Goal: Task Accomplishment & Management: Manage account settings

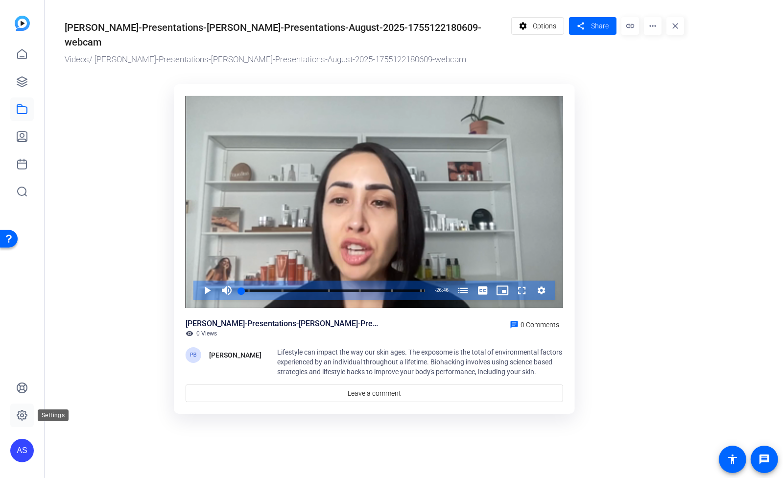
click at [20, 415] on icon at bounding box center [22, 415] width 12 height 12
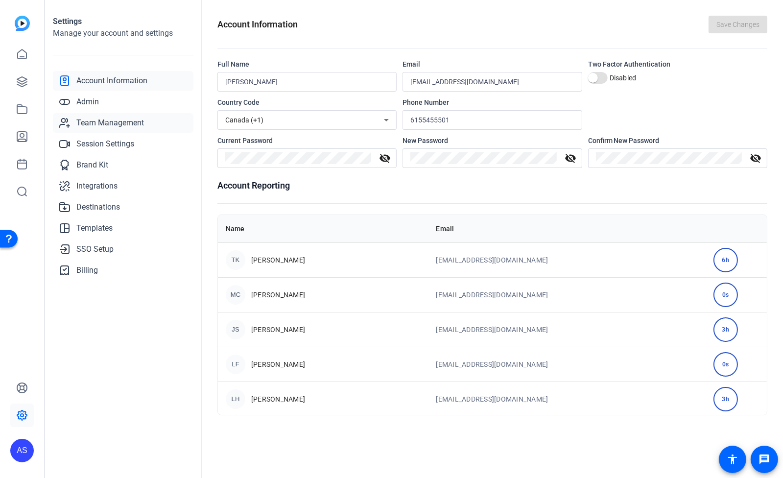
click at [103, 123] on span "Team Management" at bounding box center [110, 123] width 68 height 12
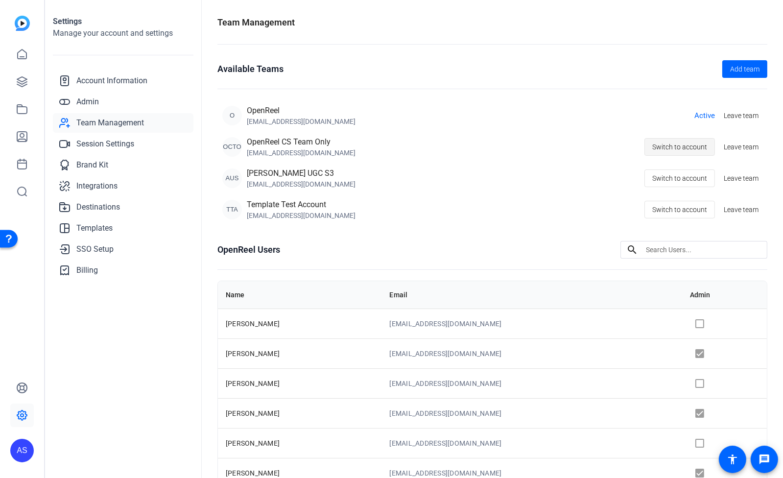
click at [671, 146] on span "Switch to account" at bounding box center [679, 147] width 55 height 19
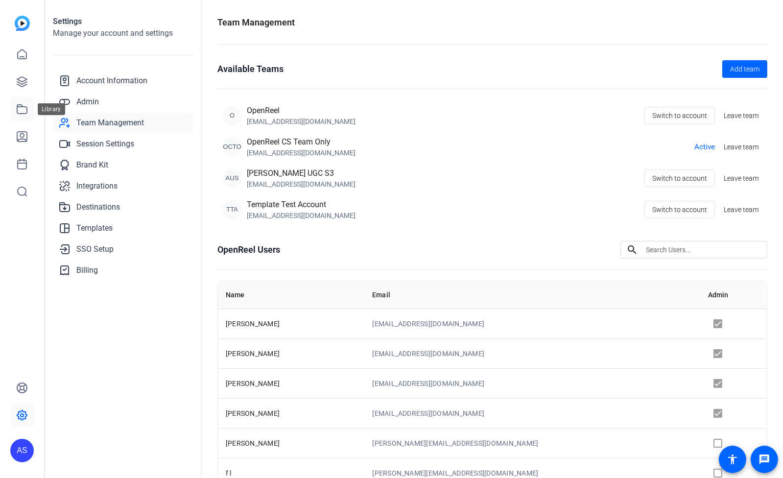
click at [21, 110] on icon at bounding box center [22, 109] width 12 height 12
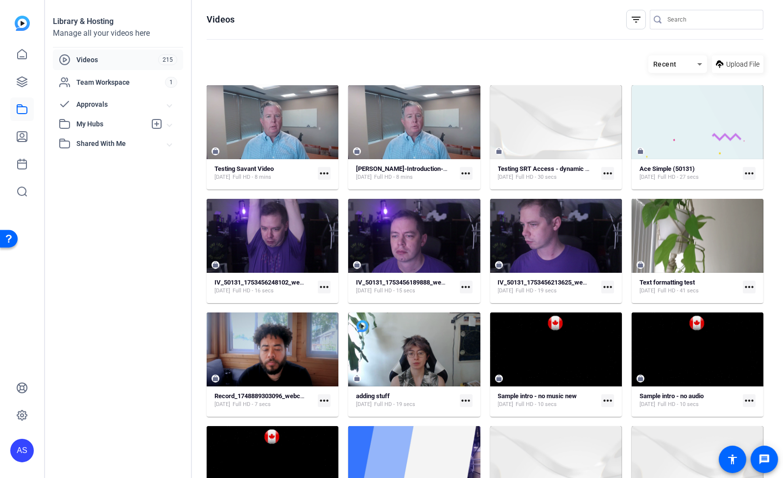
click at [322, 171] on mat-icon "more_horiz" at bounding box center [324, 173] width 13 height 13
click at [254, 169] on div at bounding box center [391, 239] width 783 height 478
click at [254, 169] on strong "Testing Savant Video" at bounding box center [244, 168] width 59 height 7
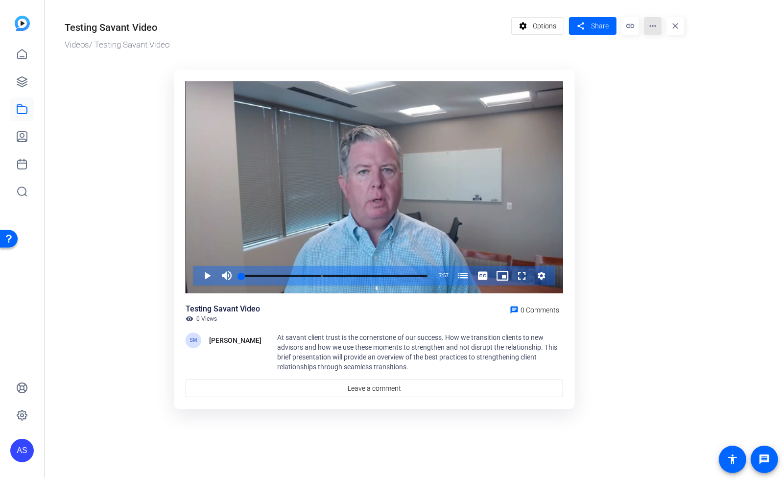
click at [651, 28] on mat-icon "more_horiz" at bounding box center [653, 26] width 18 height 18
click at [668, 107] on span "Delete" at bounding box center [671, 105] width 39 height 12
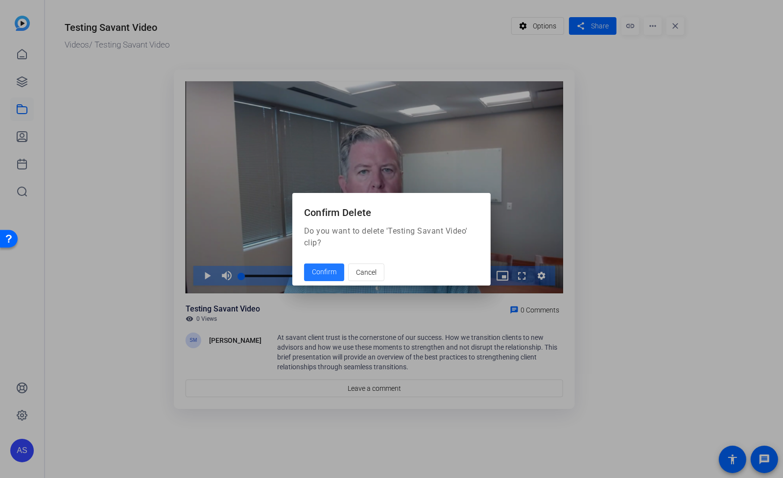
click at [319, 275] on span "Confirm" at bounding box center [324, 272] width 24 height 10
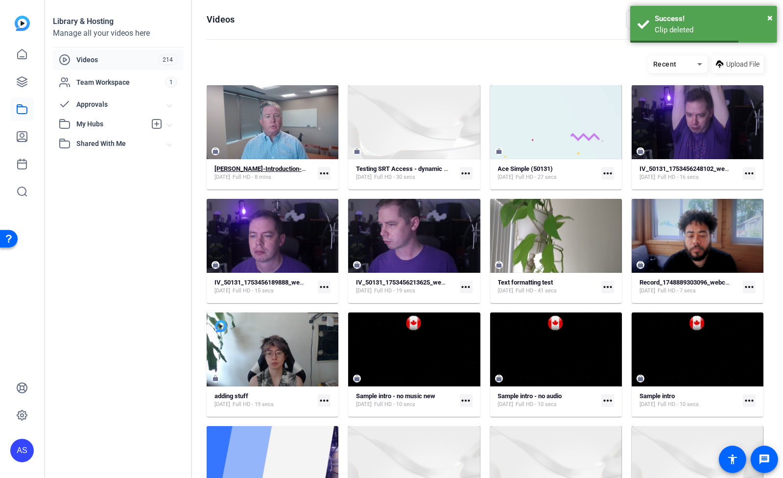
click at [273, 169] on strong "[PERSON_NAME]-Introduction-to-Transitioning-Clients-to-Transitioning-Clients-to…" at bounding box center [406, 168] width 383 height 7
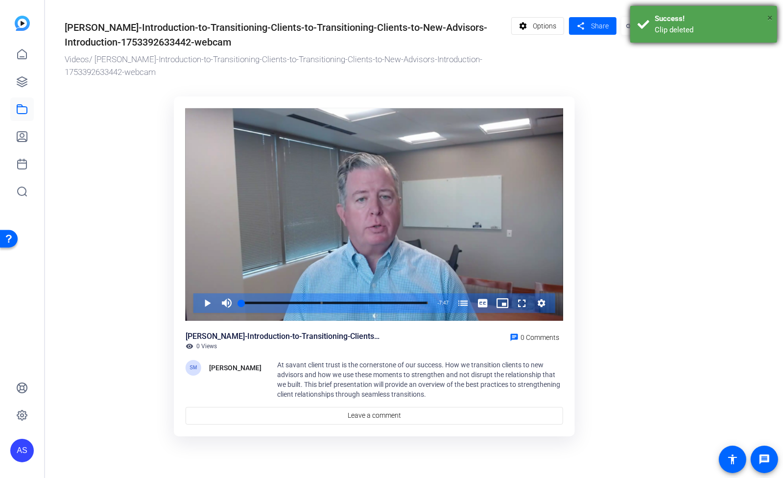
click at [771, 17] on span "×" at bounding box center [769, 18] width 5 height 12
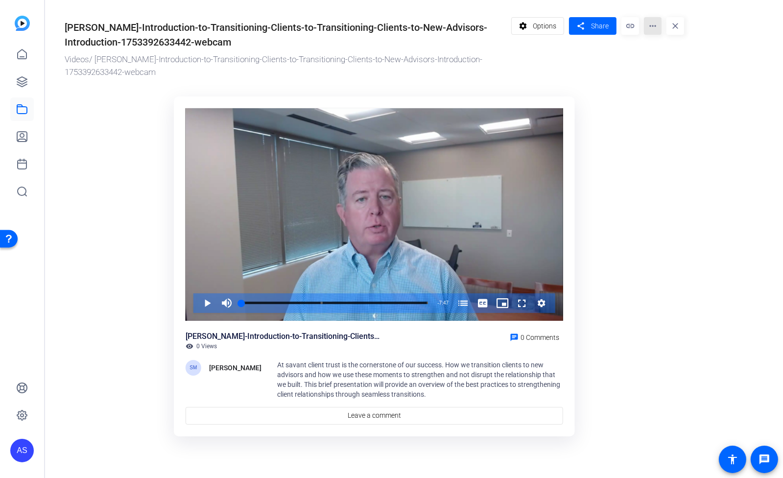
click at [654, 29] on mat-icon "more_horiz" at bounding box center [653, 26] width 18 height 18
click at [658, 105] on span "Delete" at bounding box center [673, 105] width 43 height 12
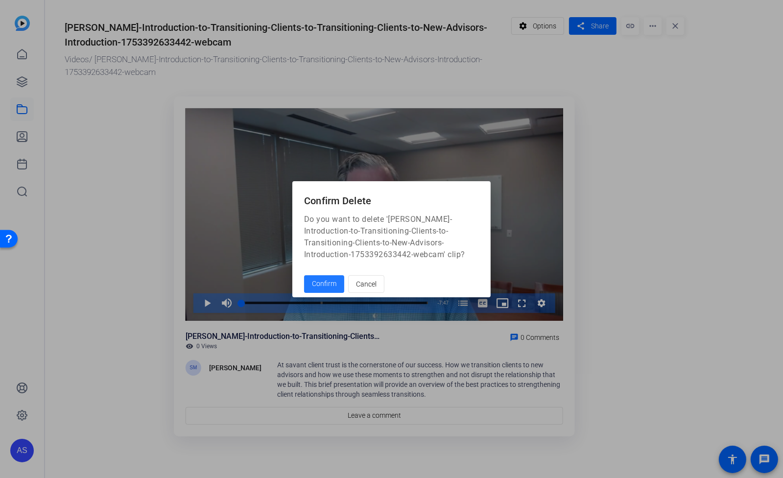
drag, startPoint x: 321, startPoint y: 286, endPoint x: 331, endPoint y: 286, distance: 9.8
click at [321, 286] on span "Confirm" at bounding box center [324, 284] width 24 height 10
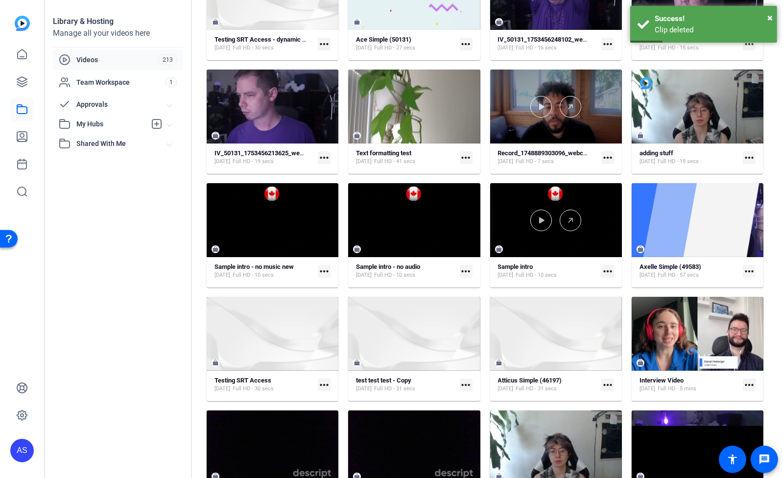
scroll to position [130, 0]
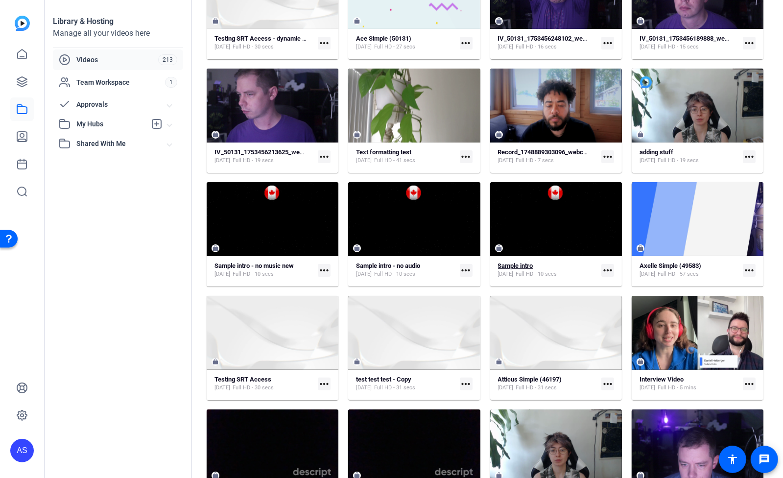
click at [515, 265] on strong "Sample intro" at bounding box center [515, 265] width 35 height 7
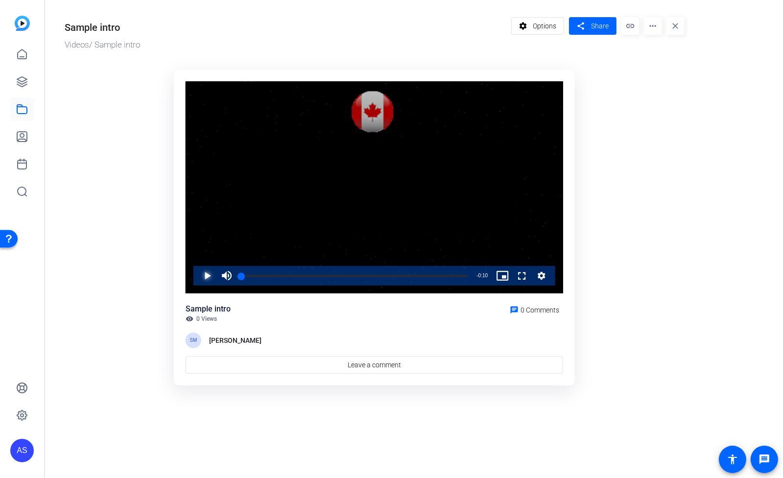
click at [197, 276] on span "Video Player" at bounding box center [197, 276] width 0 height 20
click at [360, 276] on div "Progress Bar" at bounding box center [354, 276] width 226 height 2
click at [400, 276] on div "Loaded : 100.00% 0:06 0:05" at bounding box center [354, 276] width 226 height 2
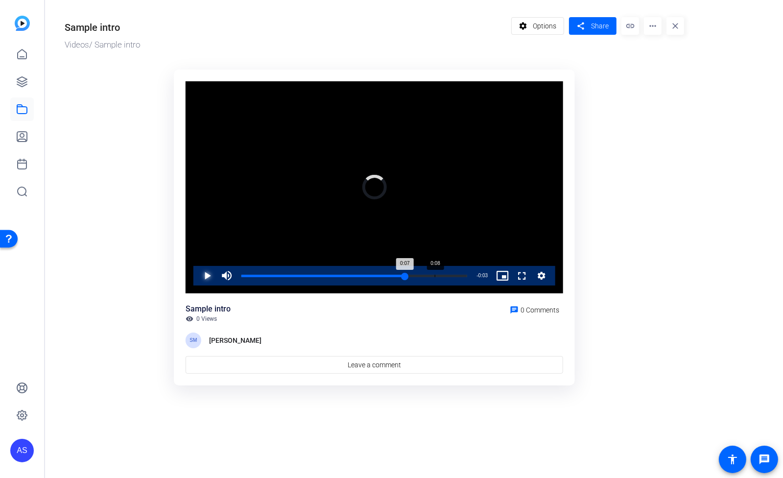
click at [435, 278] on div "Loaded : 100.00% 0:08 0:07" at bounding box center [355, 276] width 236 height 20
click at [461, 277] on div "Loaded : 100.00% 0:09 0:08" at bounding box center [355, 276] width 236 height 20
click at [197, 278] on span "Video Player" at bounding box center [197, 276] width 0 height 20
click at [31, 112] on link at bounding box center [22, 109] width 24 height 24
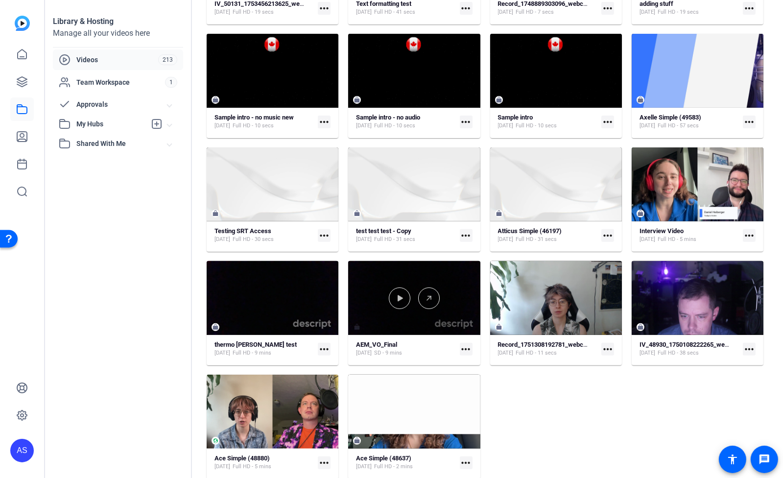
scroll to position [280, 0]
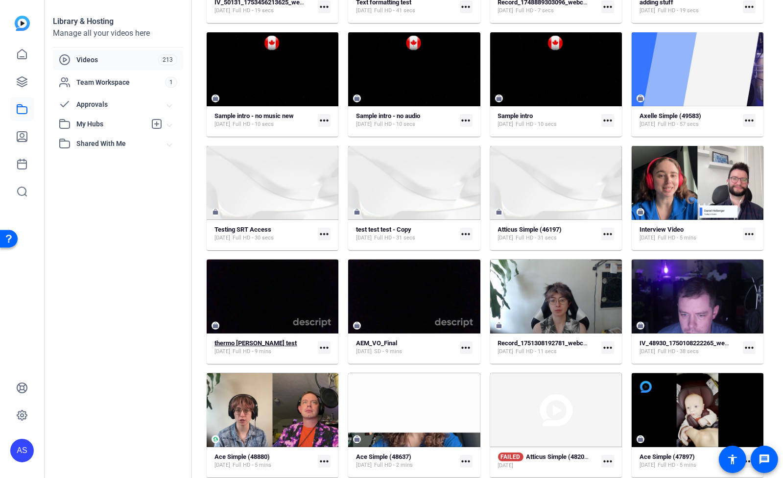
click at [251, 342] on strong "thermo [PERSON_NAME] test" at bounding box center [256, 342] width 82 height 7
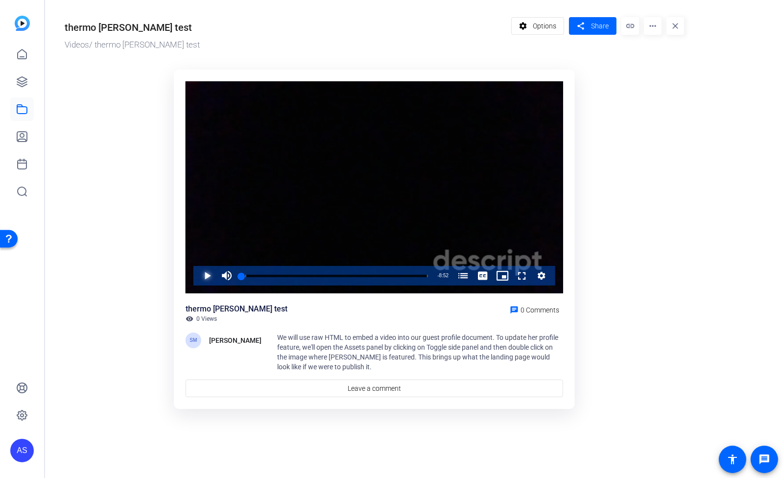
click at [197, 277] on span "Video Player" at bounding box center [197, 276] width 0 height 20
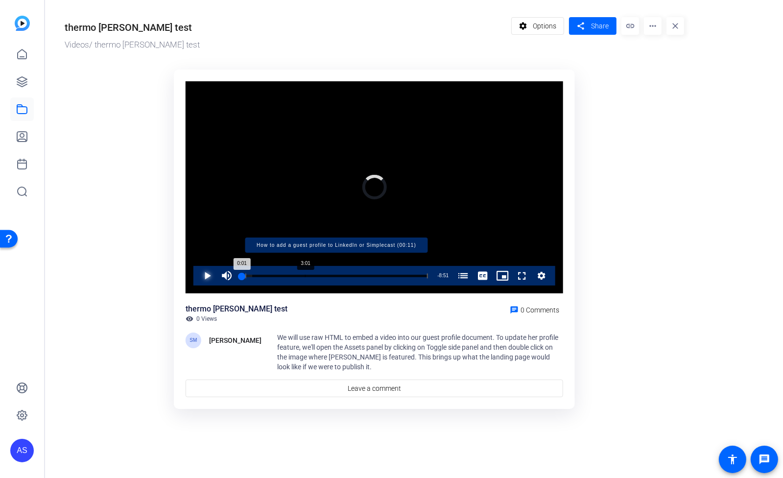
click at [305, 275] on div "Loaded : 5.70% 3:01 0:01 How to add a guest profile to LinkedIn or Simplecast (…" at bounding box center [334, 276] width 187 height 2
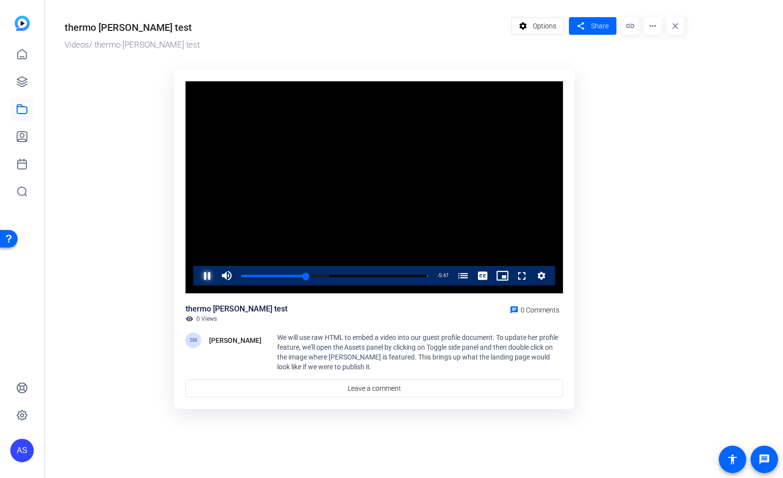
click at [197, 276] on span "Video Player" at bounding box center [197, 276] width 0 height 20
click at [20, 108] on icon at bounding box center [22, 109] width 12 height 12
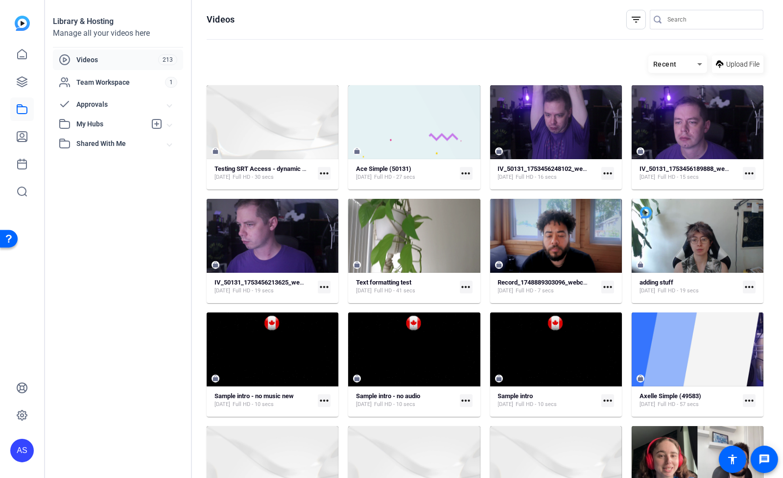
scroll to position [280, 0]
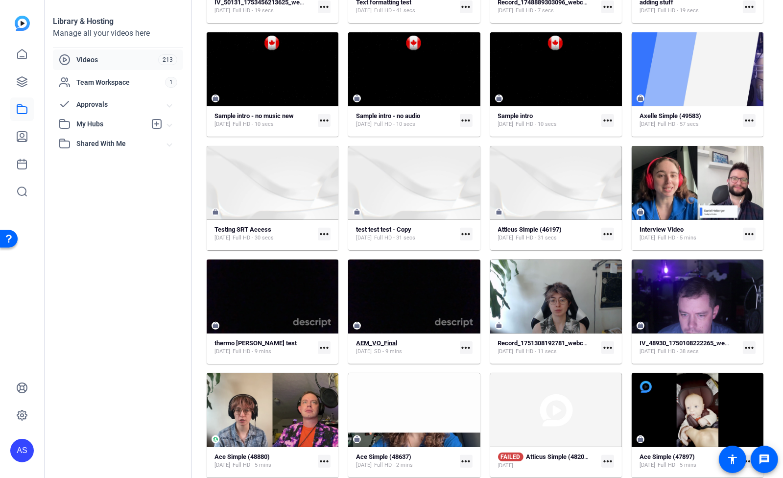
click at [372, 343] on strong "AEM_VO_Final" at bounding box center [376, 342] width 41 height 7
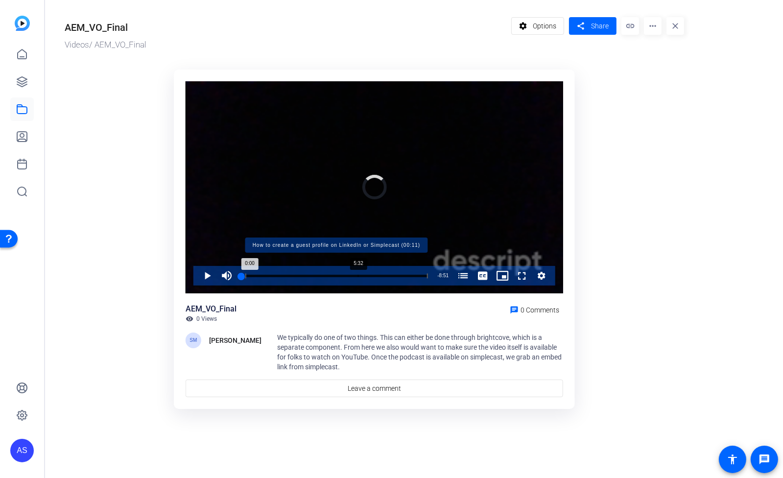
click at [358, 277] on div "Progress Bar" at bounding box center [336, 275] width 183 height 5
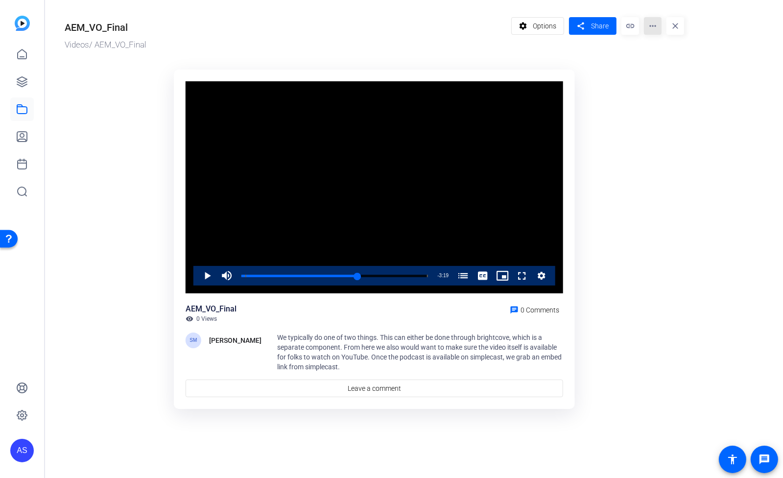
click at [654, 27] on mat-icon "more_horiz" at bounding box center [653, 26] width 18 height 18
click at [669, 108] on span "Delete" at bounding box center [673, 105] width 43 height 12
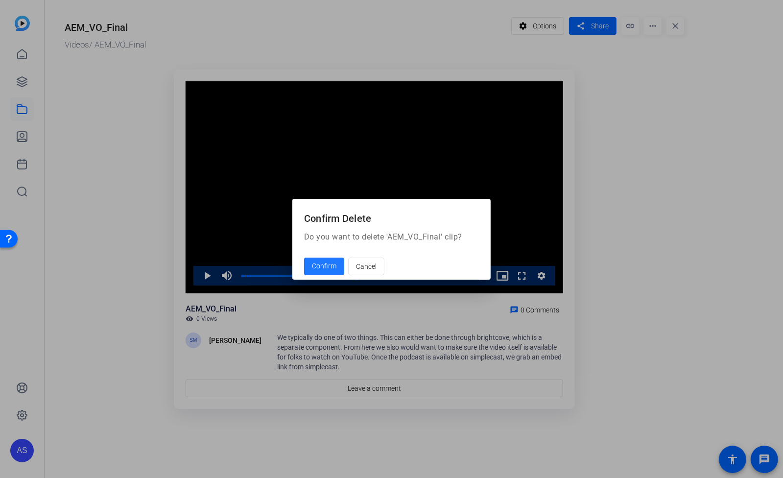
click at [323, 264] on span "Confirm" at bounding box center [324, 266] width 24 height 10
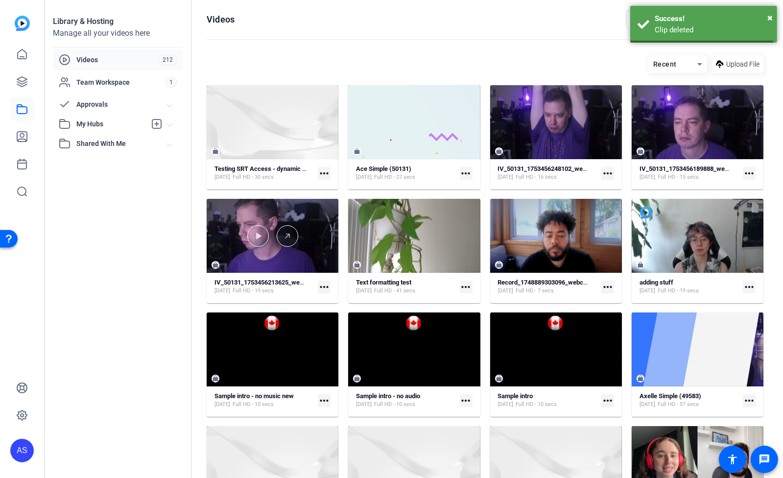
scroll to position [280, 0]
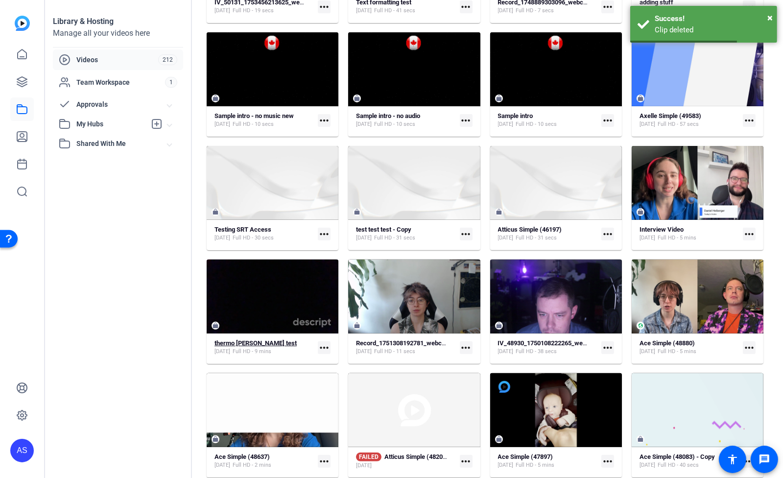
click at [244, 342] on strong "thermo [PERSON_NAME] test" at bounding box center [256, 342] width 82 height 7
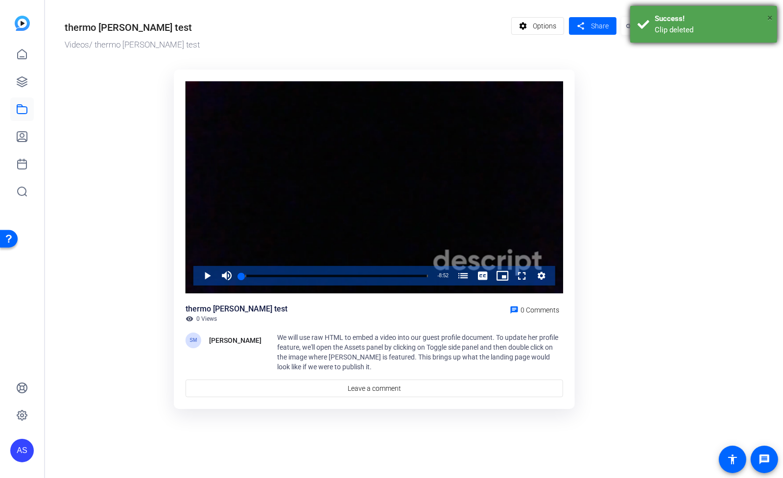
click at [768, 20] on span "×" at bounding box center [769, 18] width 5 height 12
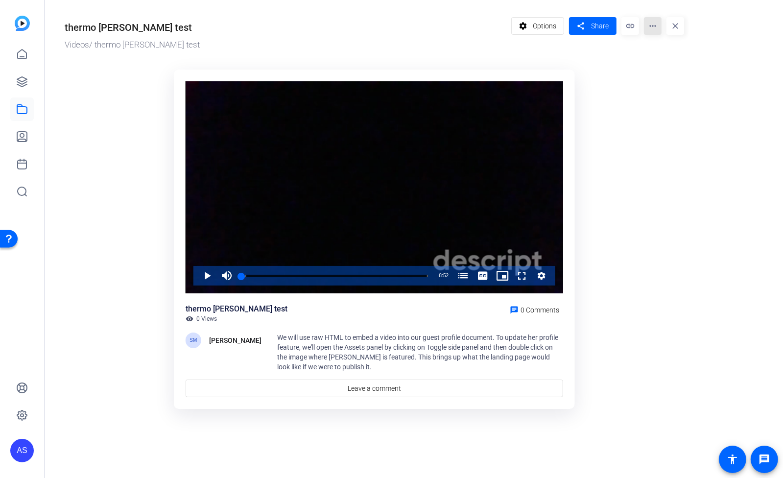
click at [649, 27] on mat-icon "more_horiz" at bounding box center [653, 26] width 18 height 18
click at [669, 104] on span "Delete" at bounding box center [671, 105] width 39 height 12
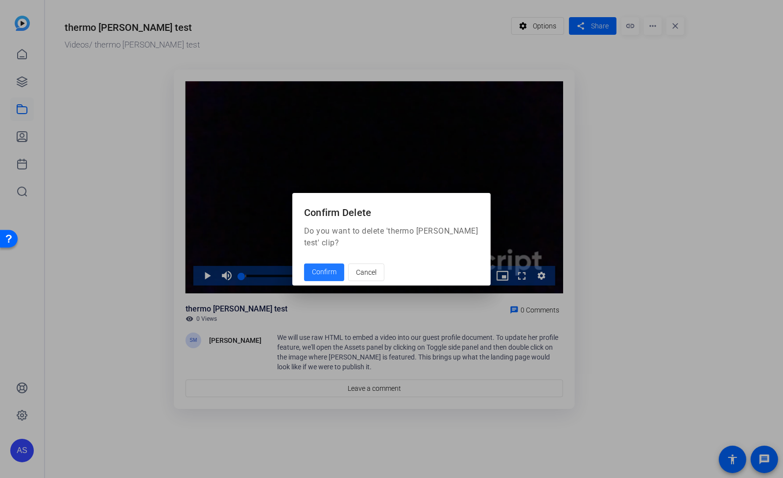
click at [312, 276] on span "Confirm" at bounding box center [324, 272] width 24 height 10
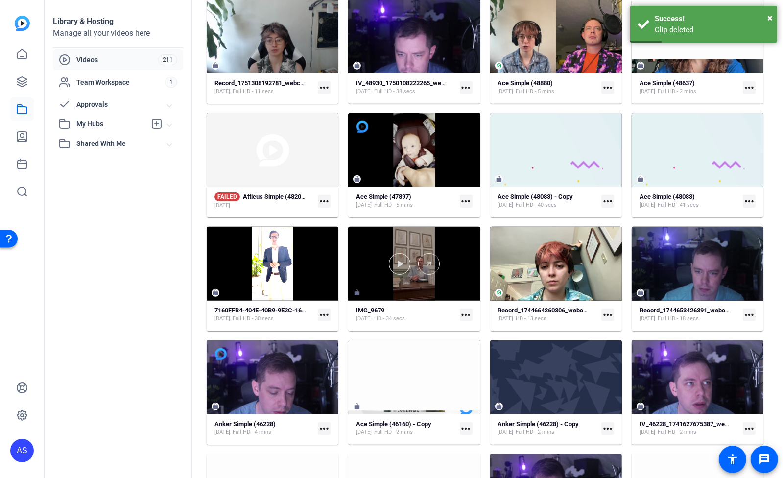
scroll to position [542, 0]
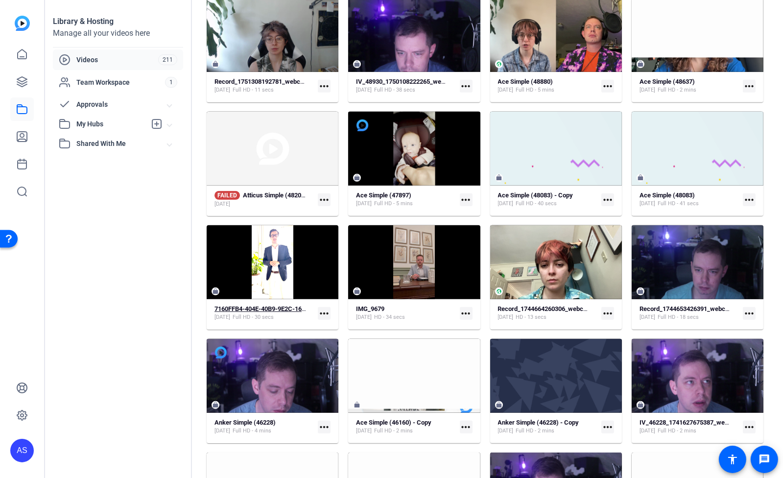
click at [279, 308] on strong "7160FFB4-404E-40B9-9E2C-16541E43FEC3" at bounding box center [276, 308] width 122 height 7
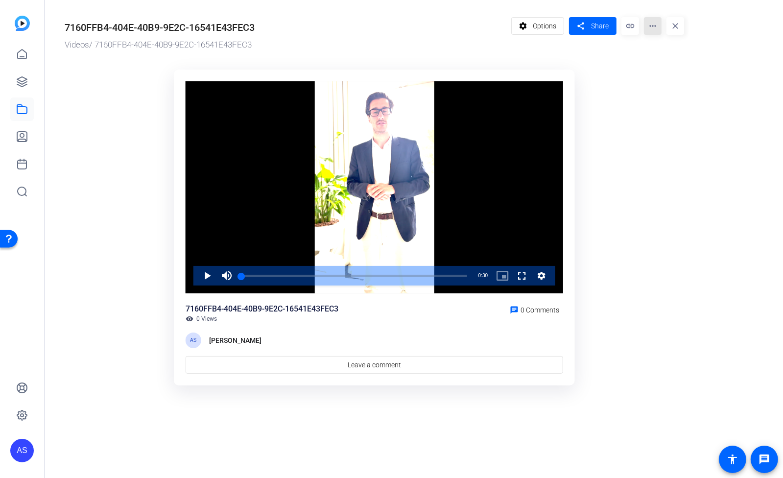
click at [653, 23] on mat-icon "more_horiz" at bounding box center [653, 26] width 18 height 18
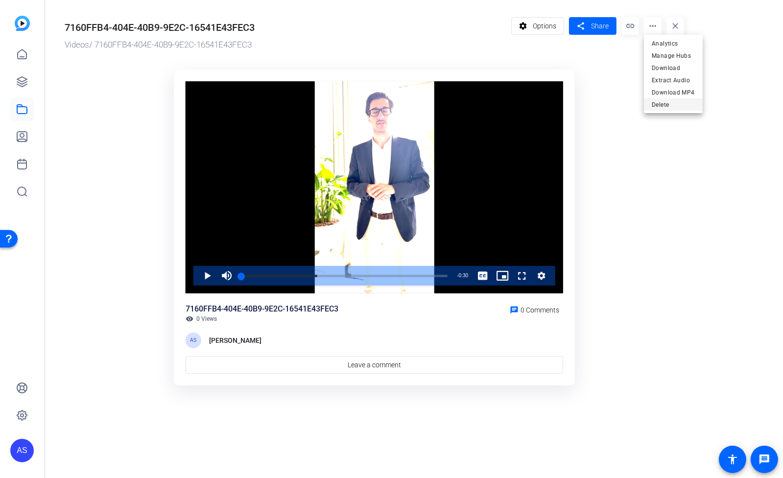
click at [678, 103] on span "Delete" at bounding box center [673, 105] width 43 height 12
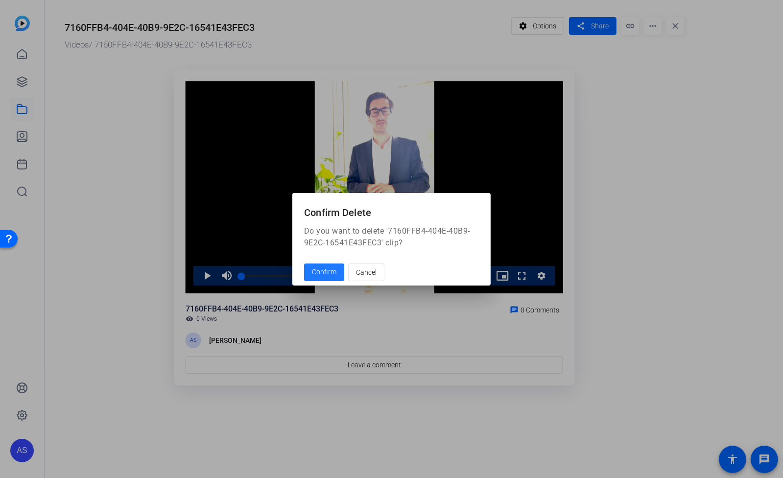
click at [323, 275] on span "Confirm" at bounding box center [324, 272] width 24 height 10
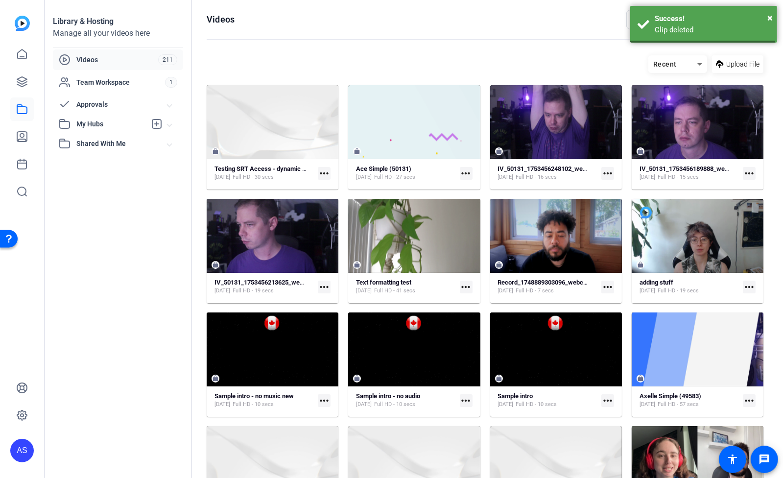
scroll to position [542, 0]
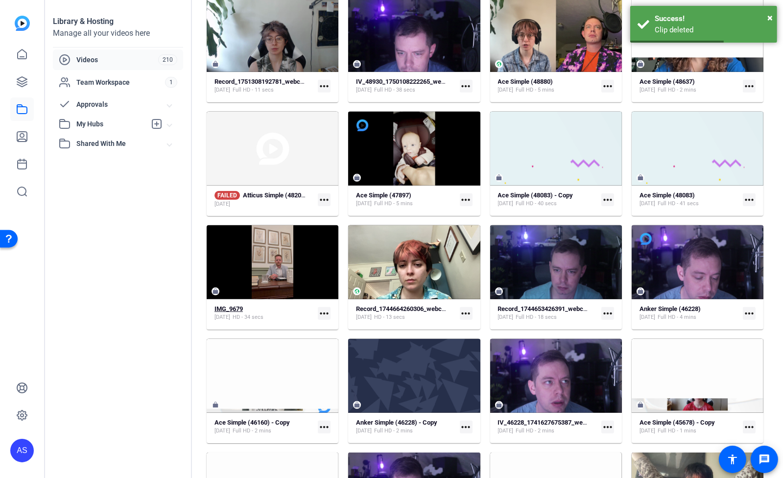
click at [234, 312] on div "IMG_9679" at bounding box center [229, 309] width 28 height 8
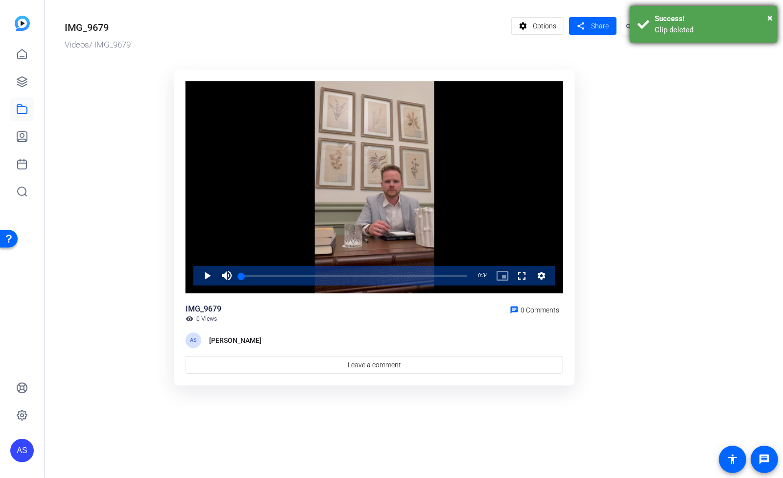
click at [714, 31] on div "Clip deleted" at bounding box center [712, 29] width 115 height 11
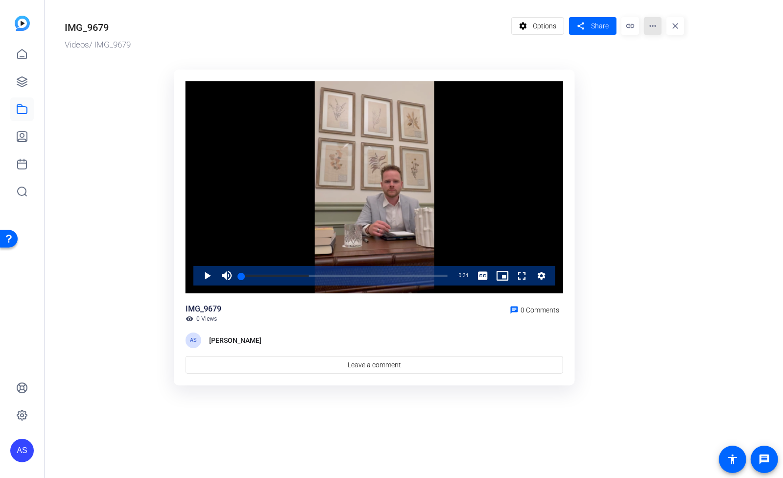
click at [656, 29] on mat-icon "more_horiz" at bounding box center [653, 26] width 18 height 18
click at [664, 103] on span "Delete" at bounding box center [671, 105] width 39 height 12
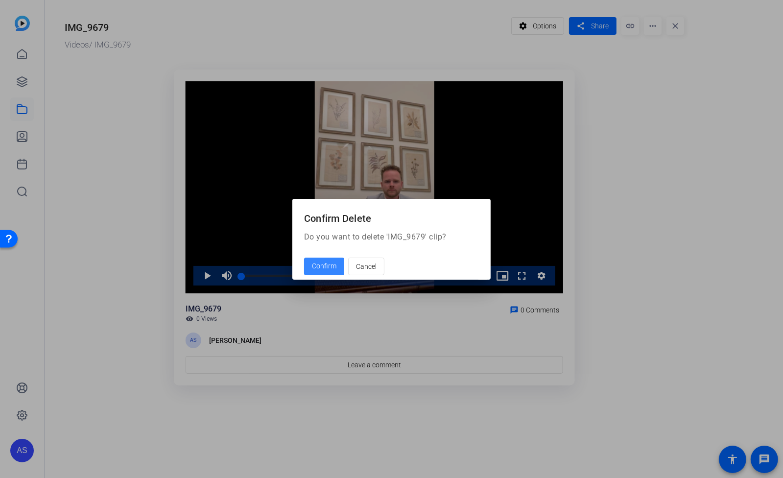
click at [321, 263] on span "Confirm" at bounding box center [324, 266] width 24 height 10
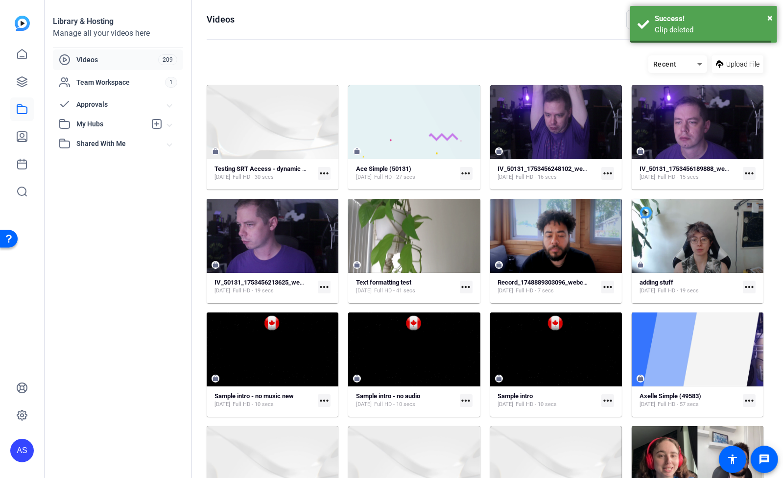
scroll to position [542, 0]
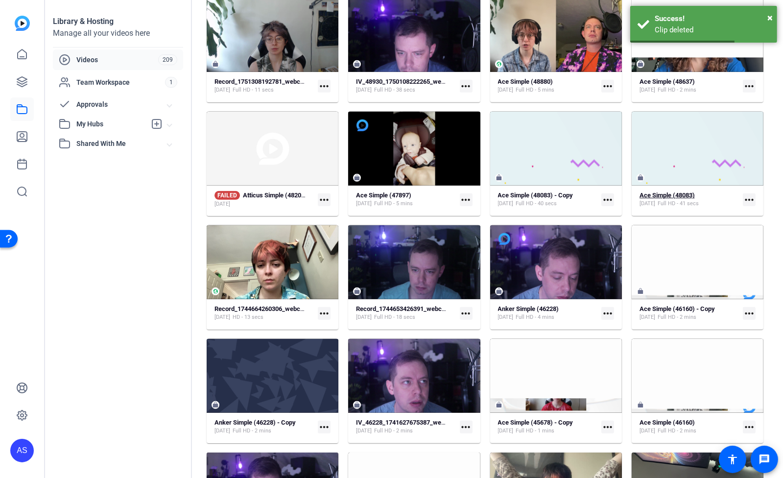
click at [658, 193] on strong "Ace Simple (48083)" at bounding box center [667, 195] width 55 height 7
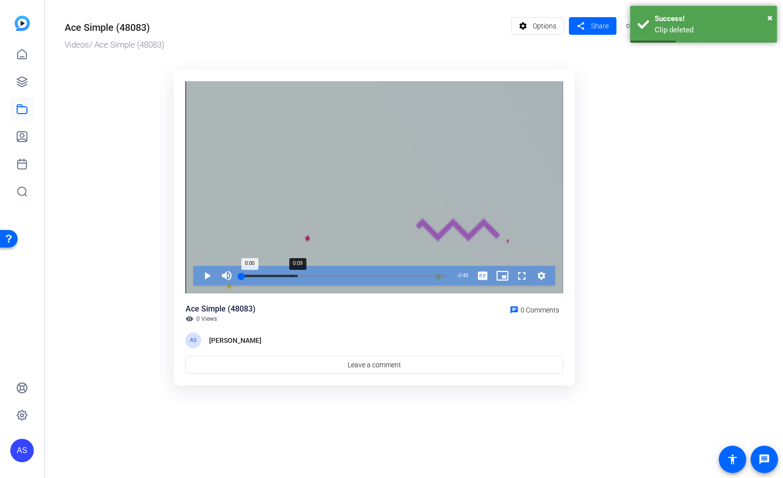
click at [289, 275] on div "Loaded : 27.45% 0:09 0:00" at bounding box center [344, 276] width 206 height 2
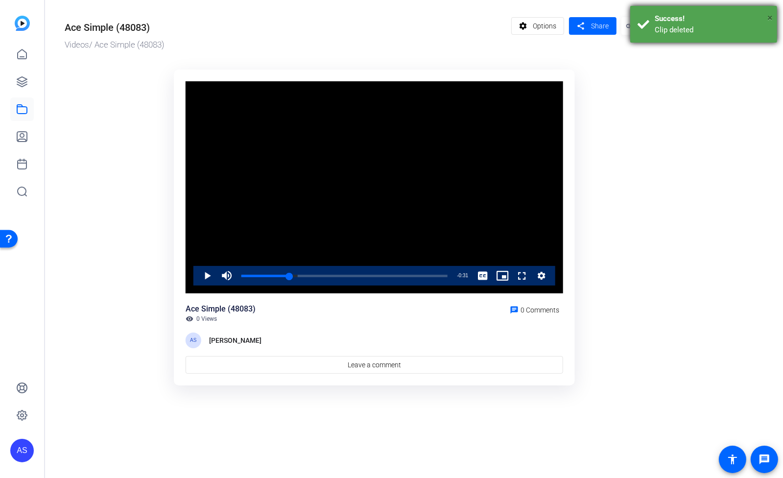
click at [770, 15] on span "×" at bounding box center [769, 18] width 5 height 12
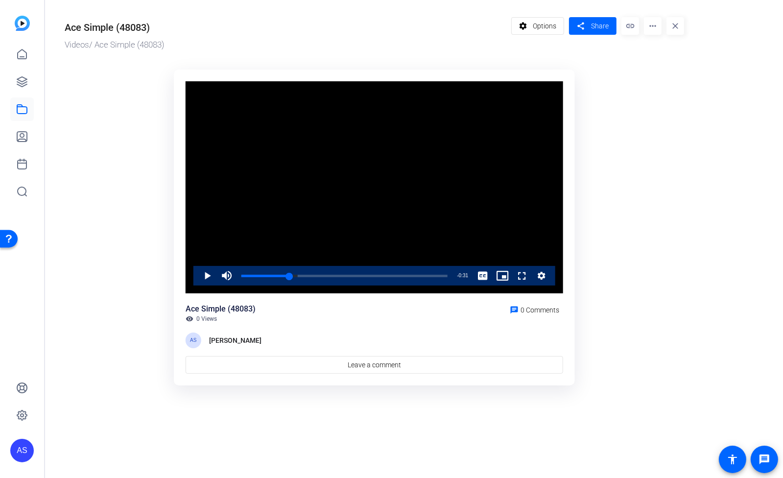
click at [651, 25] on mat-icon "more_horiz" at bounding box center [653, 26] width 18 height 18
click at [670, 115] on span "Delete" at bounding box center [672, 117] width 41 height 12
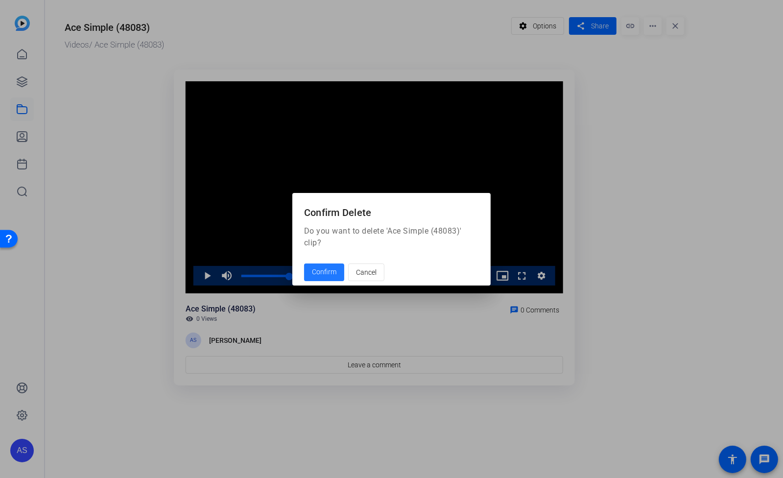
click at [323, 271] on span "Confirm" at bounding box center [324, 272] width 24 height 10
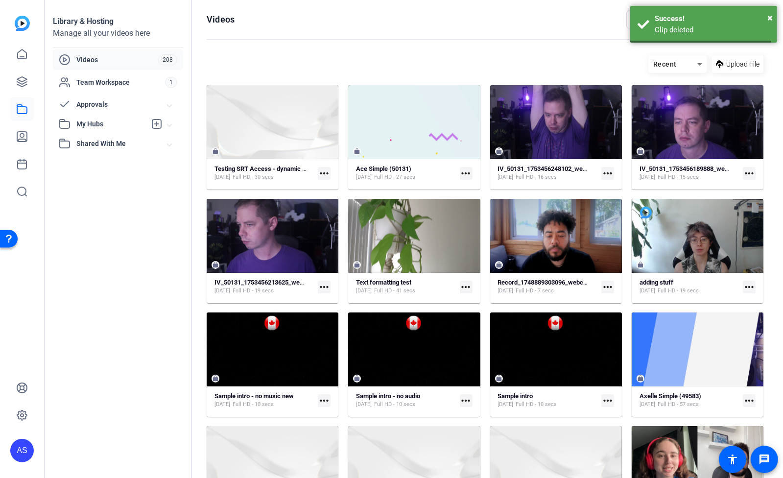
scroll to position [542, 0]
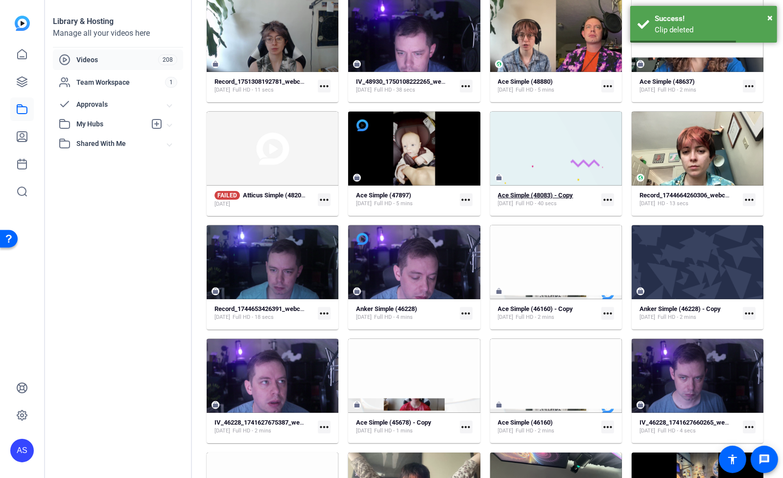
click at [539, 192] on strong "Ace Simple (48083) - Copy" at bounding box center [535, 195] width 75 height 7
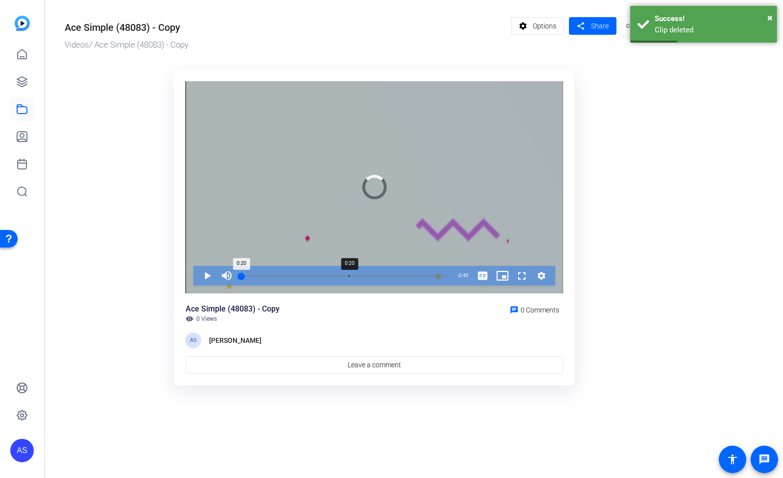
click at [349, 277] on div "Loaded : 0.00% 0:20 0:20" at bounding box center [345, 276] width 216 height 20
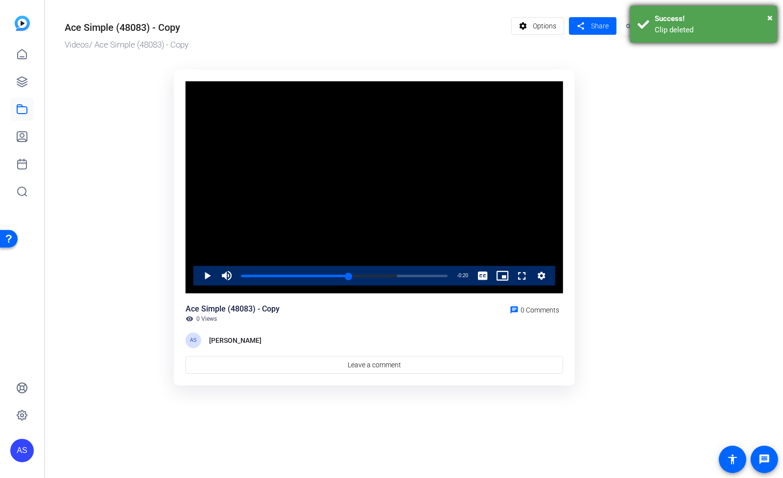
click at [735, 32] on div "Clip deleted" at bounding box center [712, 29] width 115 height 11
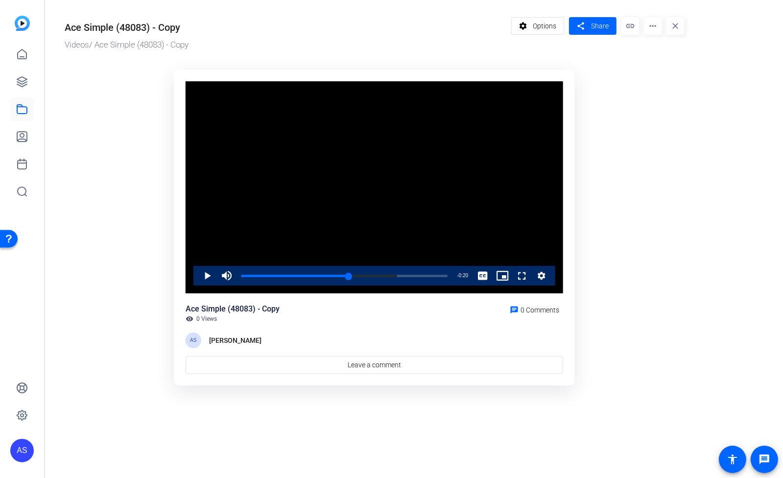
click at [655, 28] on mat-icon "more_horiz" at bounding box center [653, 26] width 18 height 18
click at [667, 118] on span "Delete" at bounding box center [672, 117] width 41 height 12
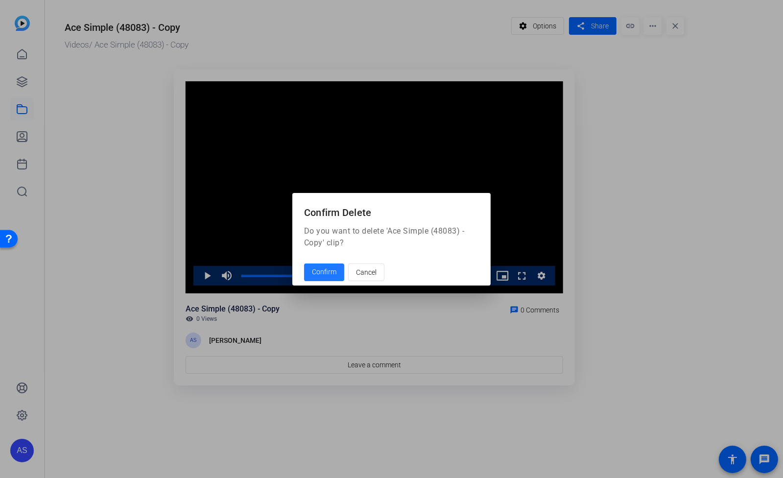
click at [321, 273] on span "Confirm" at bounding box center [324, 272] width 24 height 10
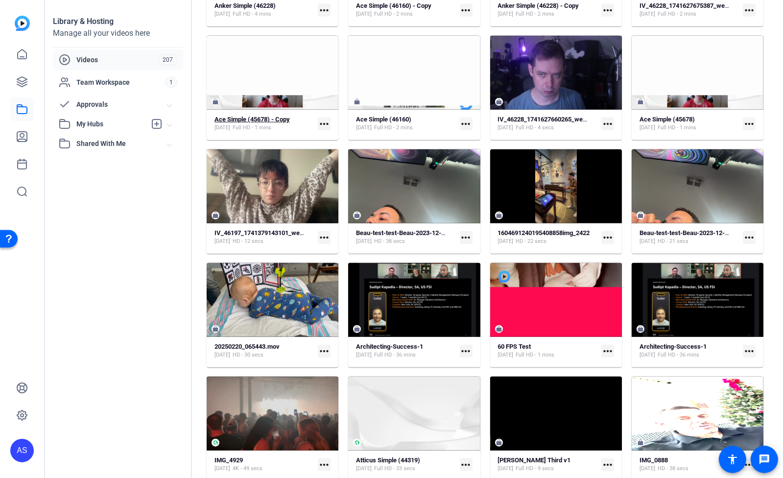
scroll to position [849, 0]
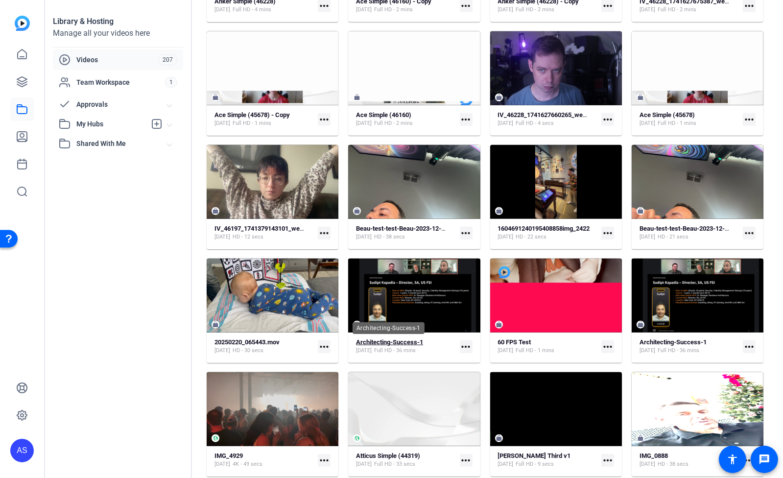
click at [396, 340] on strong "Architecting-Success-1" at bounding box center [389, 341] width 67 height 7
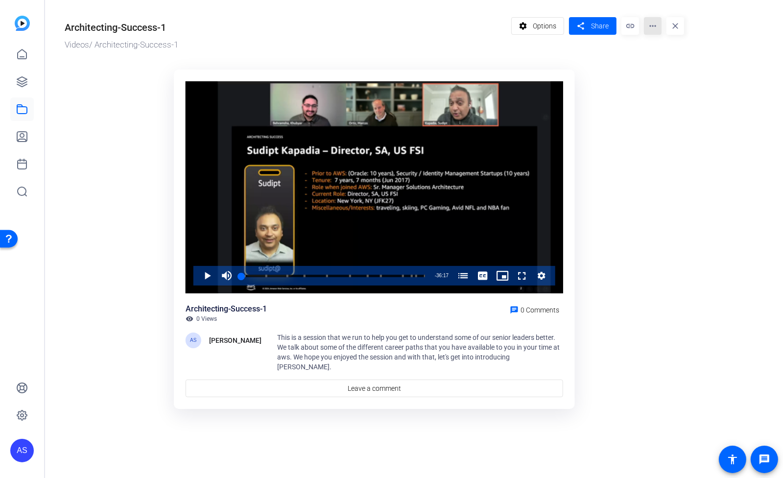
click at [652, 30] on mat-icon "more_horiz" at bounding box center [653, 26] width 18 height 18
click at [662, 105] on span "Delete" at bounding box center [671, 105] width 39 height 12
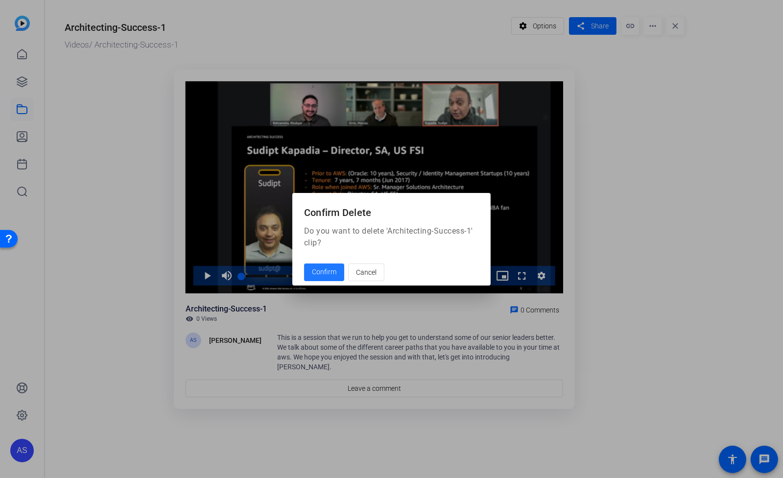
click at [320, 273] on span "Confirm" at bounding box center [324, 272] width 24 height 10
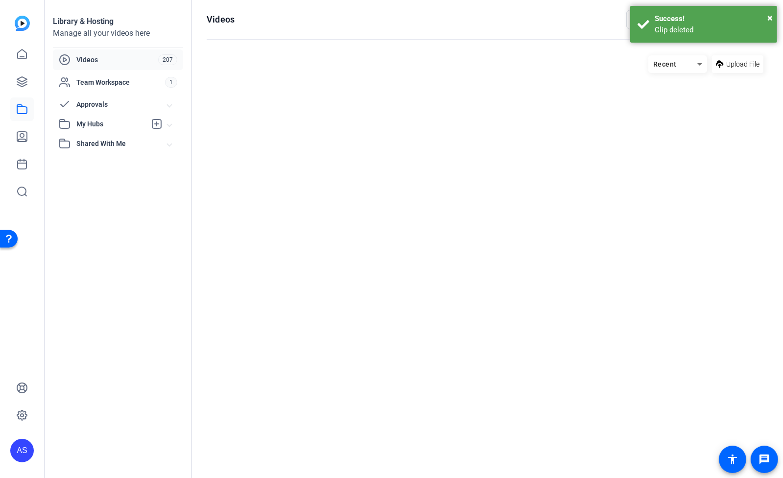
scroll to position [849, 0]
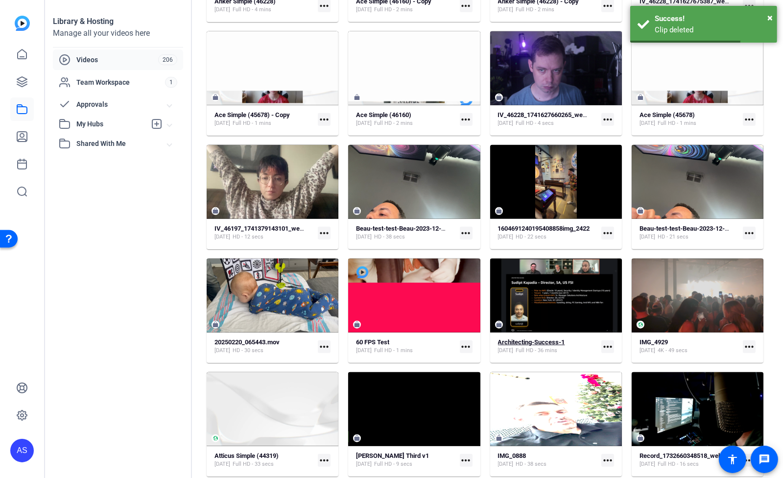
click at [528, 339] on strong "Architecting-Success-1" at bounding box center [531, 341] width 67 height 7
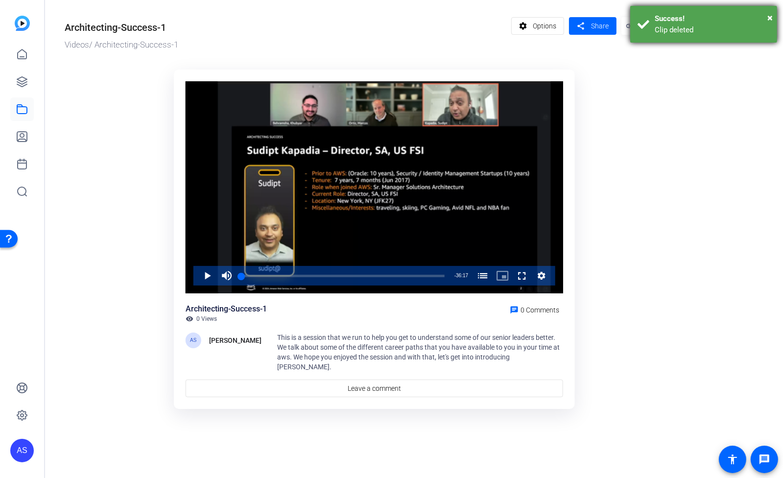
click at [754, 21] on div "Success!" at bounding box center [712, 18] width 115 height 11
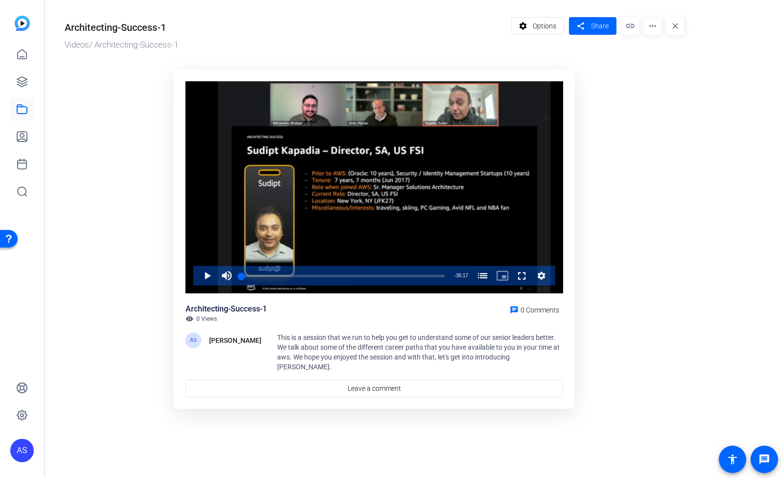
click at [650, 26] on mat-icon "more_horiz" at bounding box center [653, 26] width 18 height 18
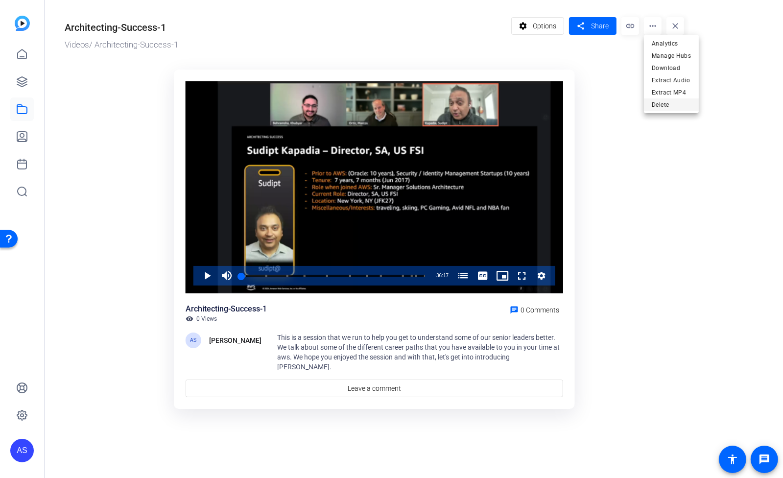
click at [661, 106] on span "Delete" at bounding box center [671, 105] width 39 height 12
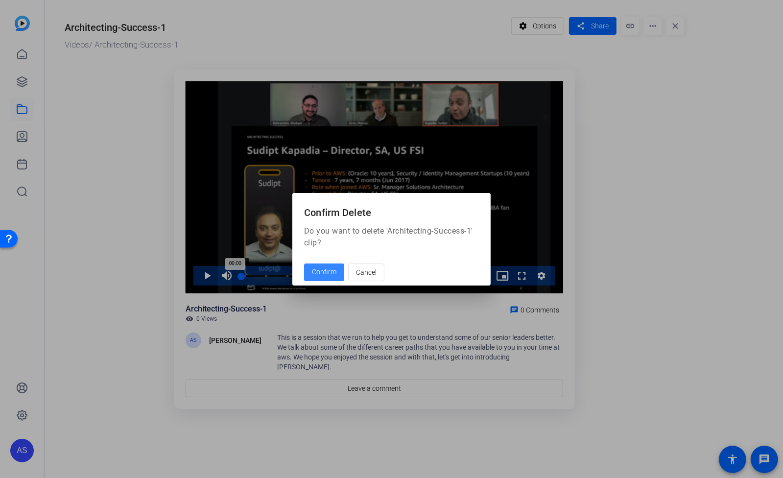
drag, startPoint x: 319, startPoint y: 276, endPoint x: 333, endPoint y: 277, distance: 13.8
click at [319, 275] on span "Confirm" at bounding box center [324, 272] width 24 height 10
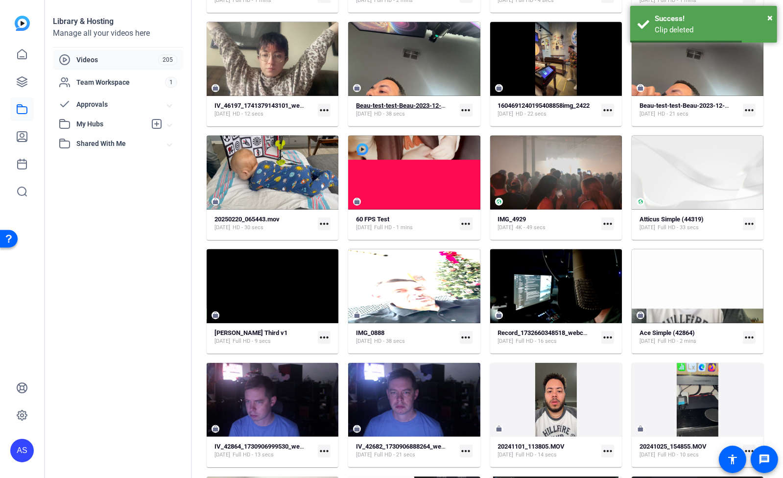
scroll to position [980, 0]
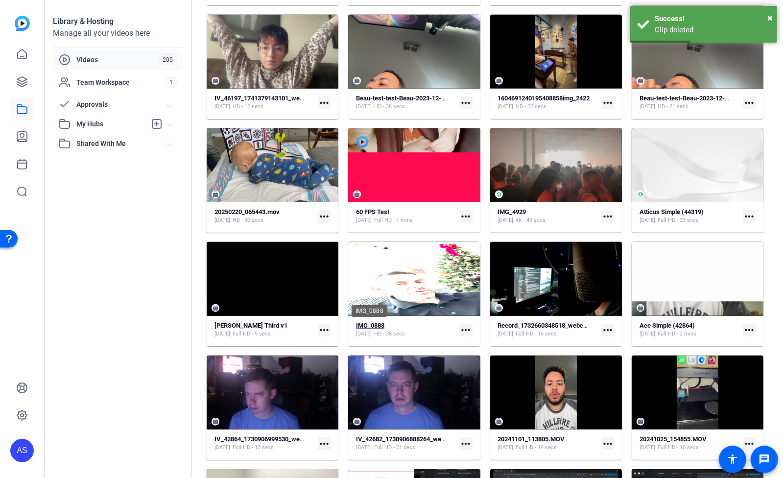
click at [371, 325] on strong "IMG_0888" at bounding box center [370, 325] width 28 height 7
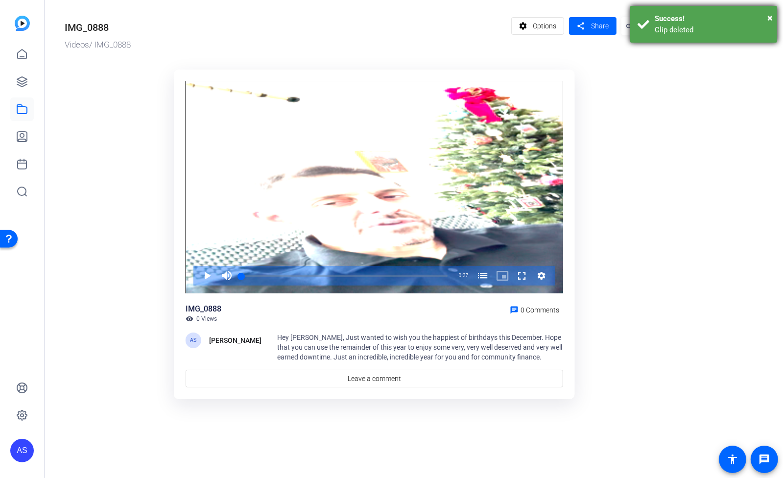
click at [708, 28] on div "Clip deleted" at bounding box center [712, 29] width 115 height 11
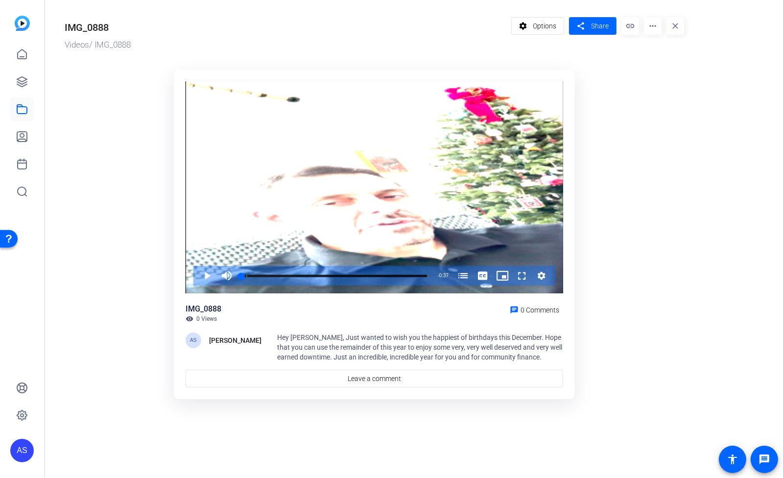
click at [651, 29] on mat-icon "more_horiz" at bounding box center [653, 26] width 18 height 18
click at [671, 105] on span "Delete" at bounding box center [671, 105] width 39 height 12
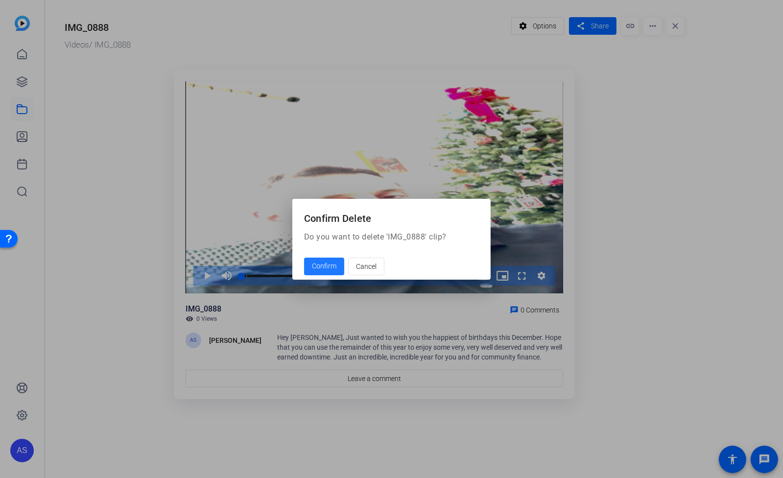
click at [326, 265] on span "Confirm" at bounding box center [324, 266] width 24 height 10
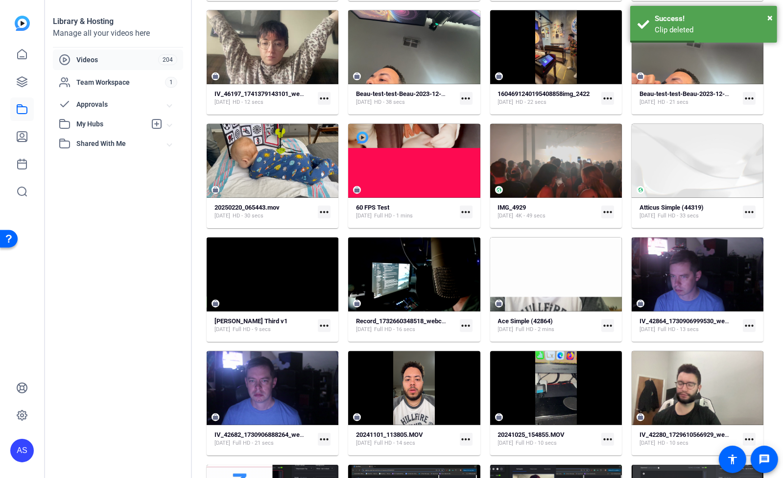
scroll to position [980, 0]
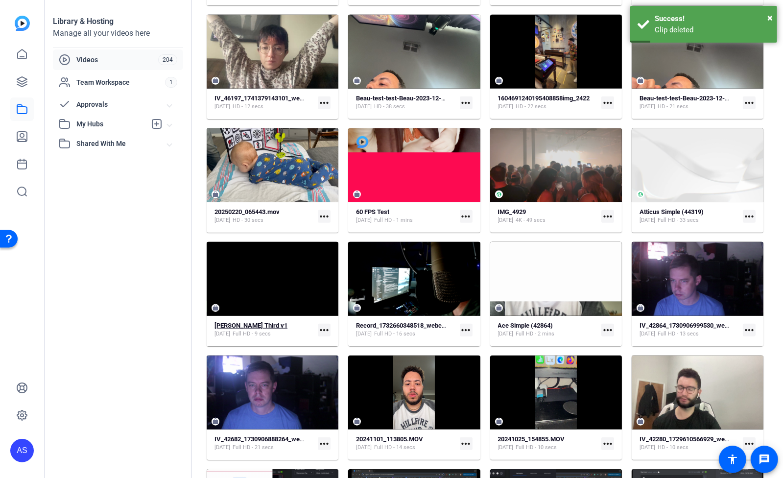
click at [249, 323] on strong "[PERSON_NAME] Third v1" at bounding box center [251, 325] width 73 height 7
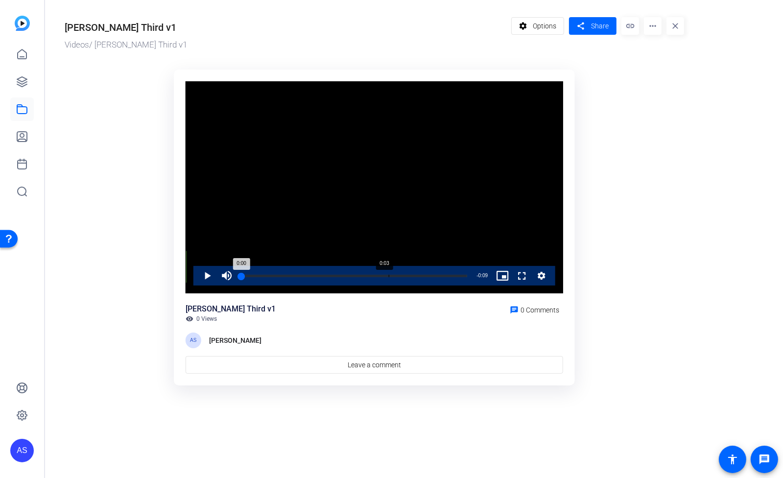
click at [356, 278] on div "Loaded : 100.00% 0:03 0:00" at bounding box center [355, 276] width 236 height 20
click at [404, 275] on div "Loaded : 100.00% 0:06 0:04" at bounding box center [354, 276] width 226 height 2
click at [430, 275] on div "Loaded : 100.00% 0:07 0:06" at bounding box center [354, 276] width 226 height 2
click at [25, 118] on link at bounding box center [22, 109] width 24 height 24
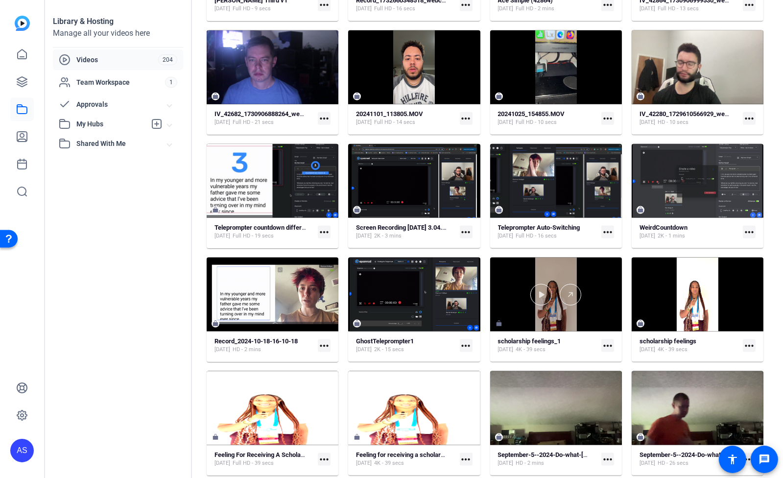
scroll to position [1306, 0]
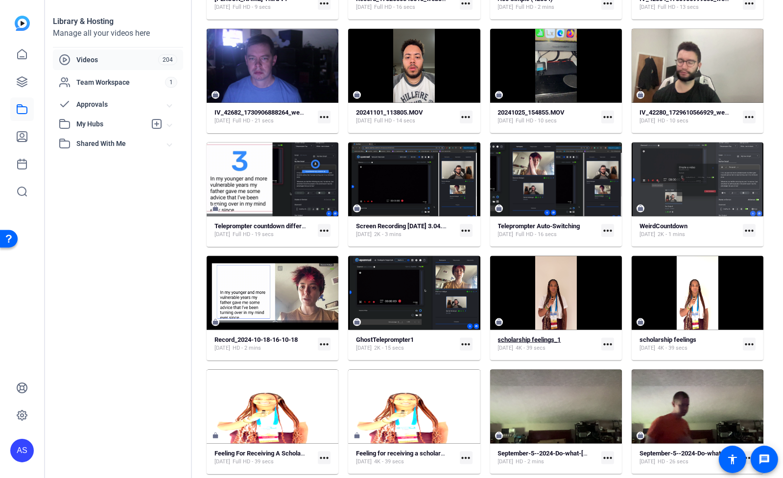
click at [542, 338] on strong "scholarship feelings_1" at bounding box center [529, 339] width 63 height 7
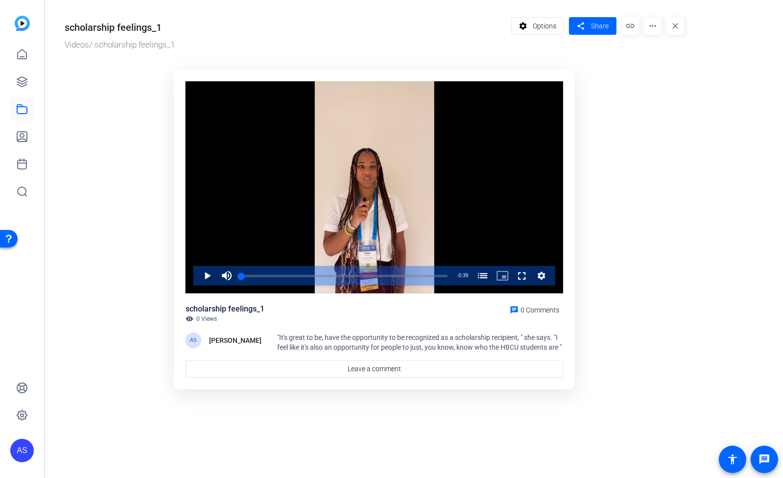
click at [653, 23] on mat-icon "more_horiz" at bounding box center [653, 26] width 18 height 18
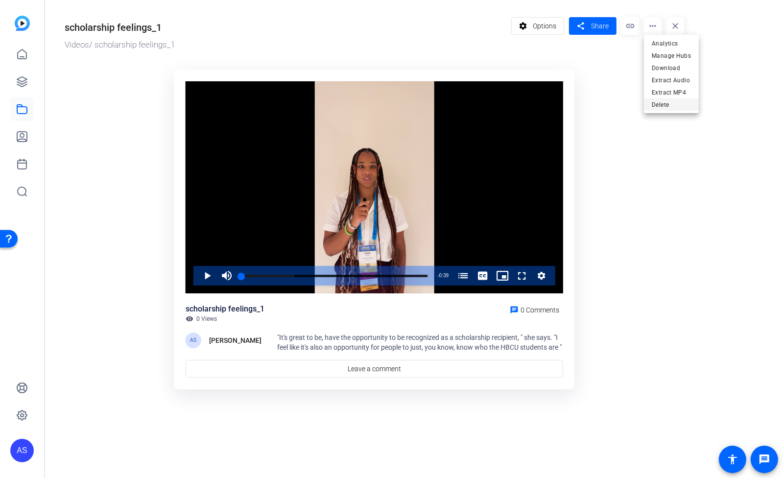
click at [673, 100] on span "Delete" at bounding box center [671, 105] width 39 height 12
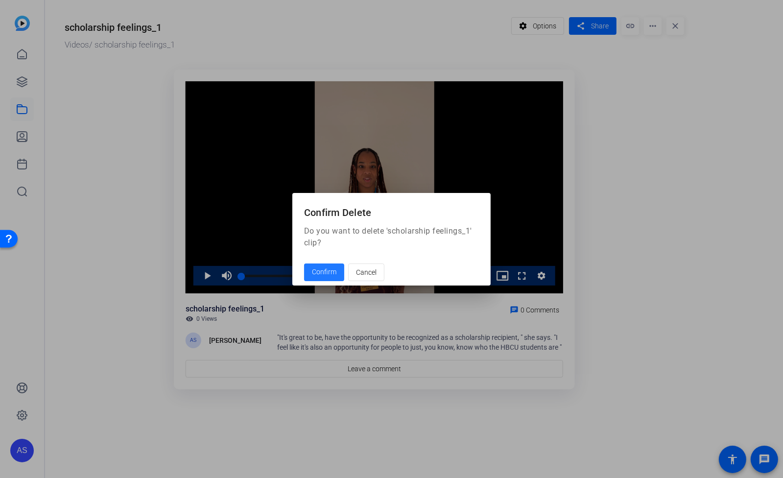
click at [319, 265] on span at bounding box center [324, 273] width 40 height 24
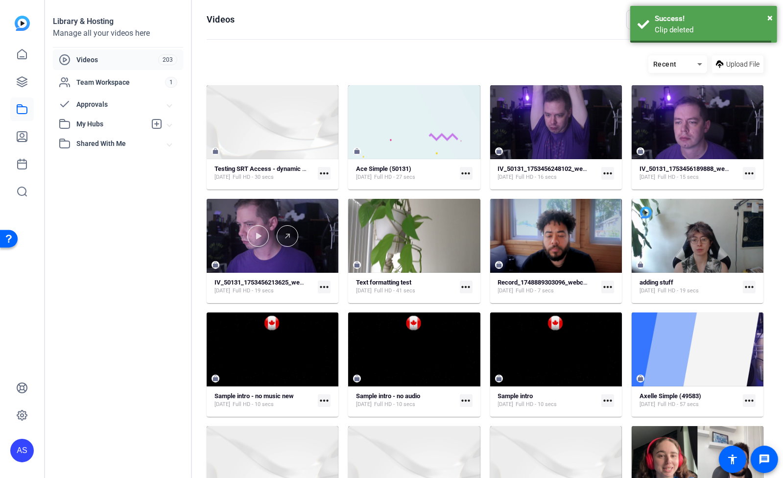
scroll to position [1303, 0]
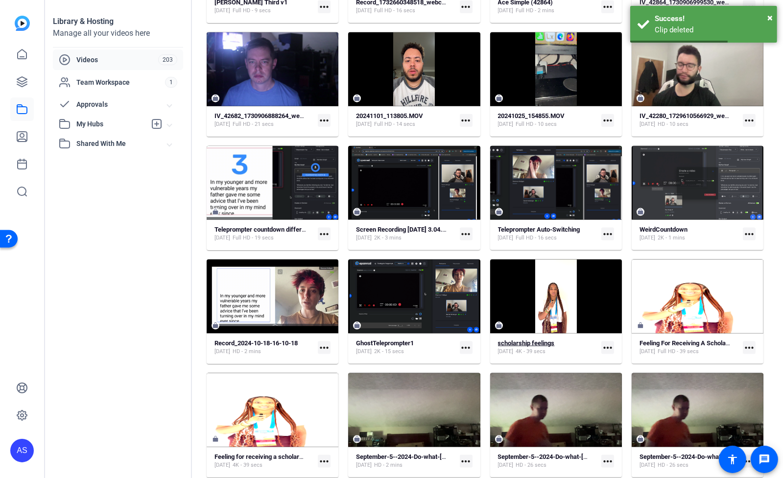
click at [527, 342] on strong "scholarship feelings" at bounding box center [526, 342] width 57 height 7
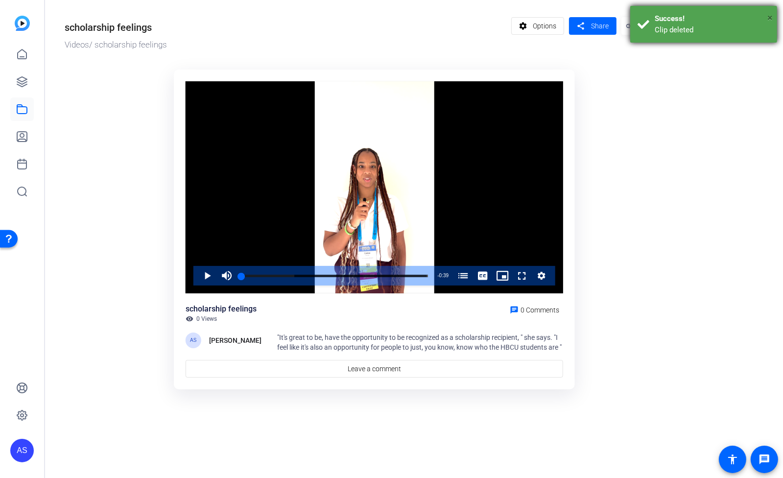
click at [769, 18] on span "×" at bounding box center [769, 18] width 5 height 12
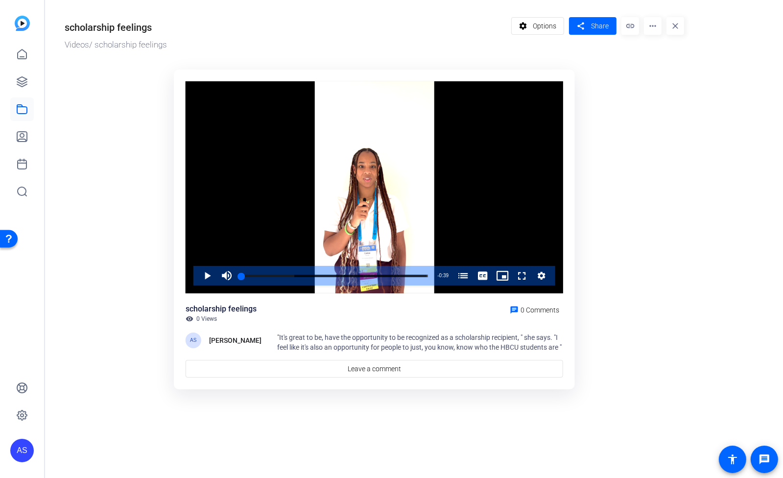
click at [655, 30] on mat-icon "more_horiz" at bounding box center [653, 26] width 18 height 18
click at [662, 107] on span "Delete" at bounding box center [671, 105] width 39 height 12
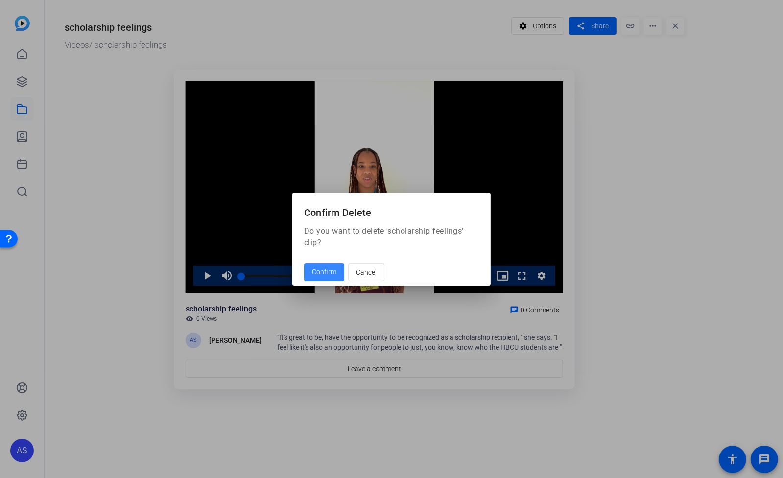
click at [331, 271] on span "Confirm" at bounding box center [324, 272] width 24 height 10
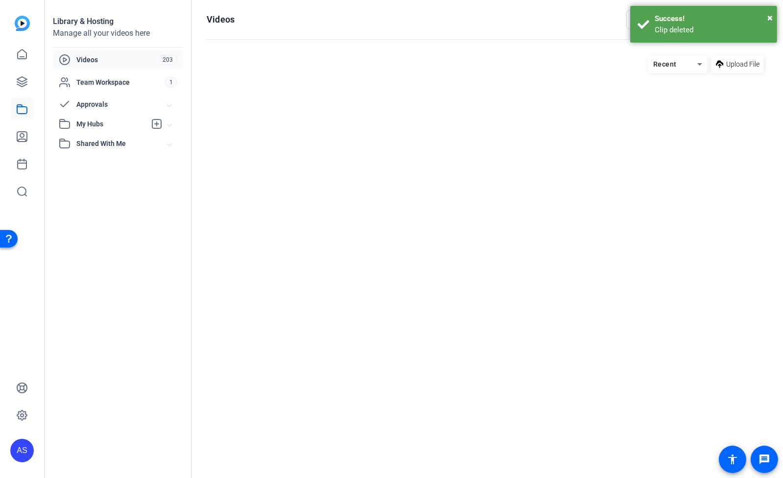
scroll to position [1303, 0]
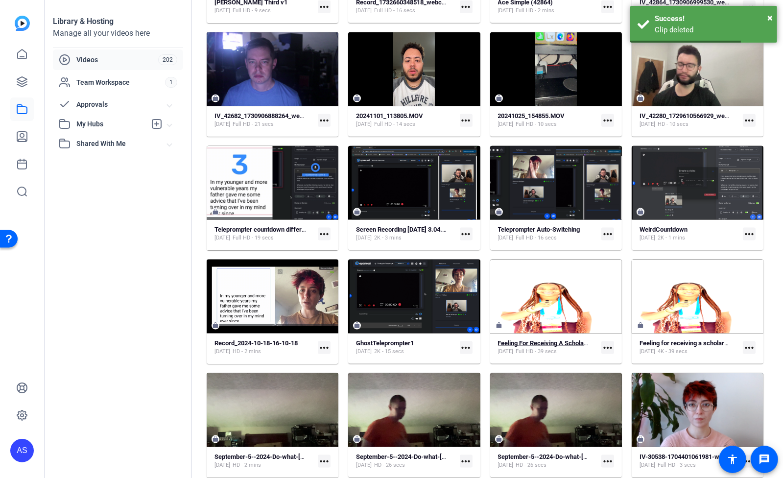
click at [555, 343] on strong "Feeling For Receiving A Scholarship And Before Going On Stage" at bounding box center [587, 342] width 178 height 7
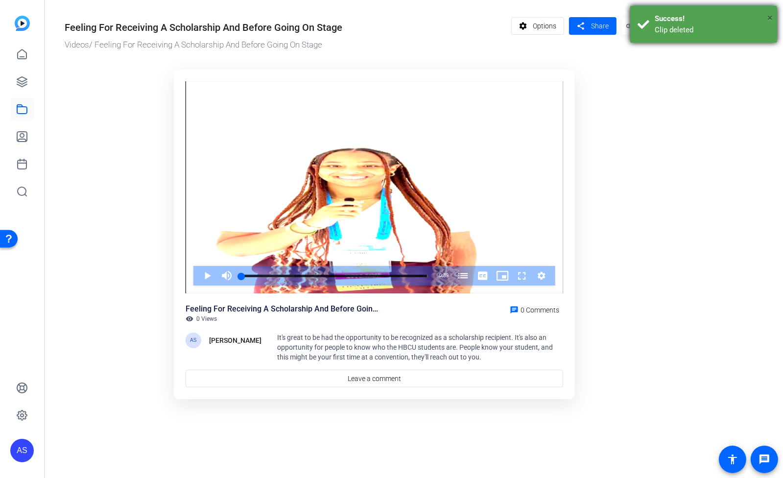
click at [768, 17] on span "×" at bounding box center [769, 18] width 5 height 12
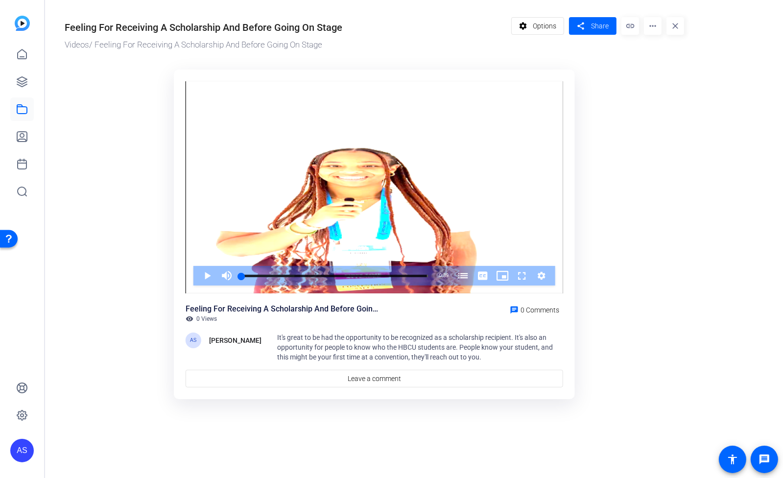
click at [652, 29] on mat-icon "more_horiz" at bounding box center [653, 26] width 18 height 18
click at [662, 103] on span "Delete" at bounding box center [671, 105] width 39 height 12
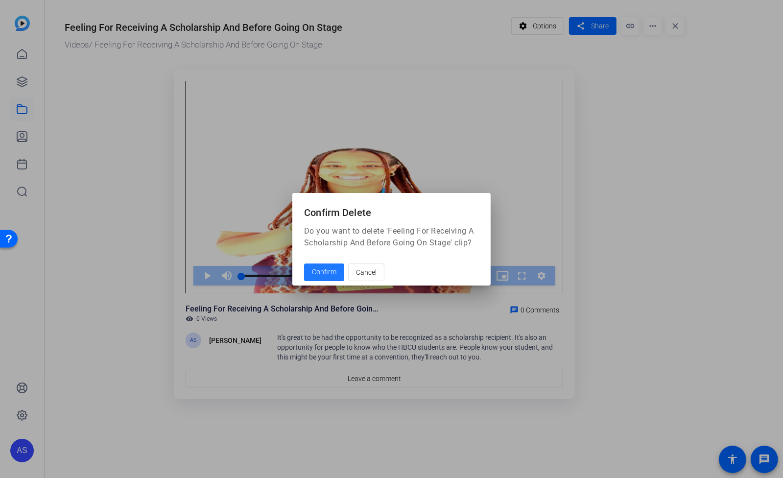
click at [318, 272] on span "Confirm" at bounding box center [324, 272] width 24 height 10
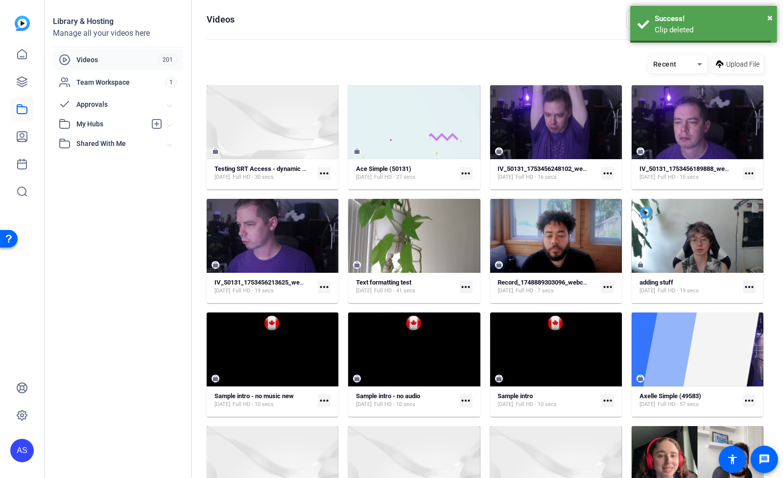
scroll to position [1303, 0]
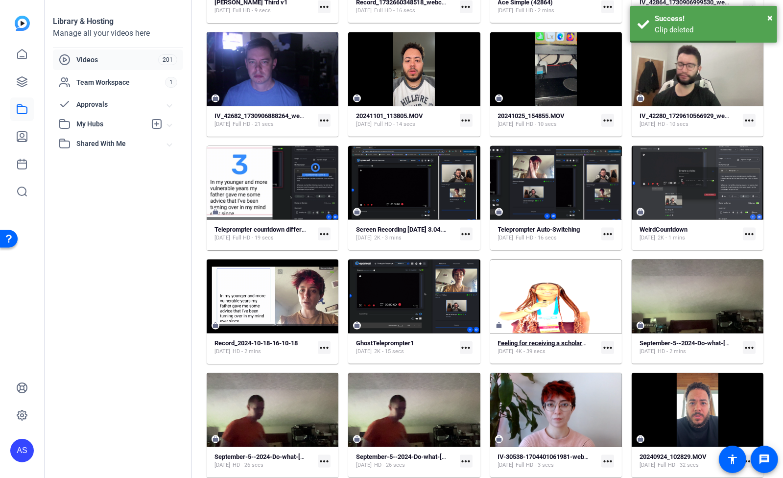
click at [527, 340] on strong "Feeling for receiving a scholarship and before going on stage" at bounding box center [583, 342] width 170 height 7
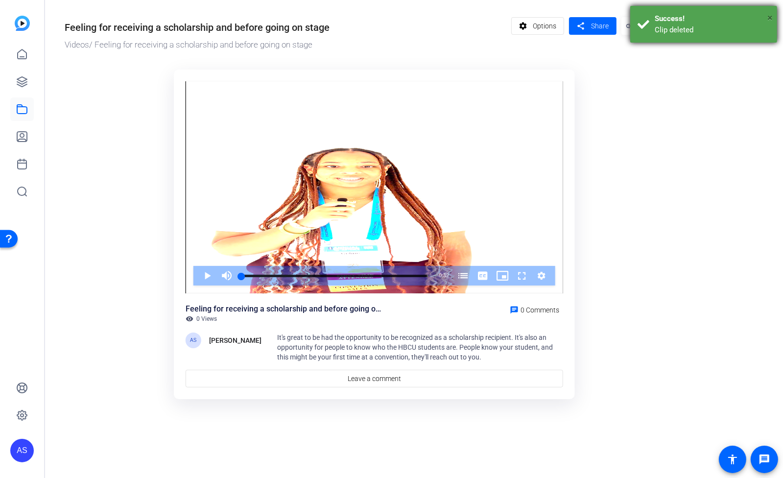
click at [771, 18] on span "×" at bounding box center [769, 18] width 5 height 12
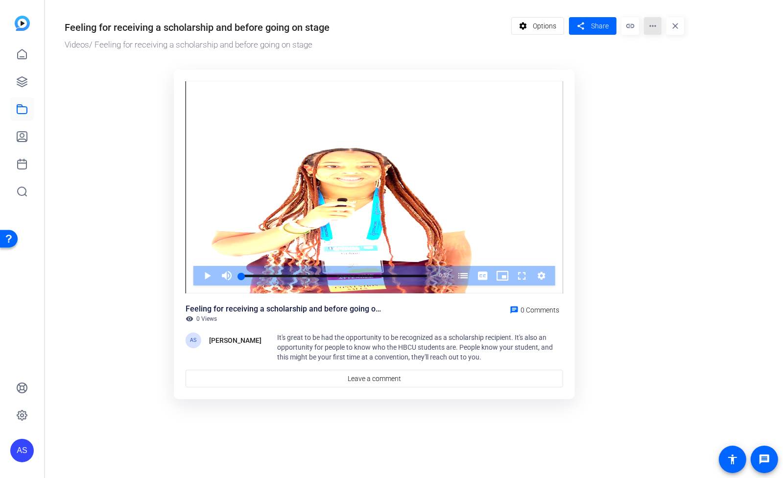
click at [656, 26] on mat-icon "more_horiz" at bounding box center [653, 26] width 18 height 18
click at [668, 105] on span "Delete" at bounding box center [671, 105] width 39 height 12
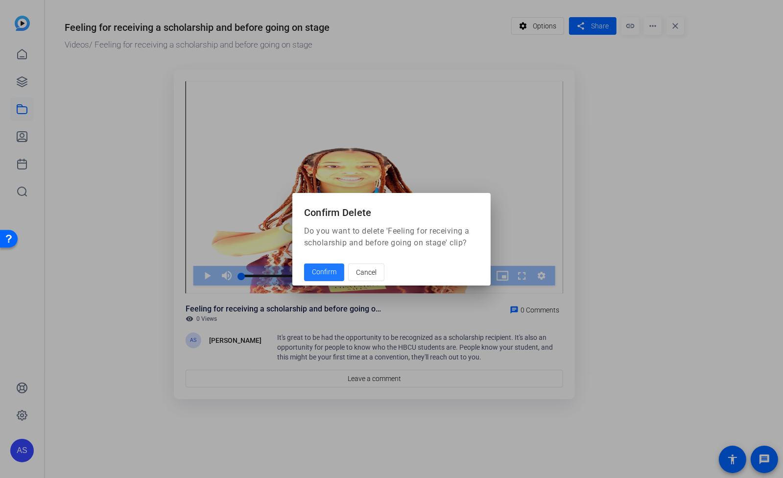
click at [331, 270] on span "Confirm" at bounding box center [324, 272] width 24 height 10
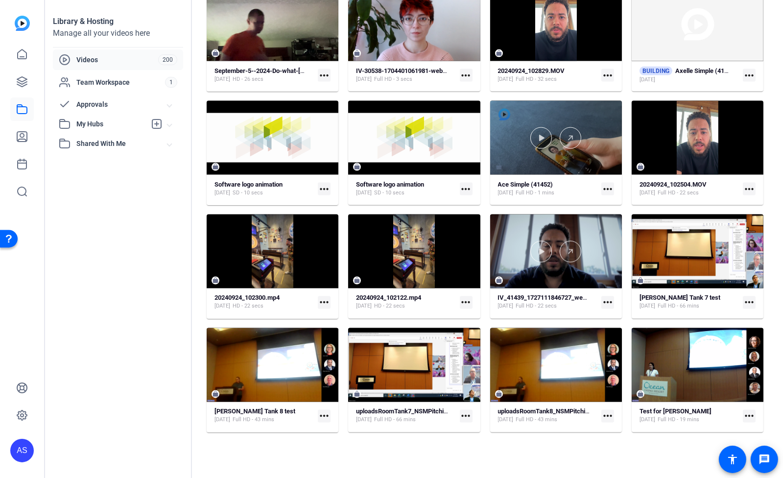
scroll to position [1695, 0]
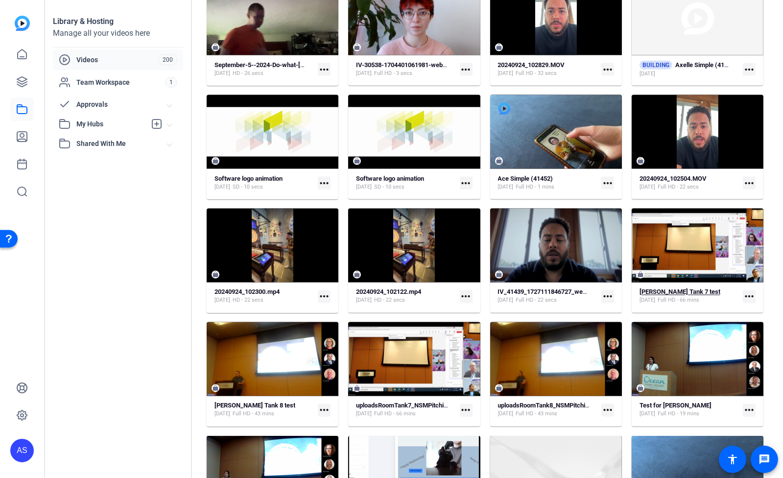
click at [672, 289] on strong "[PERSON_NAME] Tank 7 test" at bounding box center [680, 291] width 81 height 7
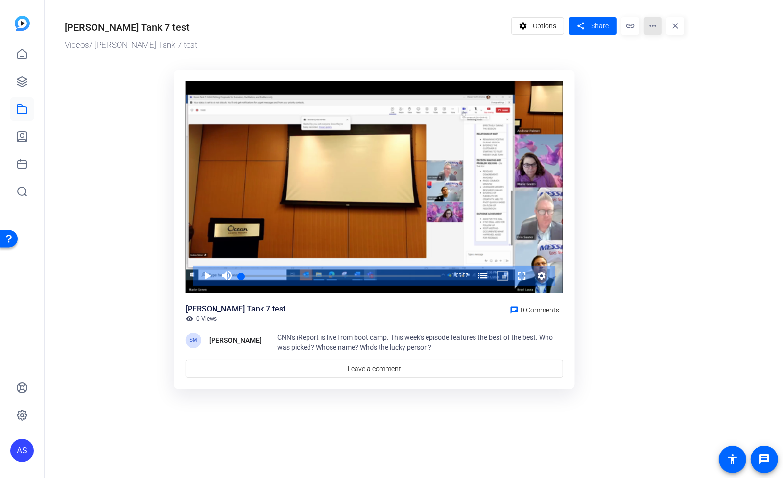
click at [656, 25] on mat-icon "more_horiz" at bounding box center [653, 26] width 18 height 18
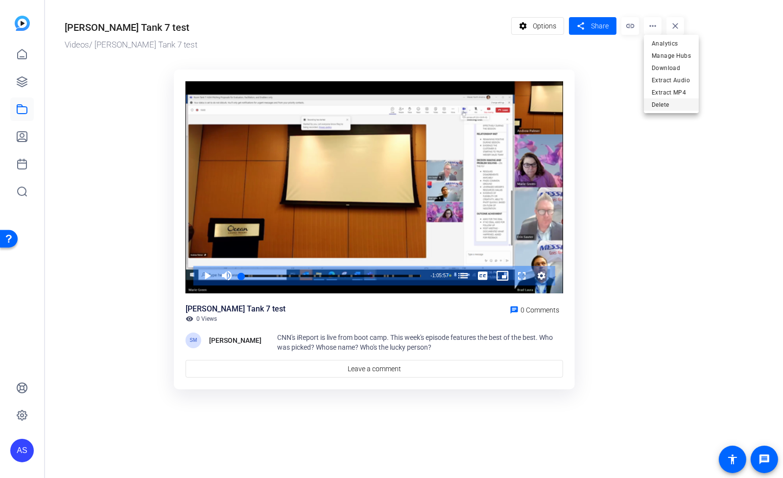
click at [678, 109] on span "Delete" at bounding box center [671, 105] width 39 height 12
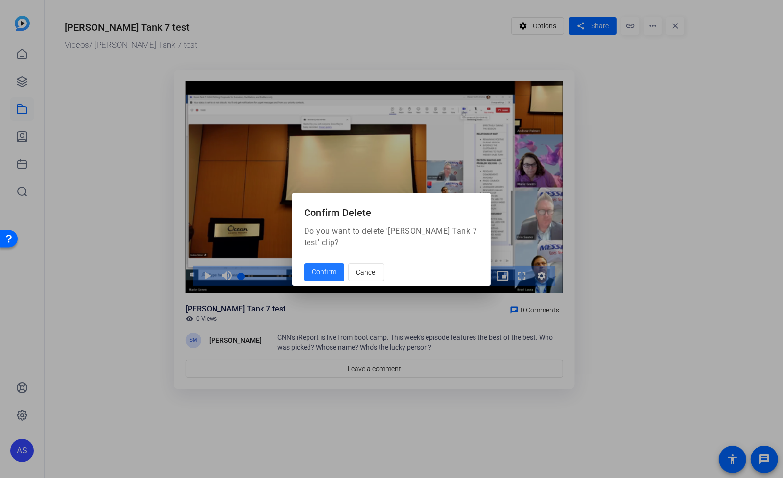
click at [315, 268] on span "Confirm" at bounding box center [324, 272] width 24 height 10
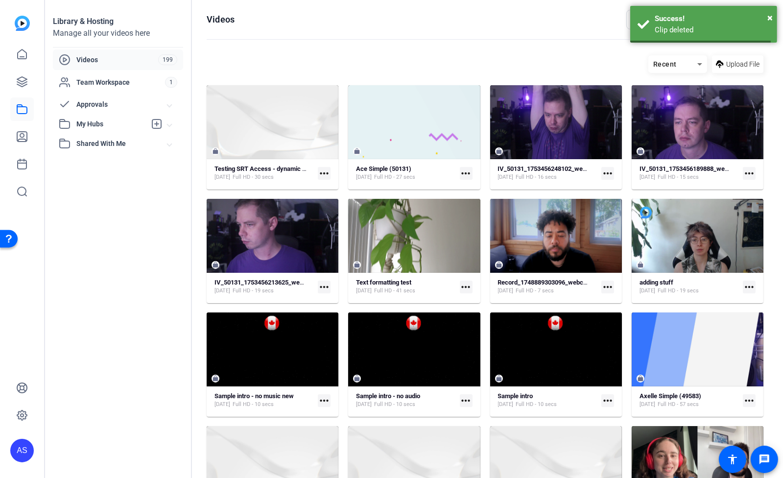
scroll to position [1695, 0]
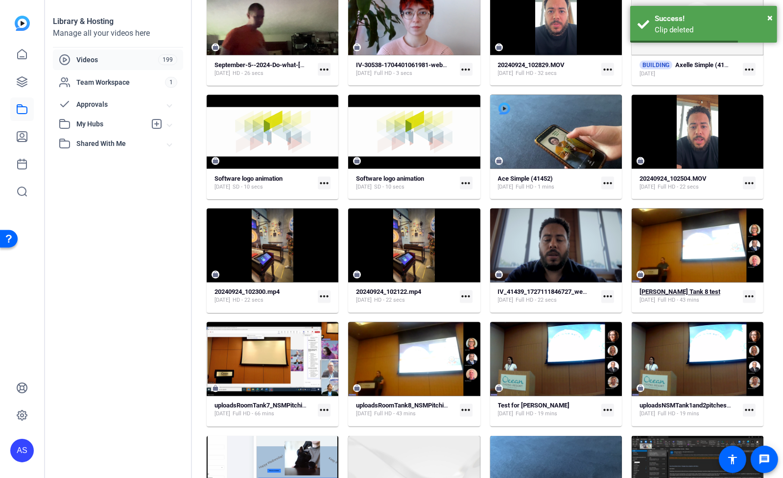
click at [677, 291] on strong "[PERSON_NAME] Tank 8 test" at bounding box center [680, 291] width 81 height 7
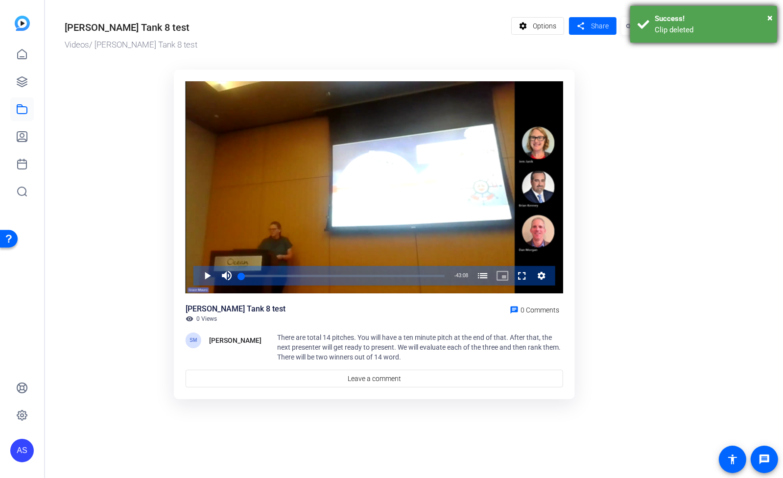
click at [727, 28] on div "Clip deleted" at bounding box center [712, 29] width 115 height 11
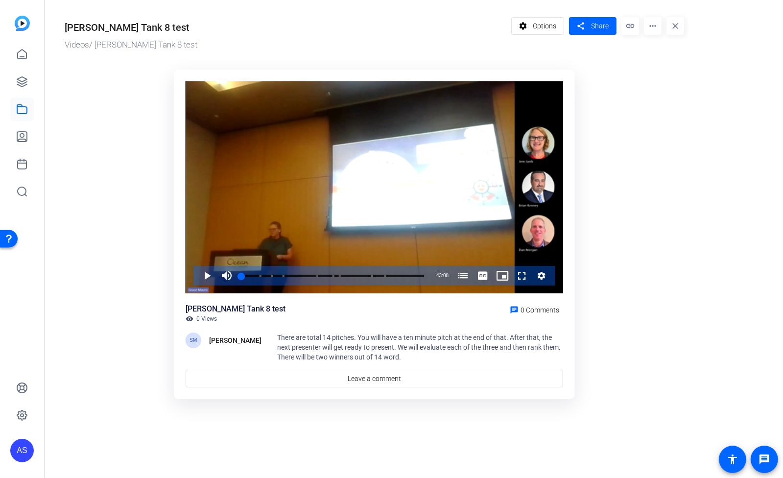
click at [656, 30] on mat-icon "more_horiz" at bounding box center [653, 26] width 18 height 18
click at [676, 109] on span "Delete" at bounding box center [671, 105] width 39 height 12
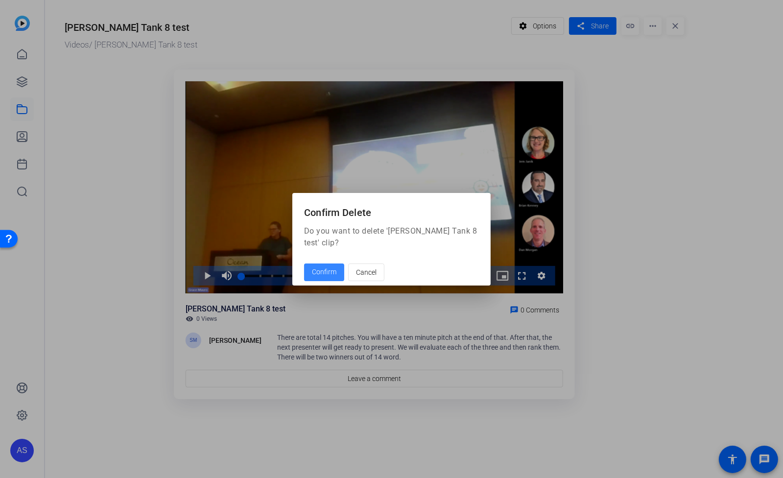
click at [328, 274] on span "Confirm" at bounding box center [324, 272] width 24 height 10
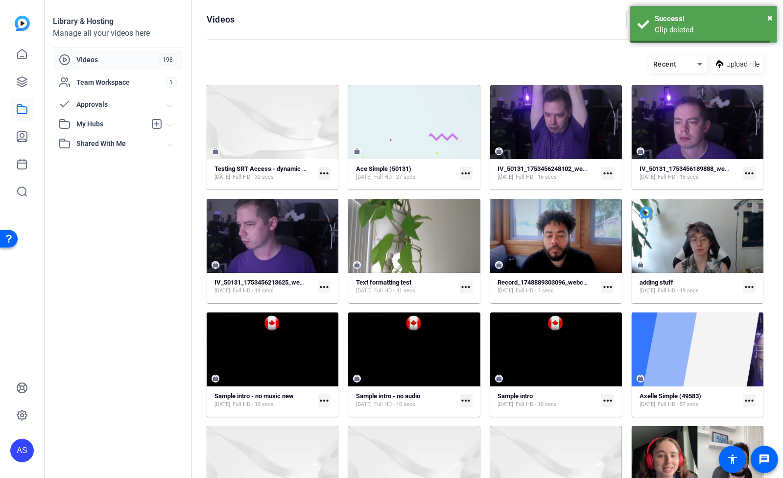
scroll to position [1695, 0]
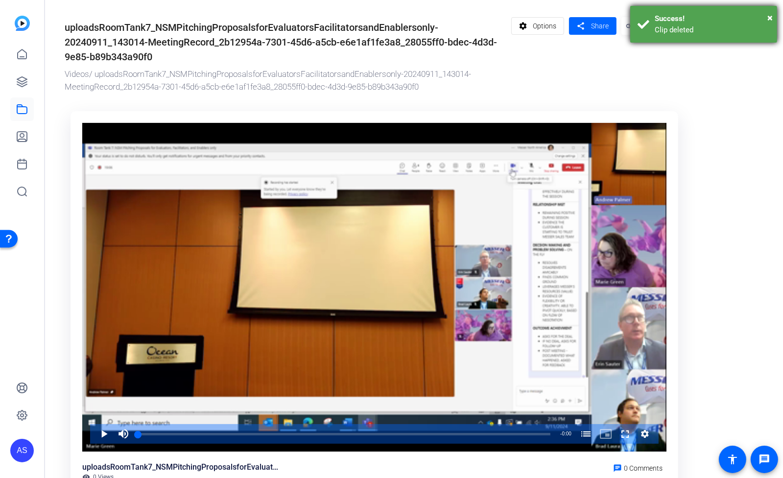
click at [674, 27] on div "Clip deleted" at bounding box center [712, 29] width 115 height 11
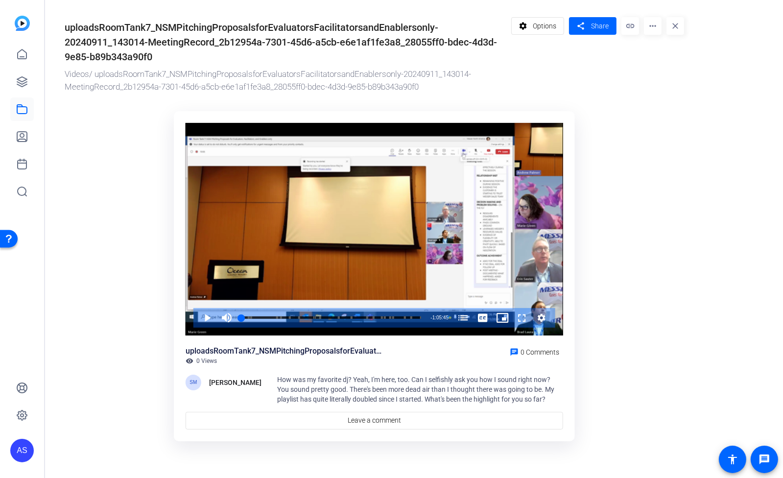
click at [652, 29] on mat-icon "more_horiz" at bounding box center [653, 26] width 18 height 18
click at [666, 105] on span "Delete" at bounding box center [671, 105] width 39 height 12
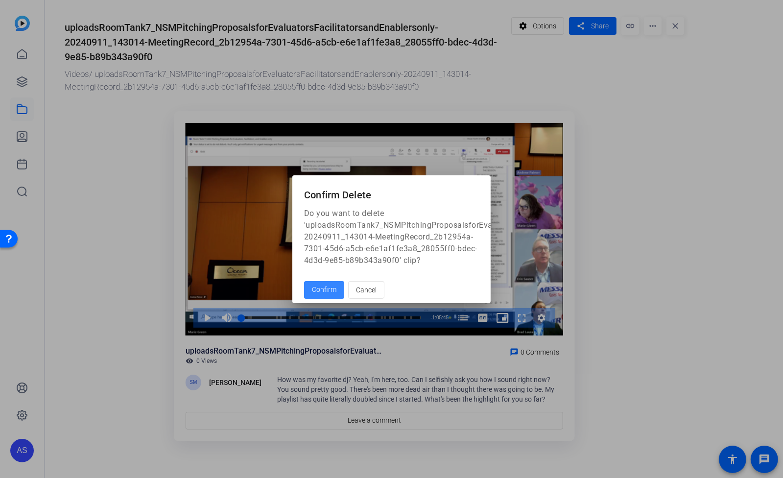
click at [317, 291] on span "Confirm" at bounding box center [324, 290] width 24 height 10
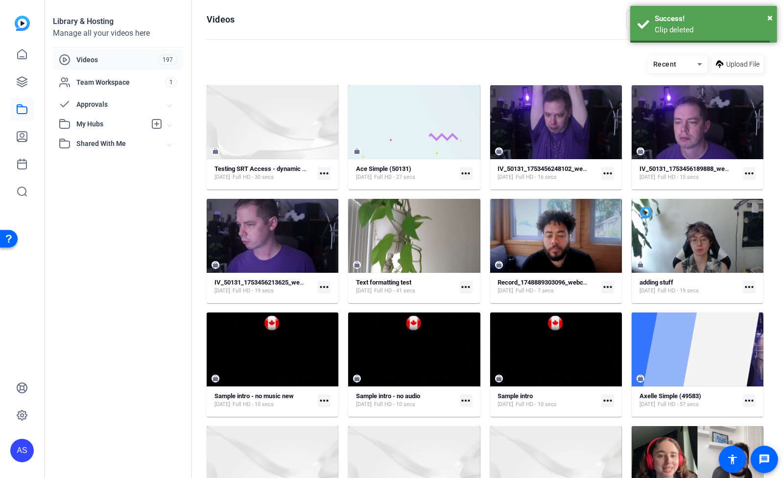
scroll to position [1695, 0]
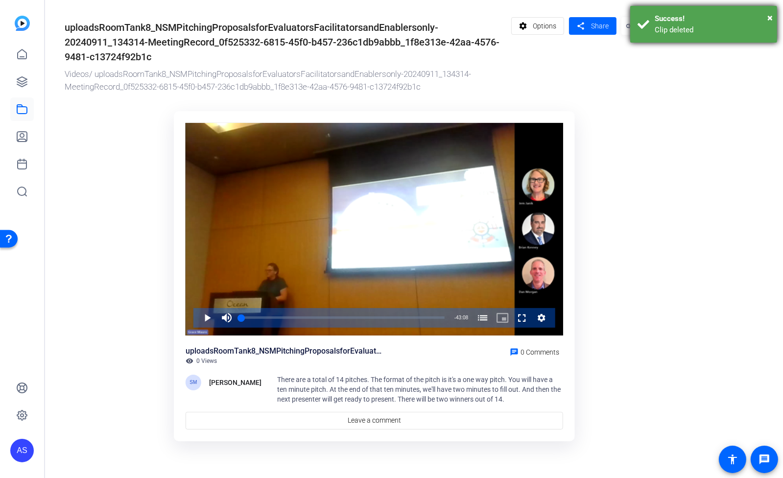
click at [668, 28] on div "Clip deleted" at bounding box center [712, 29] width 115 height 11
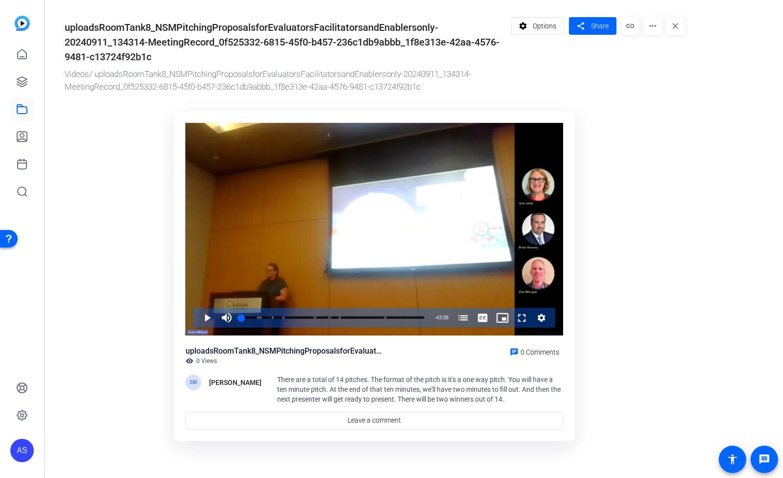
click at [652, 28] on mat-icon "more_horiz" at bounding box center [653, 26] width 18 height 18
click at [666, 104] on span "Delete" at bounding box center [671, 105] width 39 height 12
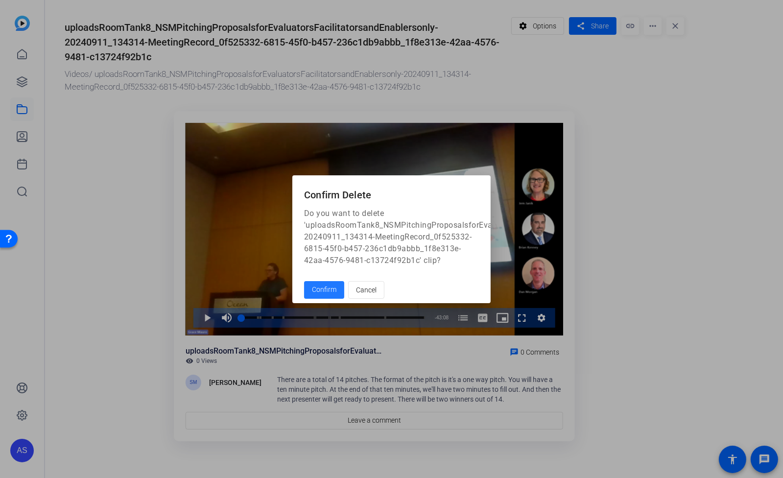
click at [325, 295] on span "Confirm" at bounding box center [324, 290] width 24 height 10
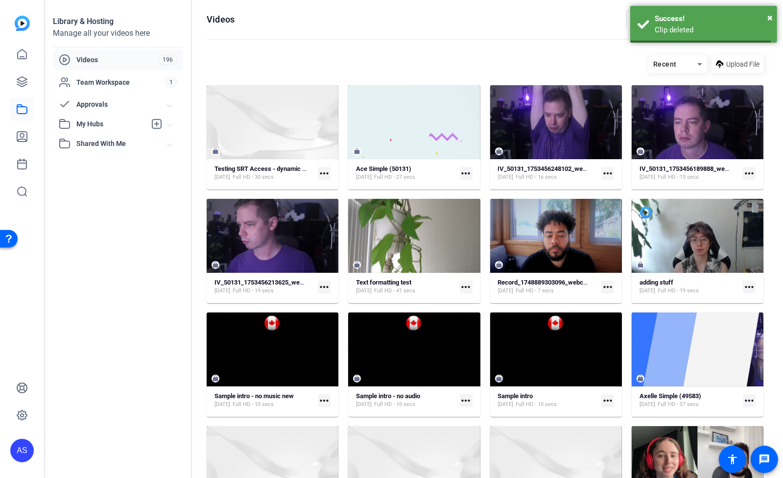
scroll to position [1695, 0]
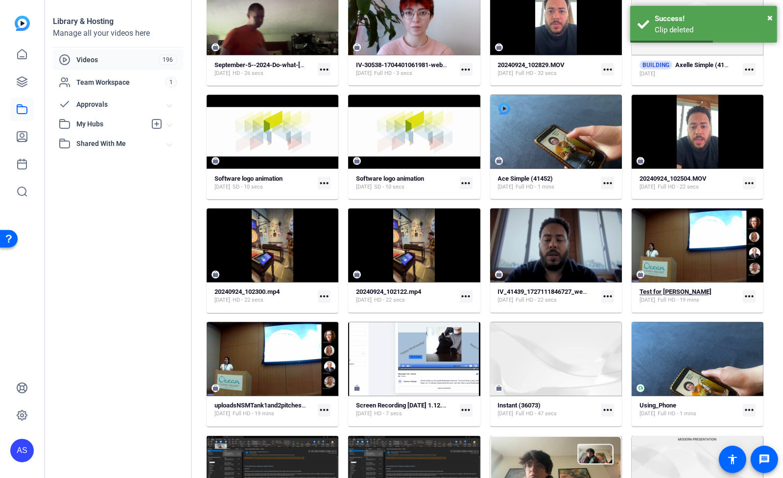
click at [667, 293] on strong "Test for [PERSON_NAME]" at bounding box center [676, 291] width 72 height 7
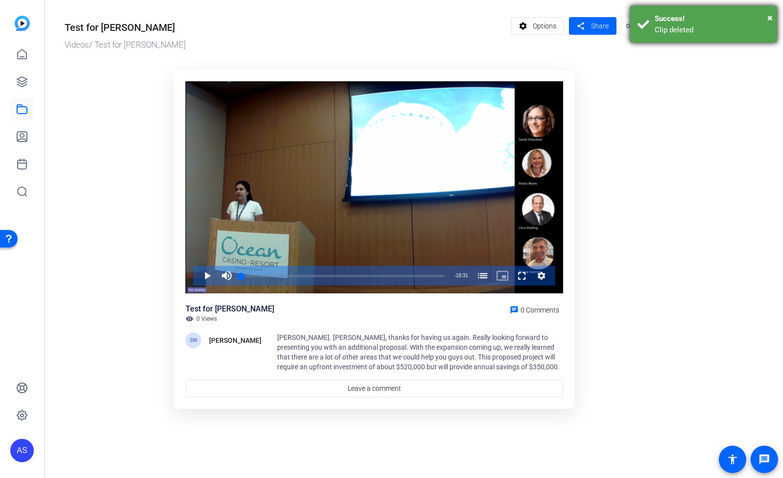
click at [663, 29] on div "Clip deleted" at bounding box center [712, 29] width 115 height 11
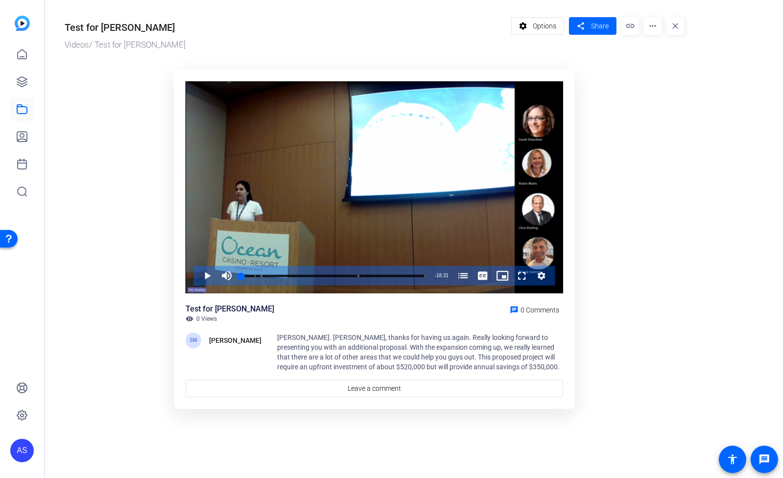
click at [657, 27] on mat-icon "more_horiz" at bounding box center [653, 26] width 18 height 18
click at [669, 107] on span "Delete" at bounding box center [671, 105] width 39 height 12
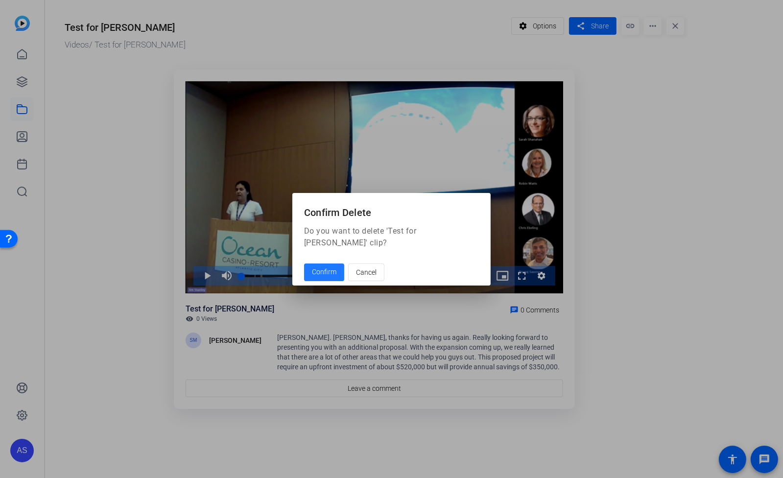
click at [324, 269] on span "Confirm" at bounding box center [324, 272] width 24 height 10
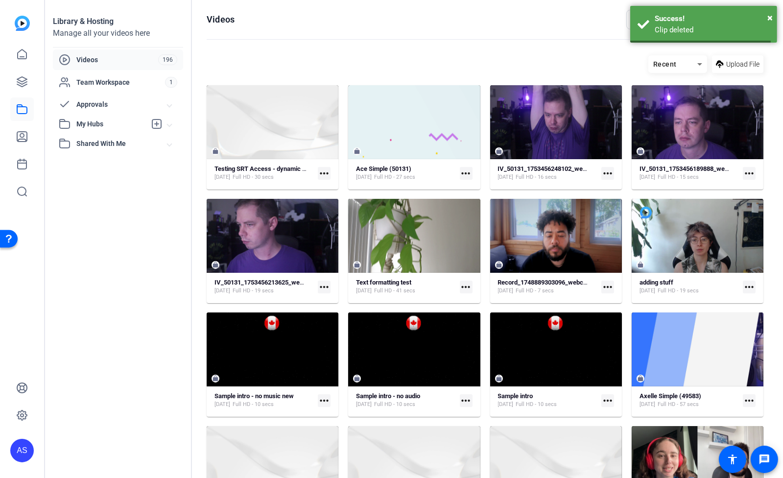
scroll to position [1695, 0]
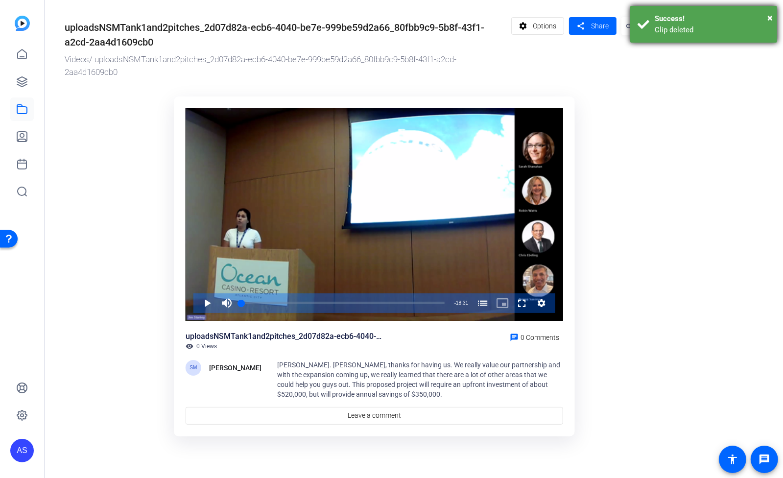
click at [667, 30] on div "Clip deleted" at bounding box center [712, 29] width 115 height 11
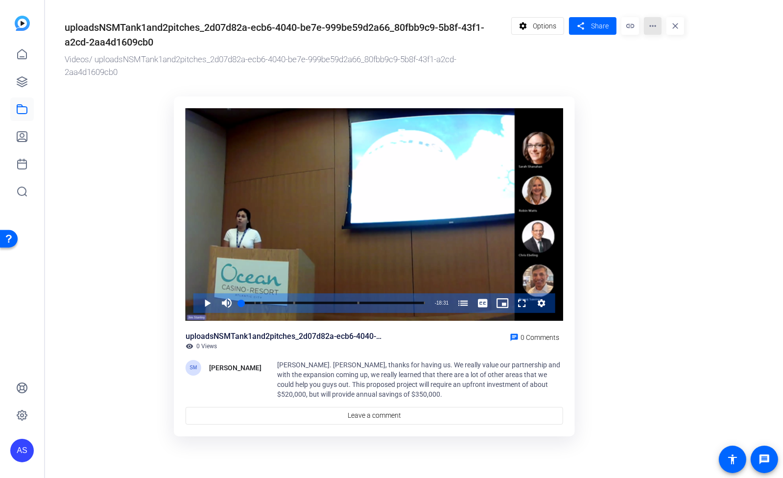
click at [654, 28] on mat-icon "more_horiz" at bounding box center [653, 26] width 18 height 18
click at [669, 109] on span "Delete" at bounding box center [671, 105] width 39 height 12
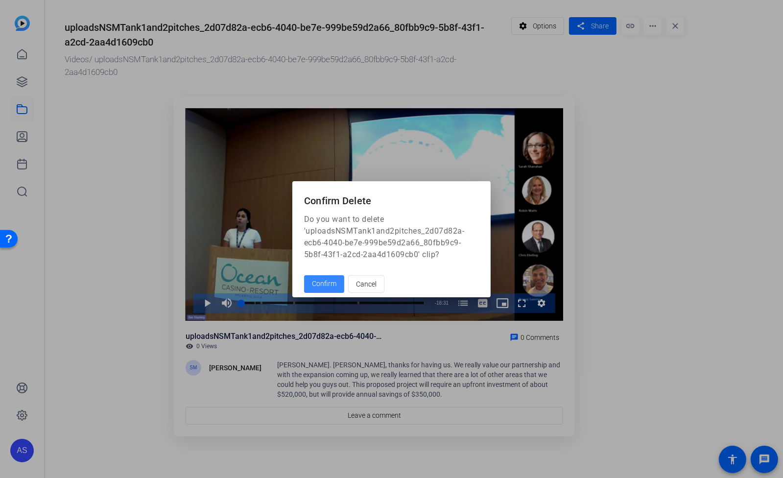
click at [333, 278] on span at bounding box center [324, 284] width 40 height 24
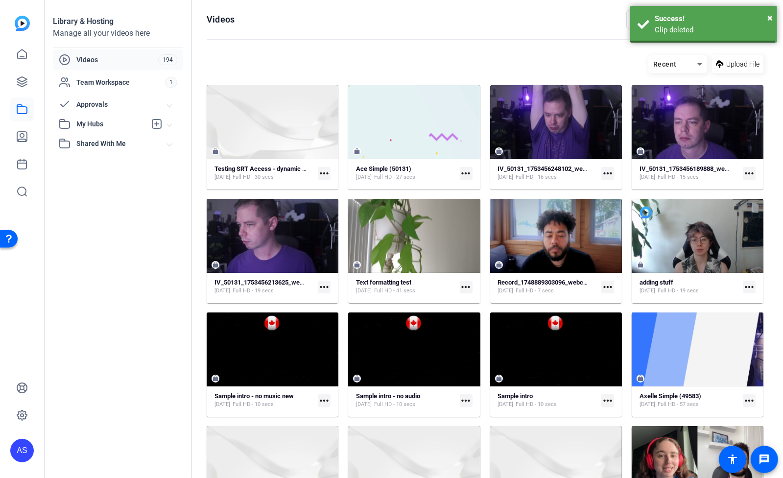
scroll to position [1695, 0]
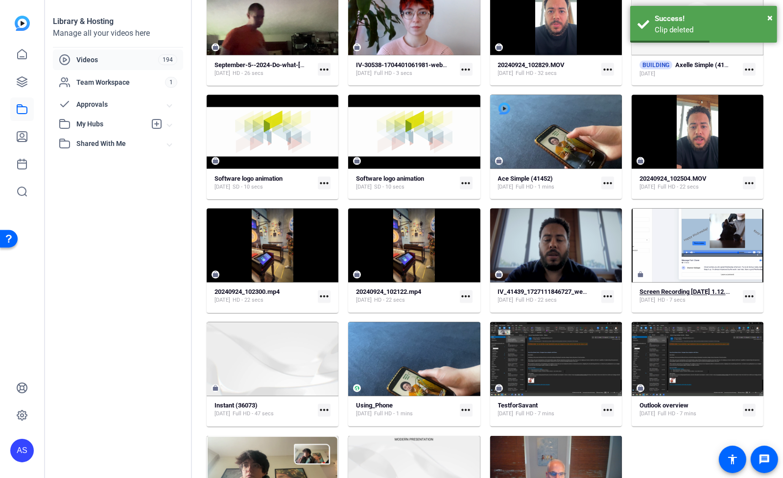
click at [678, 292] on strong "Screen Recording [DATE] 1.12.32 PM" at bounding box center [691, 291] width 103 height 7
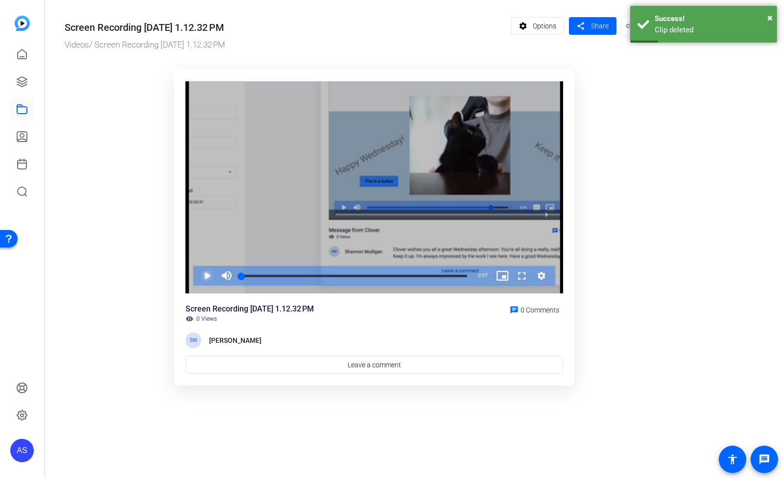
click at [197, 277] on span "Video Player" at bounding box center [197, 276] width 0 height 20
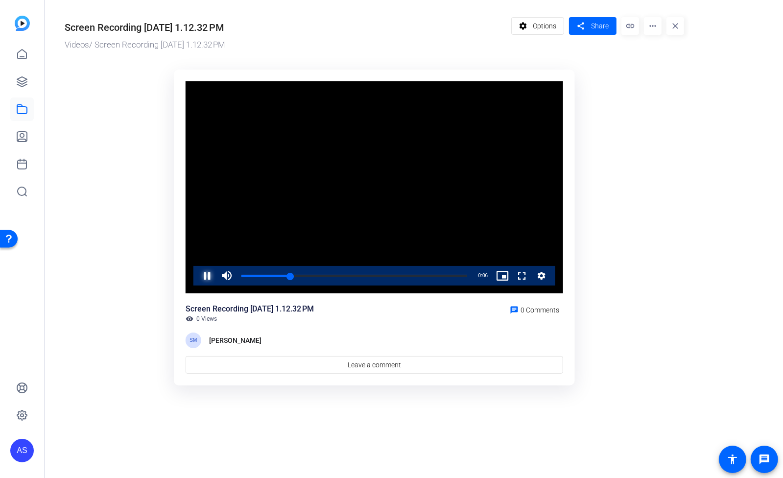
drag, startPoint x: 208, startPoint y: 276, endPoint x: 153, endPoint y: 166, distance: 122.4
click at [197, 275] on span "Video Player" at bounding box center [197, 276] width 0 height 20
click at [18, 112] on icon at bounding box center [22, 109] width 12 height 12
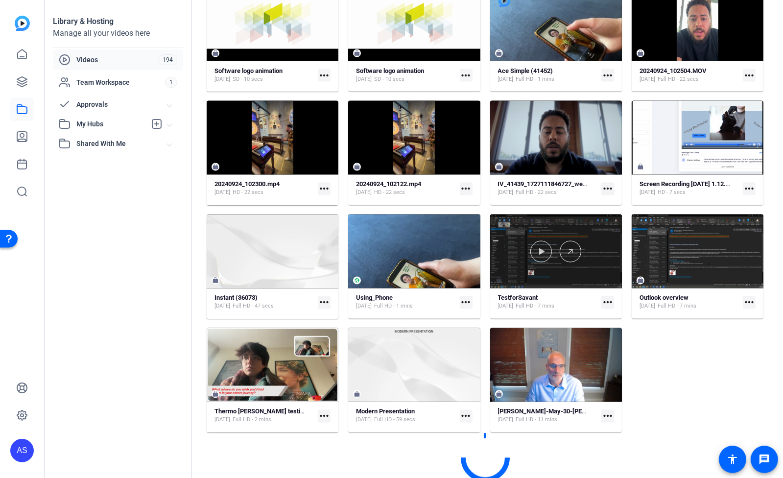
scroll to position [1806, 0]
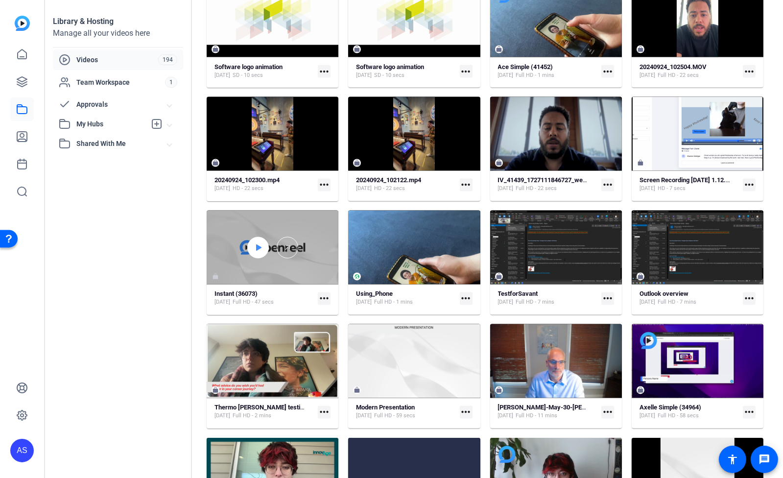
click at [261, 246] on icon at bounding box center [258, 248] width 8 height 12
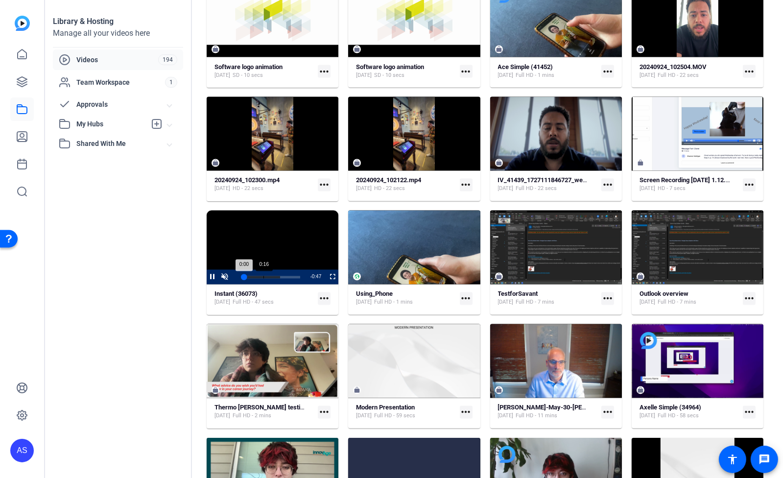
click at [263, 276] on div "Loaded : 64.32% 0:16 0:00" at bounding box center [271, 277] width 57 height 2
click at [276, 276] on div "0:27" at bounding box center [276, 277] width 0 height 2
click at [207, 278] on span "Video Player" at bounding box center [207, 277] width 0 height 15
click at [522, 293] on strong "TestforSavant" at bounding box center [518, 293] width 40 height 7
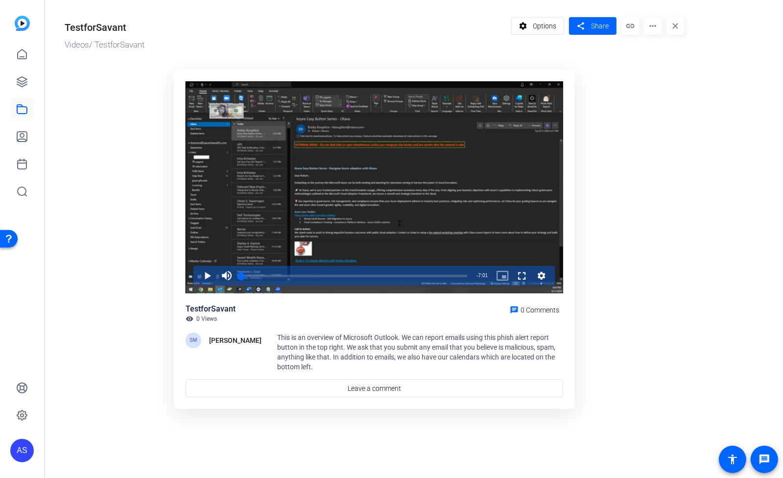
click at [655, 26] on mat-icon "more_horiz" at bounding box center [653, 26] width 18 height 18
click at [666, 103] on span "Delete" at bounding box center [671, 105] width 39 height 12
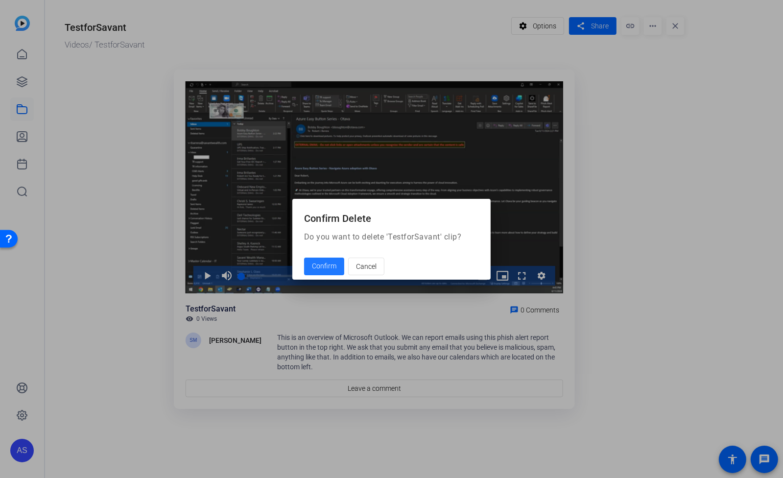
click at [313, 266] on span "Confirm" at bounding box center [324, 266] width 24 height 10
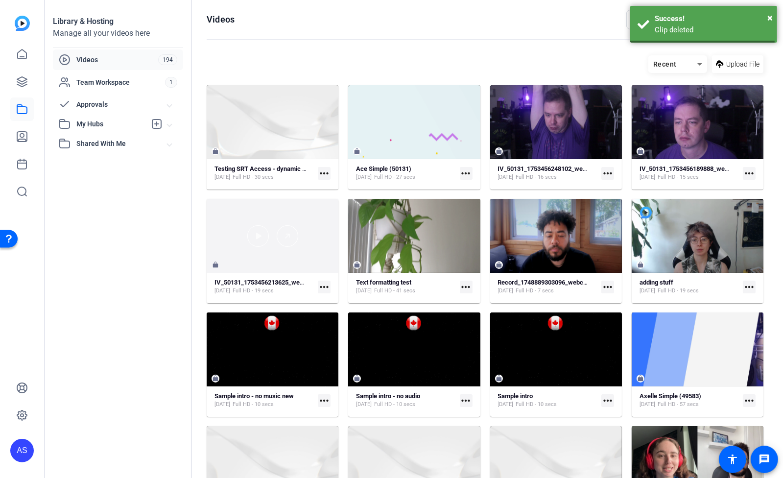
scroll to position [1806, 0]
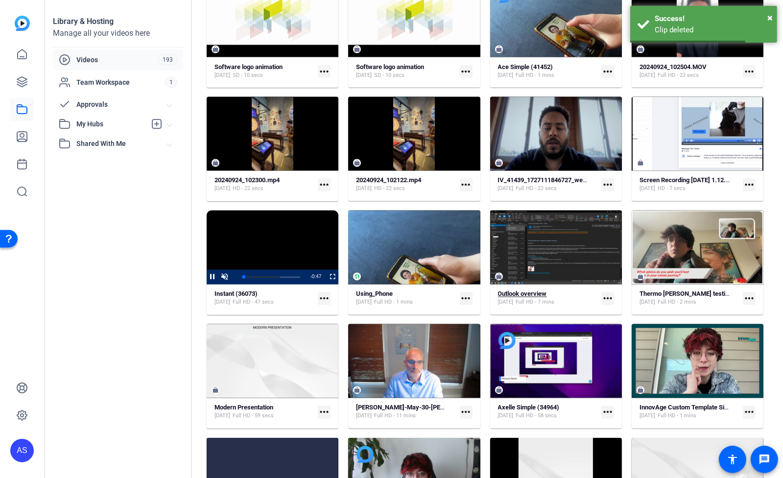
click at [523, 296] on strong "Outlook overview" at bounding box center [522, 293] width 49 height 7
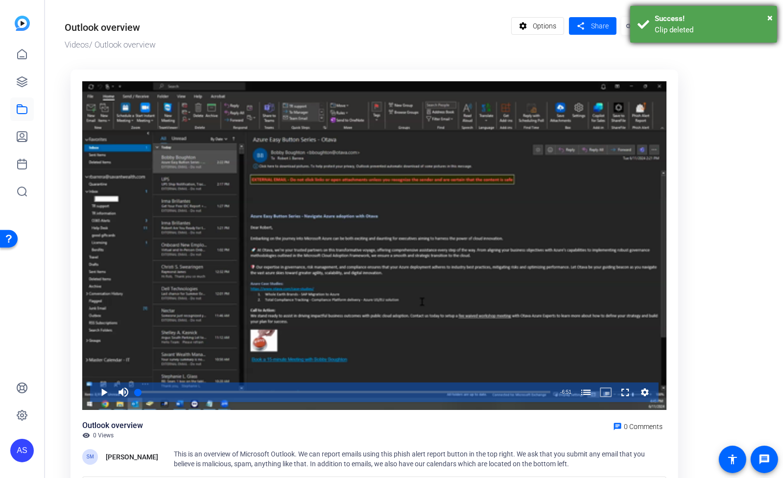
click at [680, 28] on div "Clip deleted" at bounding box center [712, 29] width 115 height 11
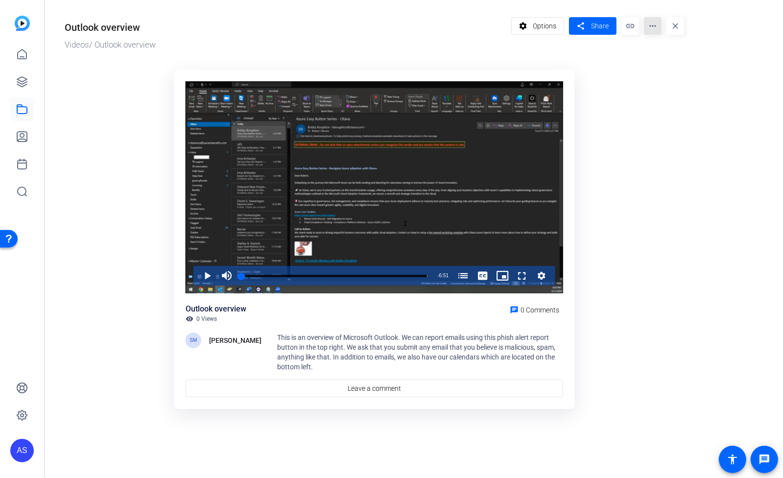
click at [658, 25] on mat-icon "more_horiz" at bounding box center [653, 26] width 18 height 18
click at [670, 101] on span "Delete" at bounding box center [671, 105] width 39 height 12
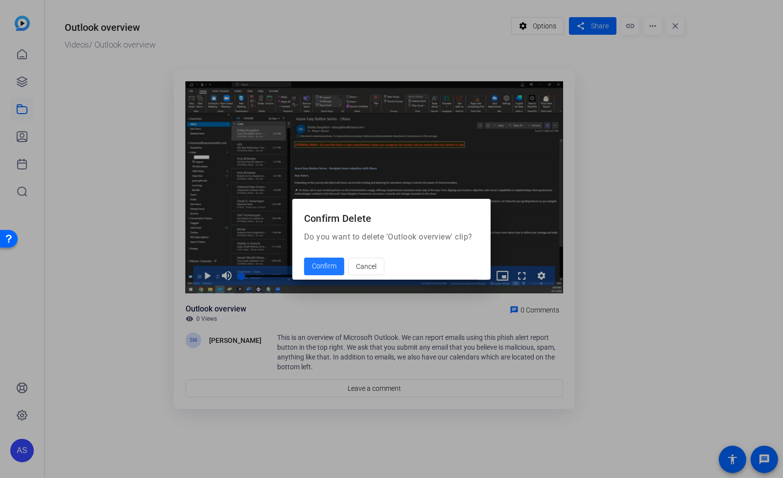
click at [333, 265] on span "Confirm" at bounding box center [324, 266] width 24 height 10
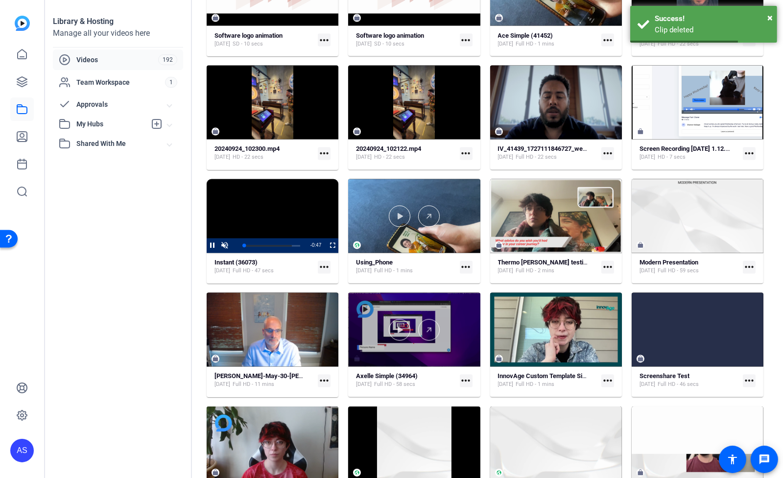
scroll to position [1872, 0]
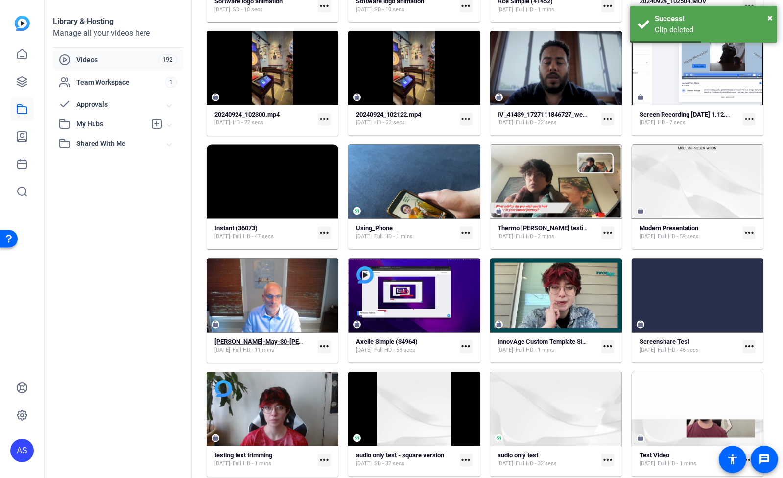
click at [252, 341] on strong "[PERSON_NAME]-May-30-[PERSON_NAME]-Video-1717094765122-Webcam" at bounding box center [323, 341] width 216 height 7
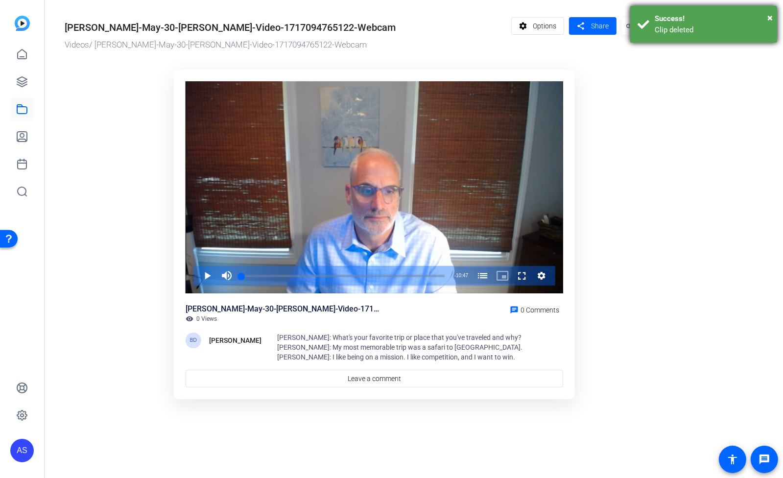
click at [657, 35] on div "× Success! Clip deleted" at bounding box center [703, 24] width 147 height 37
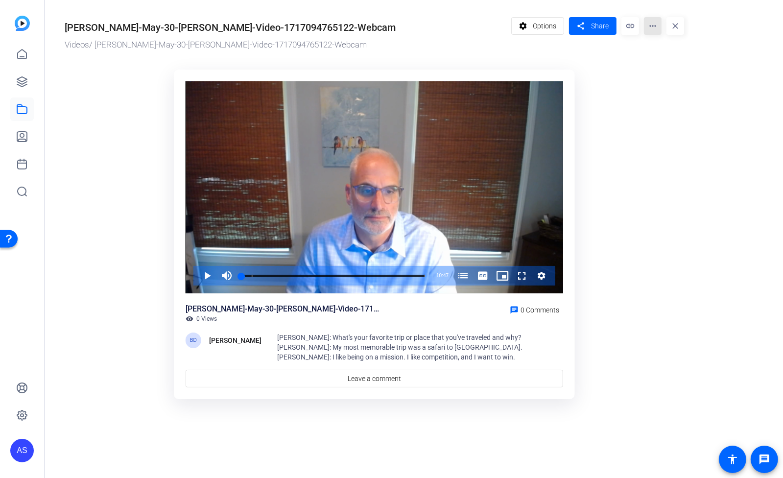
click at [648, 28] on mat-icon "more_horiz" at bounding box center [653, 26] width 18 height 18
click at [665, 107] on span "Delete" at bounding box center [671, 105] width 39 height 12
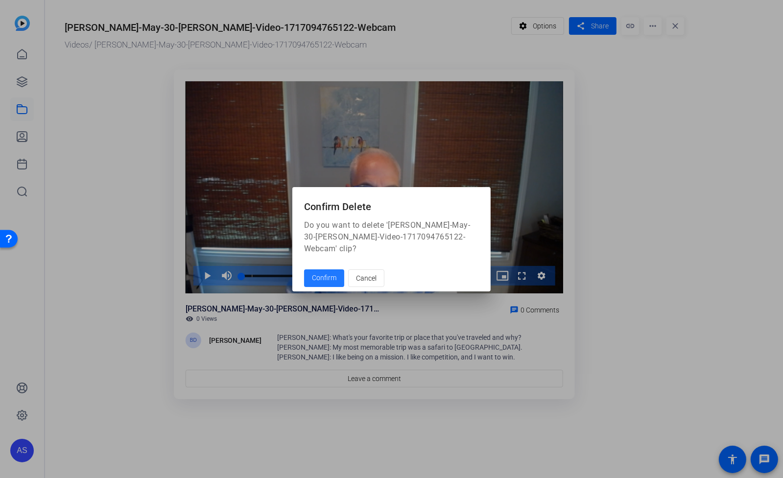
click at [328, 273] on span "Confirm" at bounding box center [324, 278] width 24 height 10
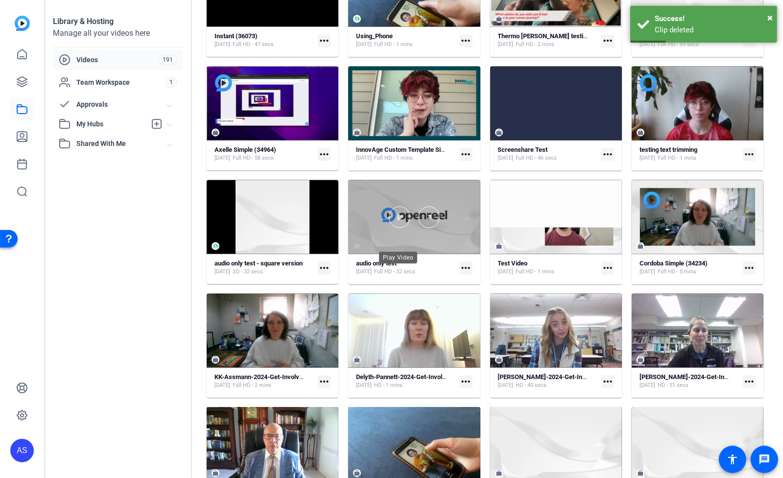
scroll to position [2068, 0]
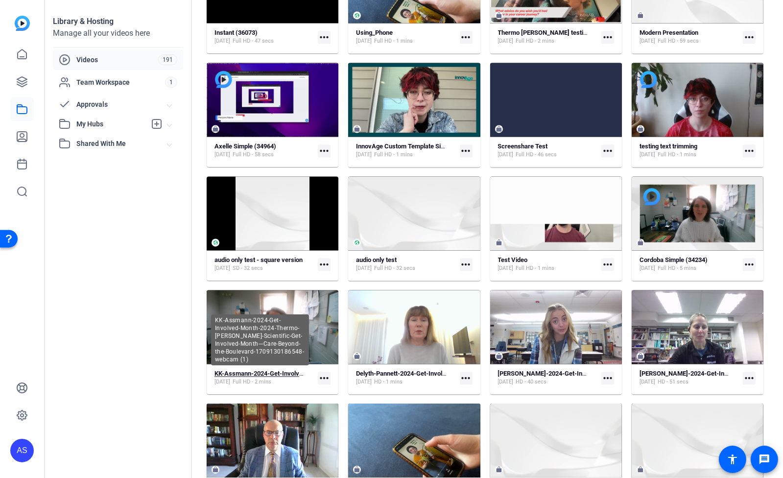
click at [249, 375] on strong "KK-Assmann-2024-Get-Involved-Month-2024-Thermo-[PERSON_NAME]-Scientific-Get-Inv…" at bounding box center [445, 373] width 461 height 7
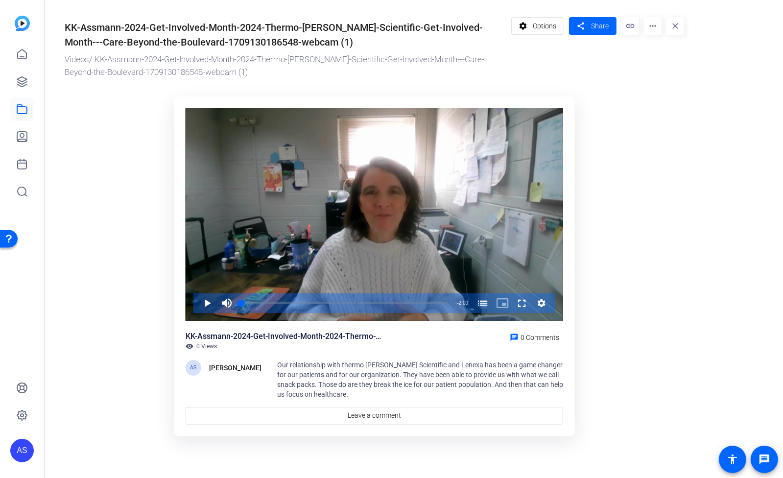
click at [656, 27] on mat-icon "more_horiz" at bounding box center [653, 26] width 18 height 18
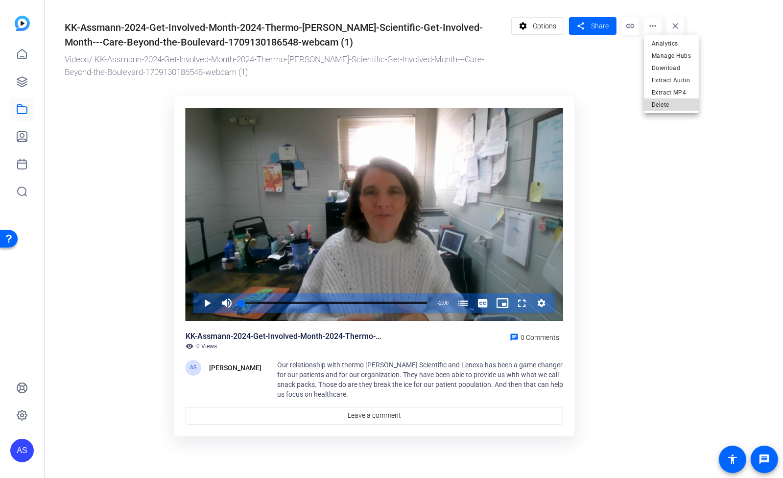
click at [666, 101] on span "Delete" at bounding box center [671, 105] width 39 height 12
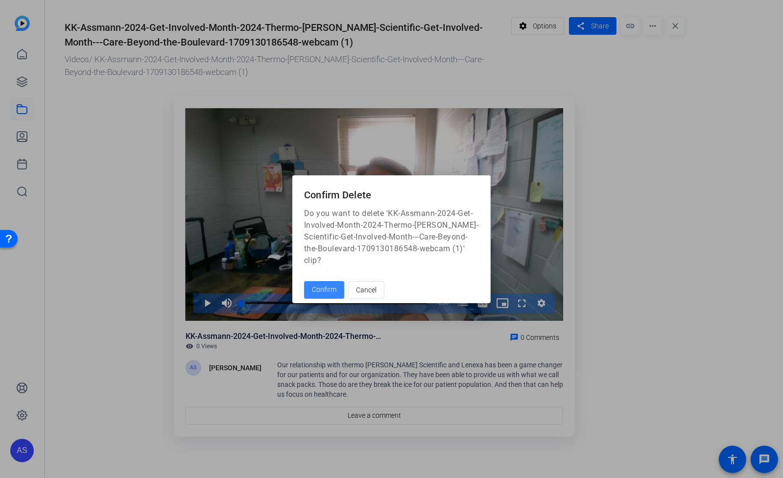
drag, startPoint x: 331, startPoint y: 284, endPoint x: 344, endPoint y: 282, distance: 12.8
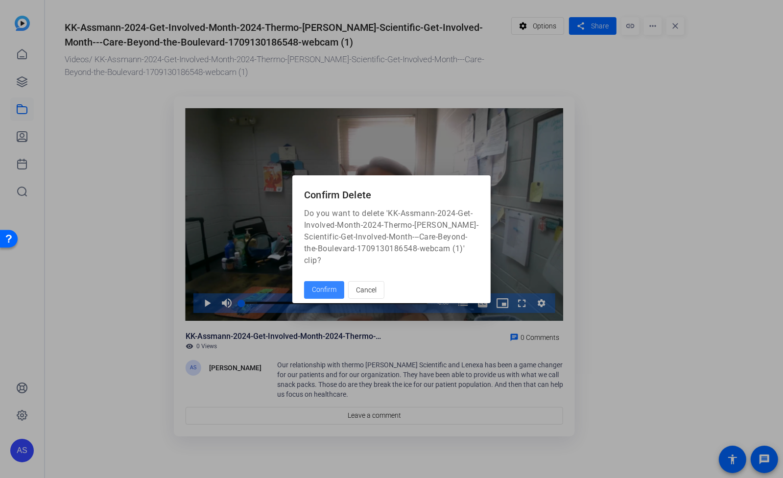
click at [331, 285] on span "Confirm" at bounding box center [324, 290] width 24 height 10
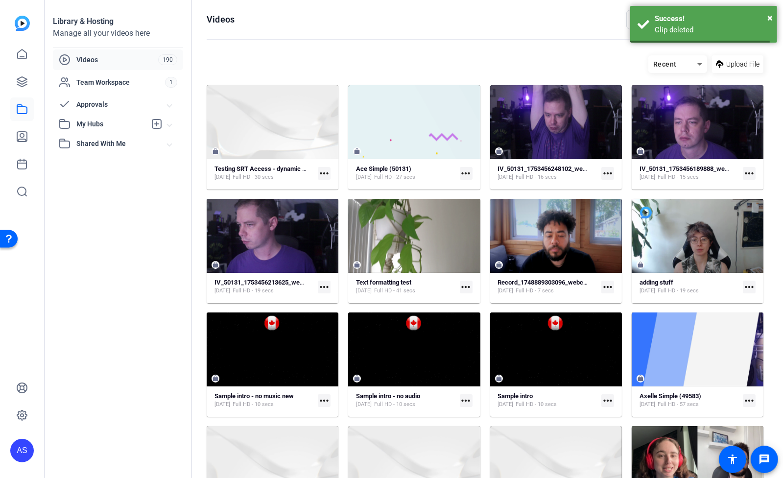
scroll to position [2068, 0]
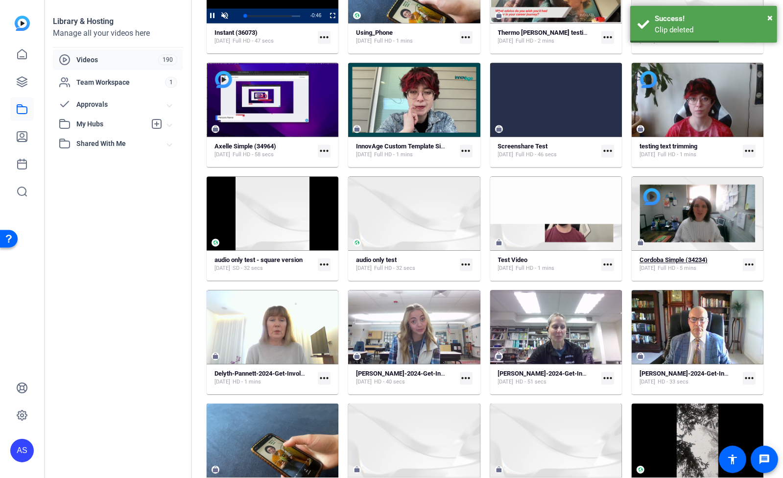
click at [669, 262] on strong "Cordoba Simple (34234)" at bounding box center [674, 259] width 68 height 7
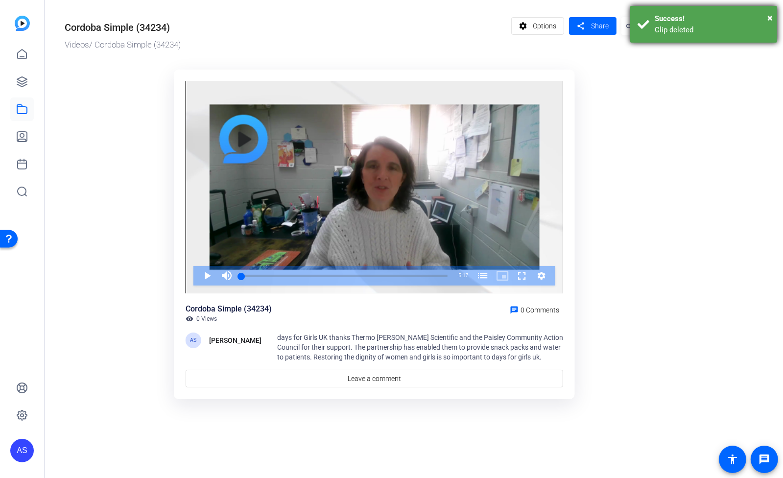
click at [678, 31] on div "Clip deleted" at bounding box center [712, 29] width 115 height 11
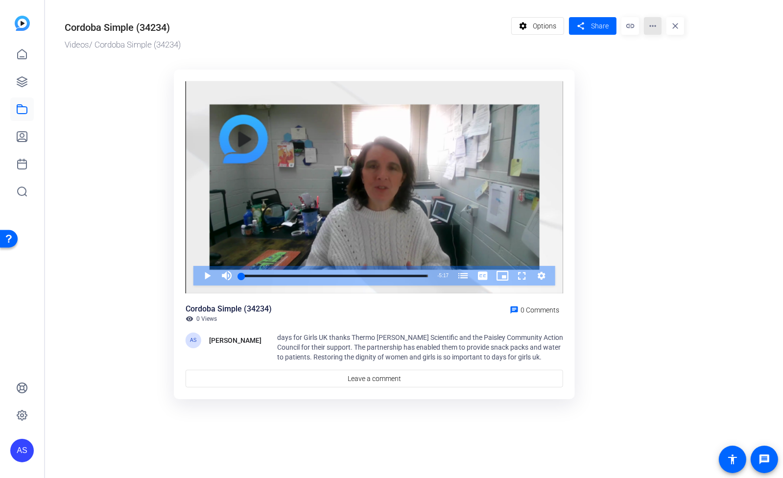
click at [656, 28] on mat-icon "more_horiz" at bounding box center [653, 26] width 18 height 18
click at [664, 113] on span "Delete" at bounding box center [672, 117] width 41 height 12
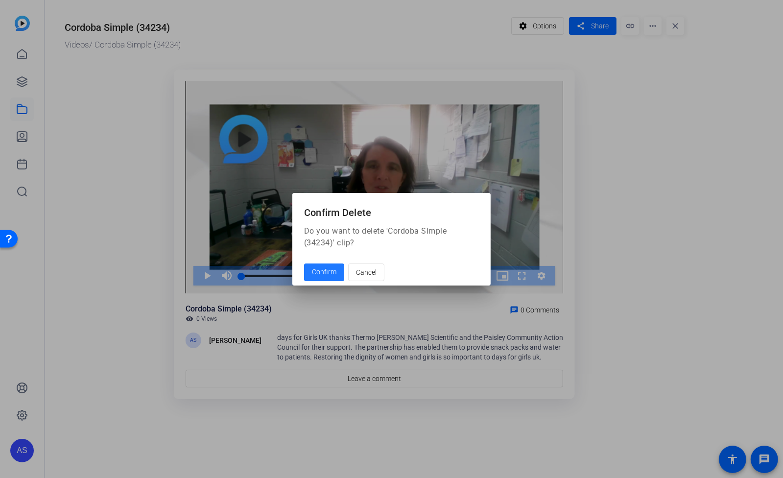
click at [331, 270] on span "Confirm" at bounding box center [324, 272] width 24 height 10
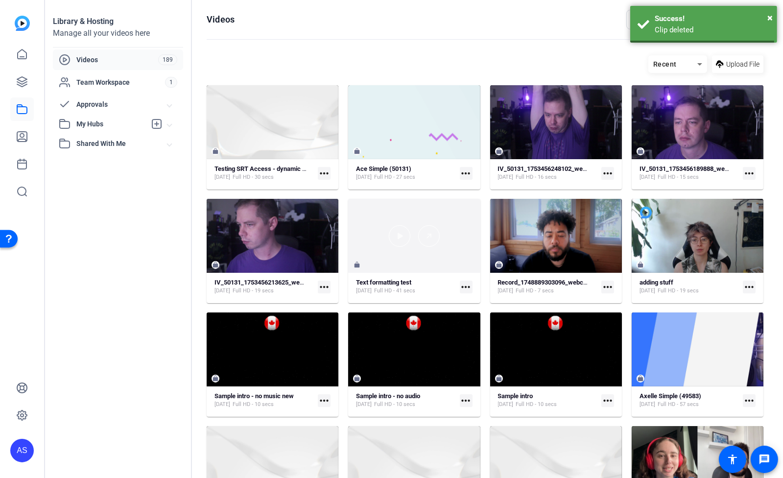
scroll to position [2068, 0]
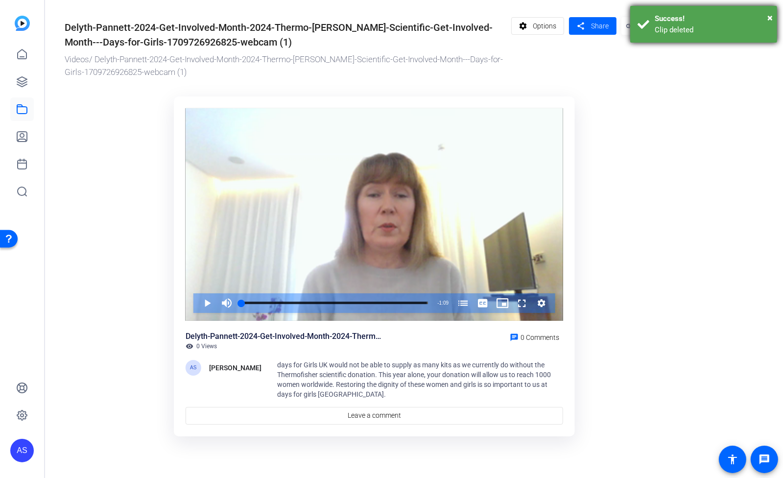
click at [648, 32] on div "× Success! Clip deleted" at bounding box center [703, 24] width 147 height 37
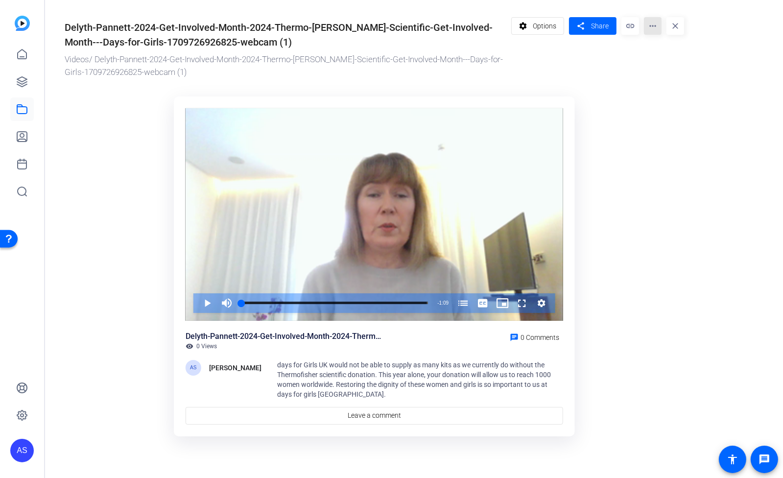
click at [648, 28] on mat-icon "more_horiz" at bounding box center [653, 26] width 18 height 18
click at [671, 105] on span "Delete" at bounding box center [671, 105] width 39 height 12
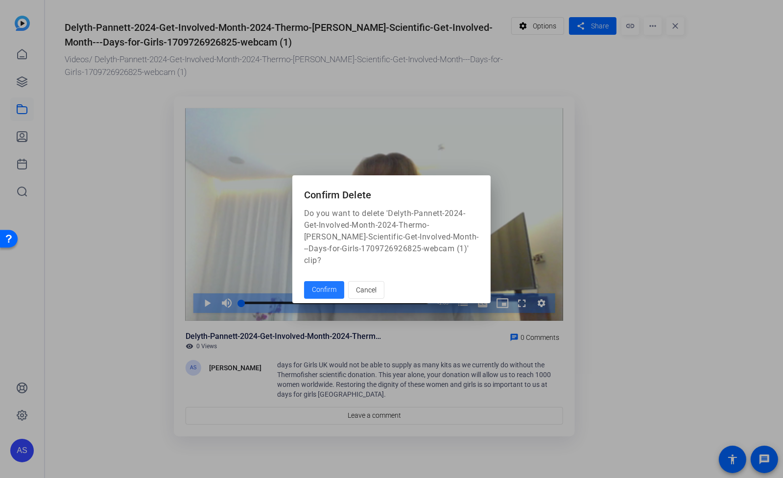
click at [325, 286] on span "Confirm" at bounding box center [324, 290] width 24 height 10
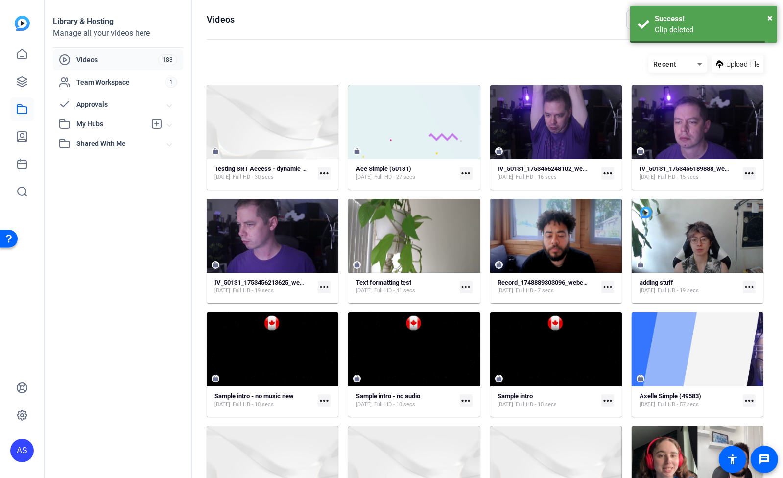
scroll to position [2068, 0]
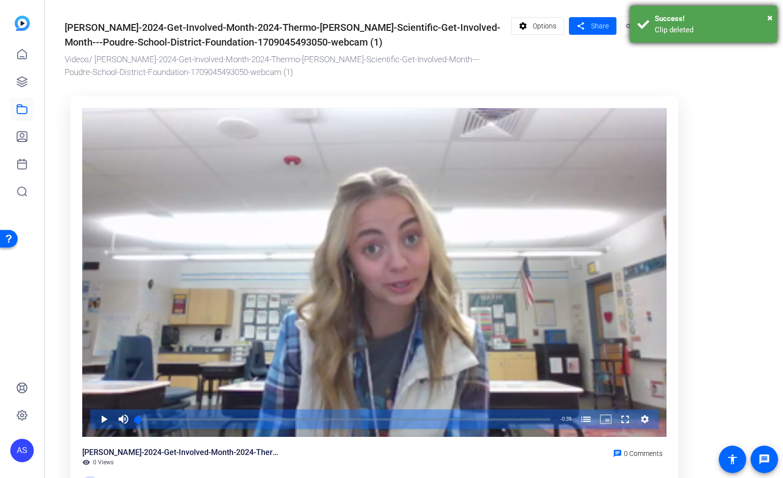
click at [652, 29] on div "× Success! Clip deleted" at bounding box center [703, 24] width 147 height 37
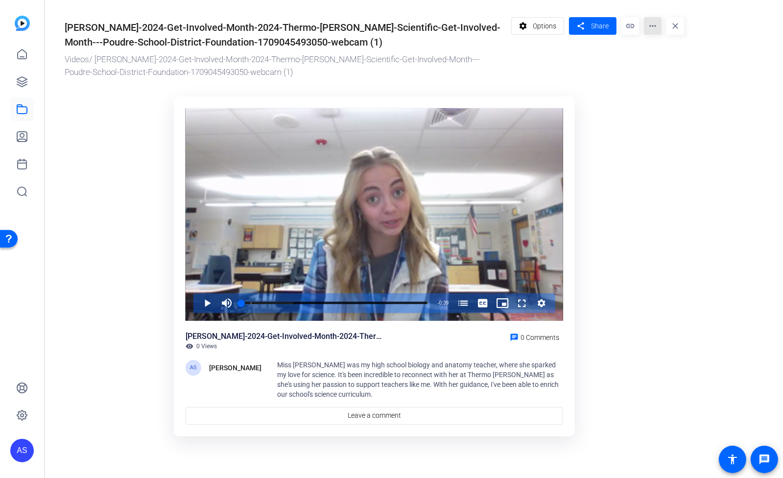
click at [651, 26] on mat-icon "more_horiz" at bounding box center [653, 26] width 18 height 18
click at [664, 105] on span "Delete" at bounding box center [671, 105] width 39 height 12
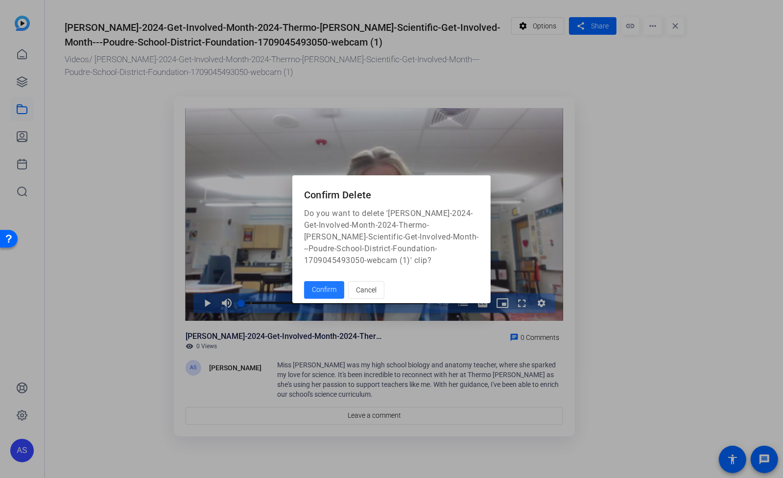
click at [321, 286] on span "Confirm" at bounding box center [324, 290] width 24 height 10
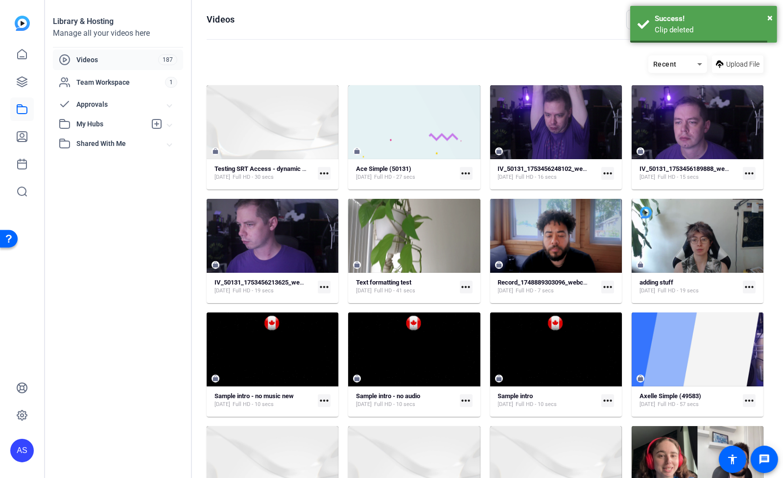
scroll to position [2068, 0]
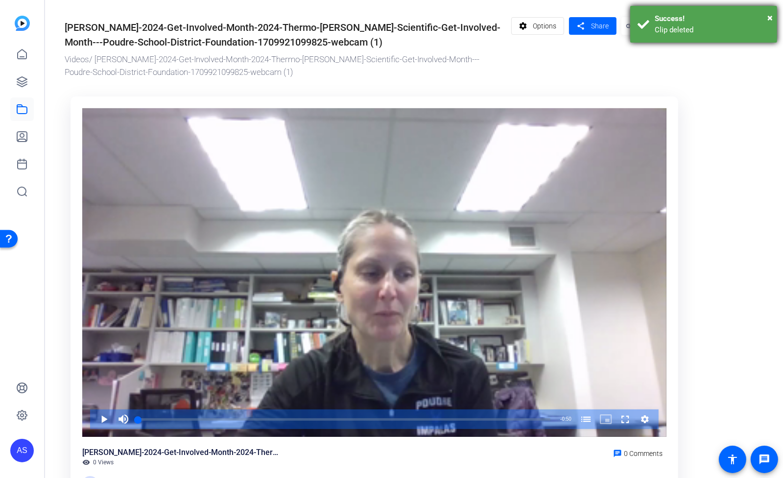
click at [653, 30] on div "× Success! Clip deleted" at bounding box center [703, 24] width 147 height 37
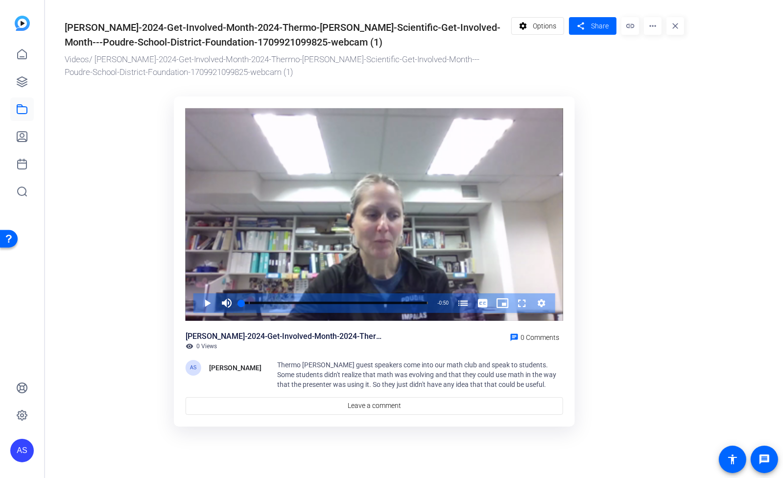
click at [652, 30] on mat-icon "more_horiz" at bounding box center [653, 26] width 18 height 18
click at [668, 105] on span "Delete" at bounding box center [671, 105] width 39 height 12
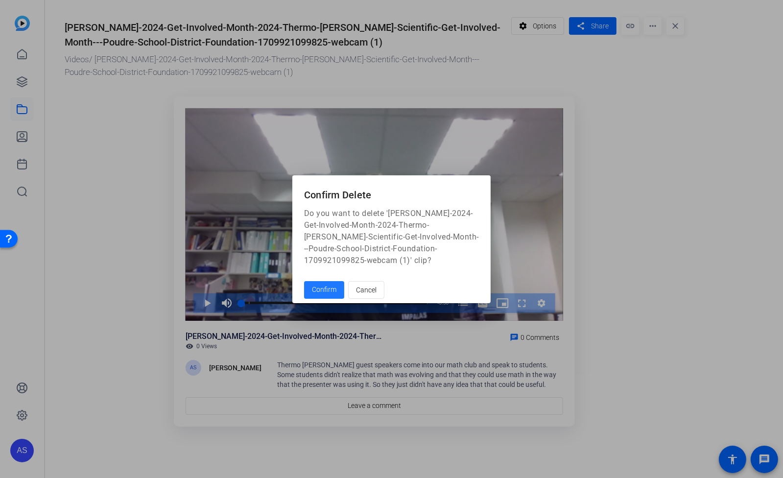
click at [327, 285] on span "Confirm" at bounding box center [324, 290] width 24 height 10
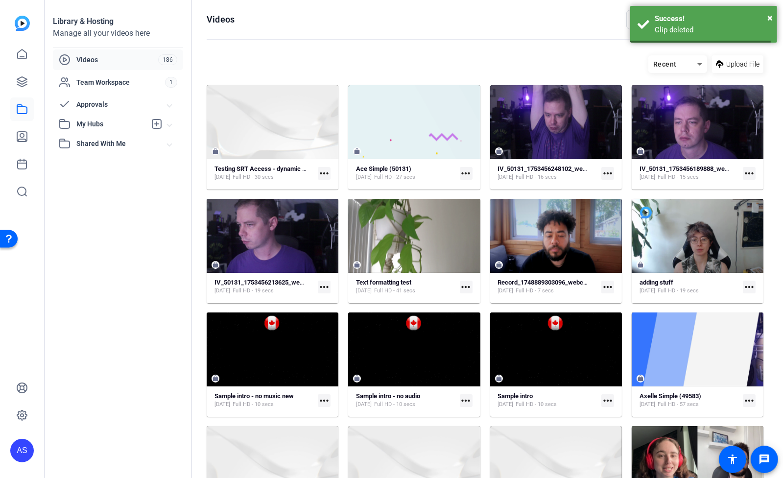
scroll to position [2068, 0]
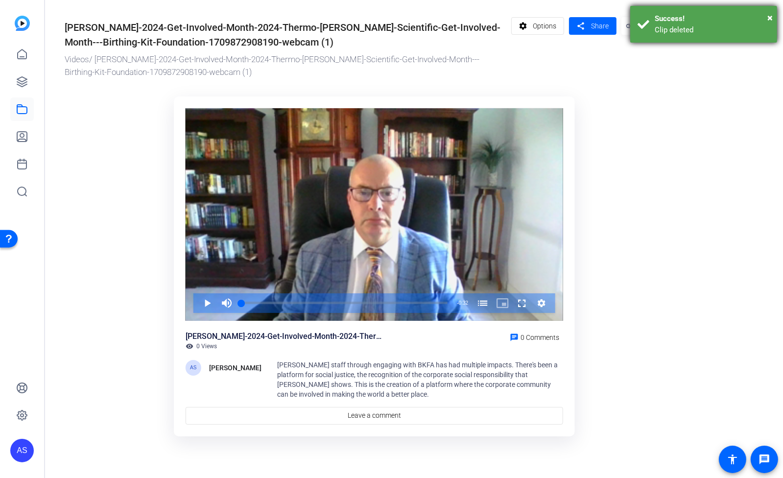
click at [649, 23] on div "× Success! Clip deleted" at bounding box center [703, 24] width 147 height 37
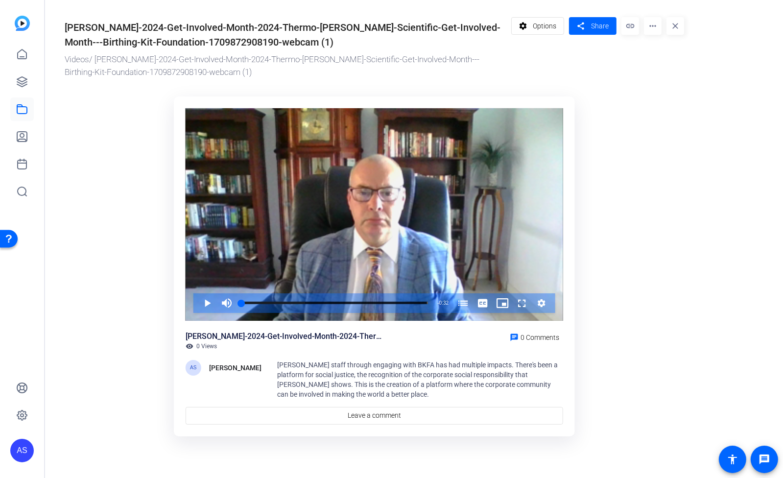
click at [654, 28] on mat-icon "more_horiz" at bounding box center [653, 26] width 18 height 18
click at [662, 107] on span "Delete" at bounding box center [671, 105] width 39 height 12
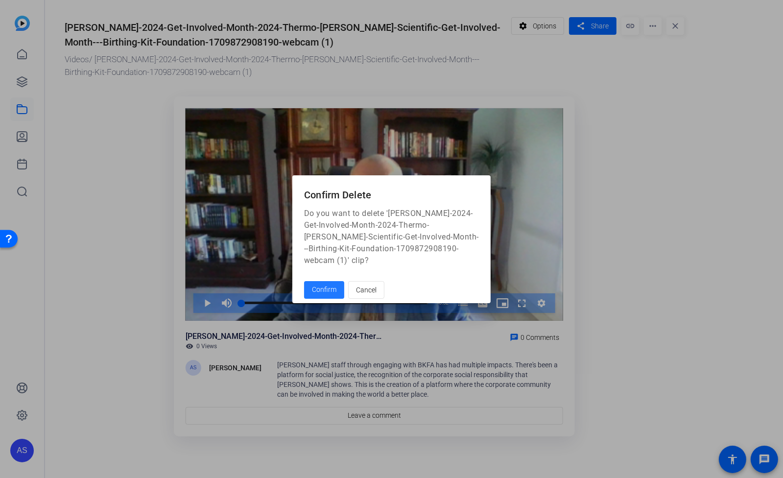
click at [324, 285] on span "Confirm" at bounding box center [324, 290] width 24 height 10
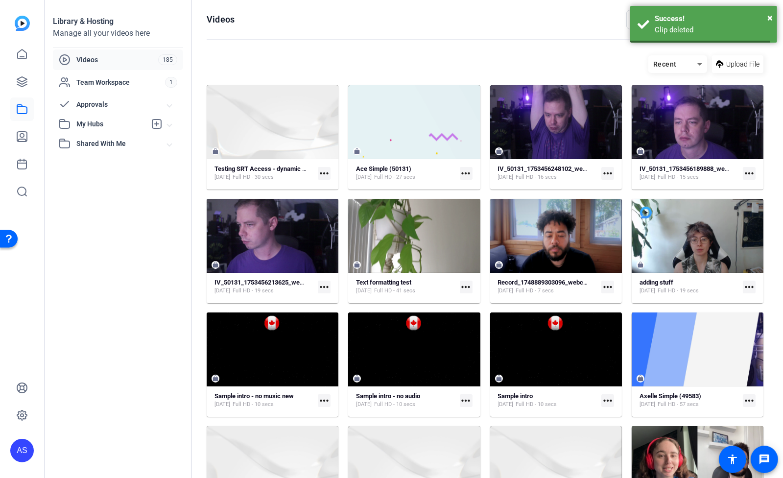
scroll to position [2068, 0]
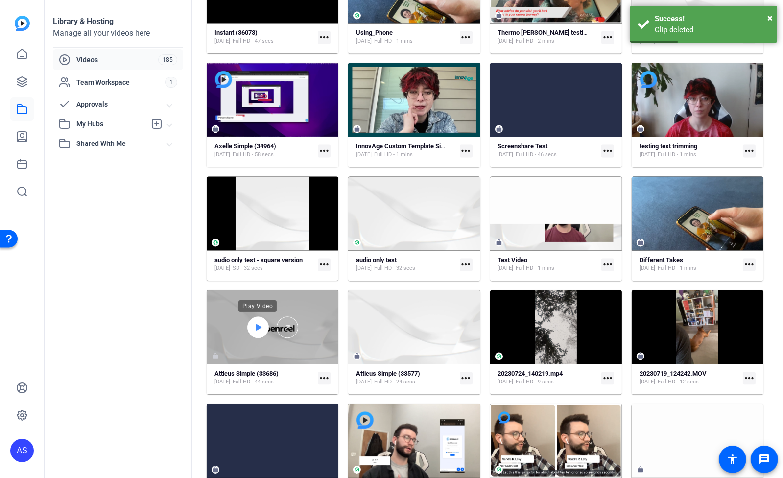
click at [259, 327] on icon at bounding box center [258, 327] width 5 height 6
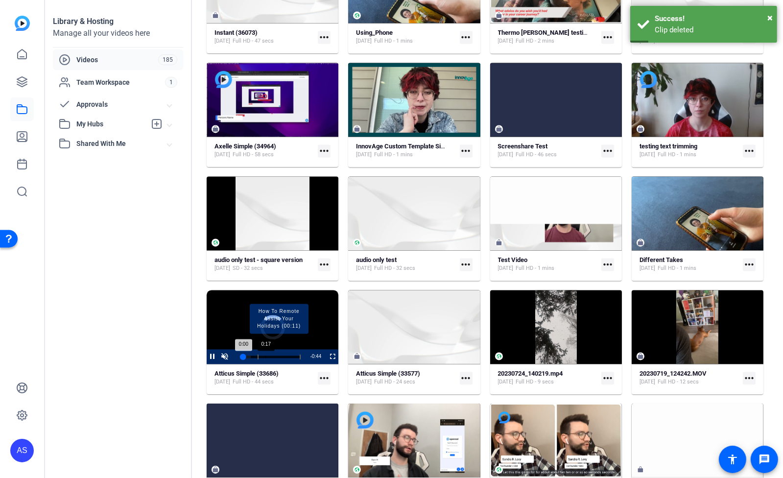
click at [267, 354] on div "Progress Bar" at bounding box center [279, 356] width 43 height 5
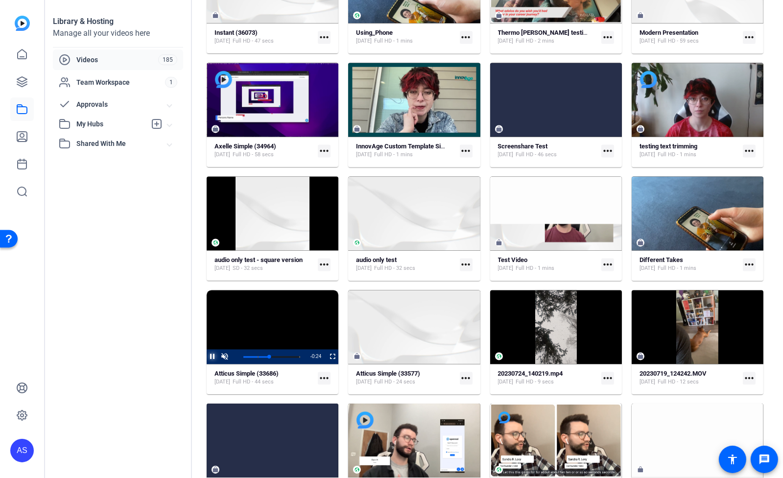
click at [207, 356] on span "Video Player" at bounding box center [207, 356] width 0 height 15
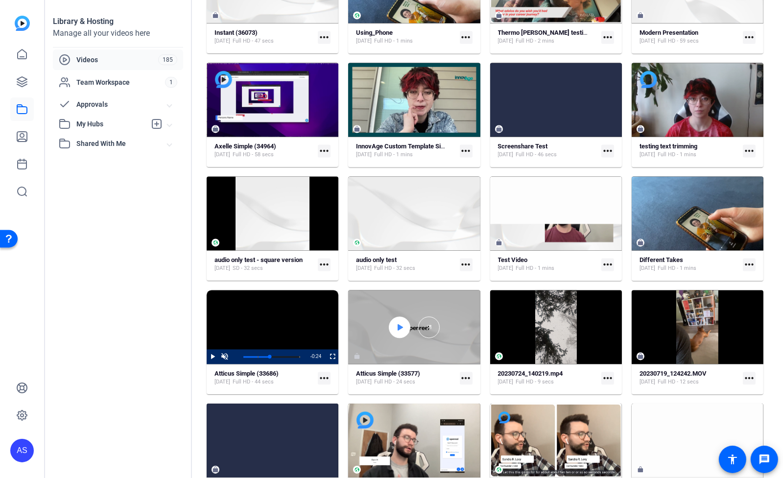
click at [403, 329] on div at bounding box center [400, 327] width 22 height 22
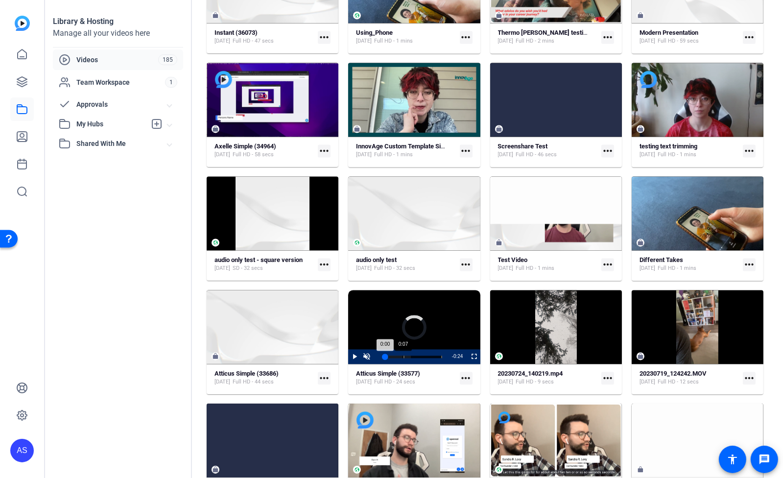
click at [402, 356] on div "Loaded : 45.70% 0:07 0:00 [PERSON_NAME] on YouTube (00:08)" at bounding box center [413, 357] width 57 height 2
click at [348, 358] on span "Video Player" at bounding box center [348, 356] width 0 height 15
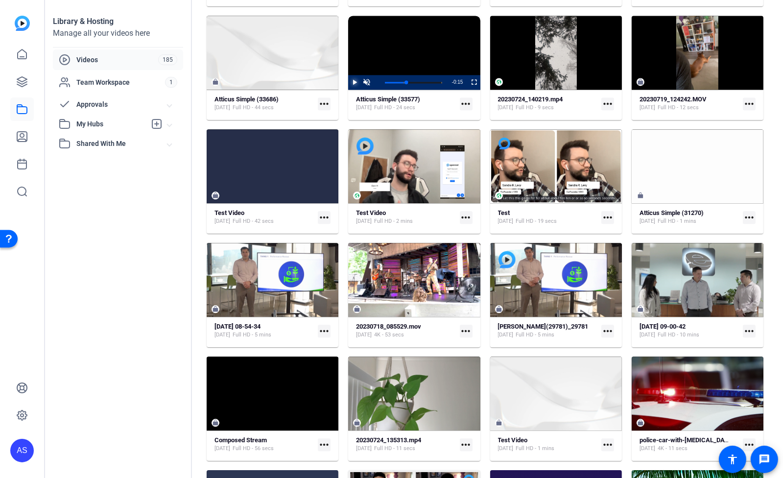
scroll to position [2343, 0]
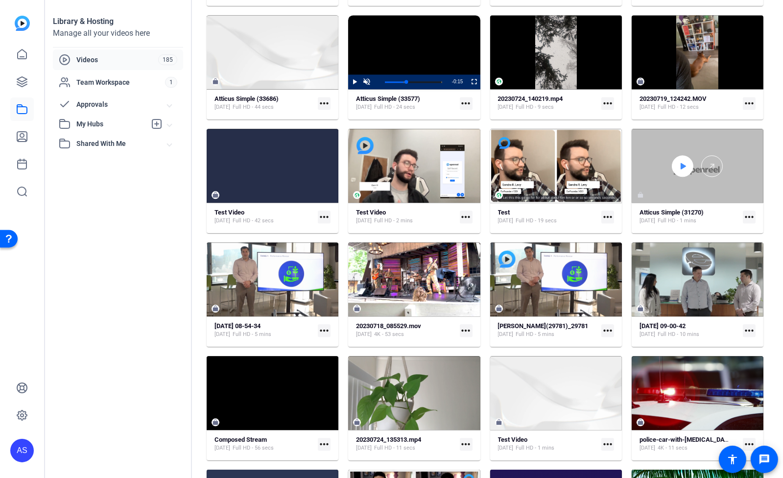
click at [681, 163] on icon at bounding box center [683, 166] width 5 height 6
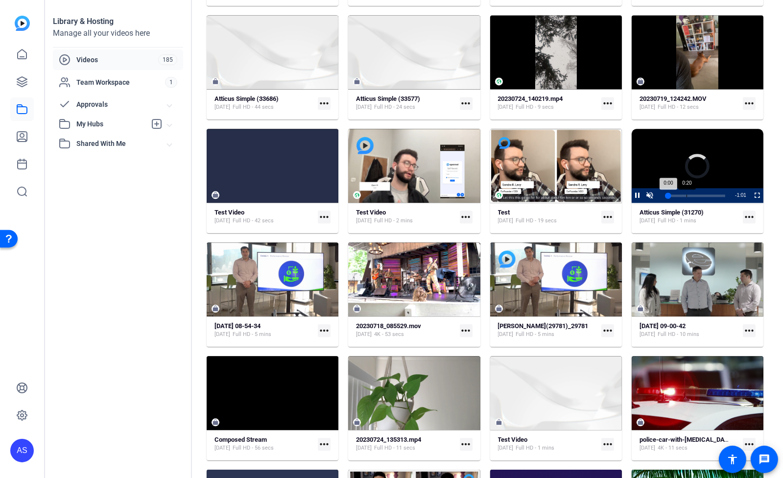
click at [686, 192] on div "Loaded : 0.00% 0:20 0:00" at bounding box center [697, 195] width 67 height 15
click at [669, 194] on div "0:23" at bounding box center [669, 195] width 0 height 2
click at [632, 194] on span "Video Player" at bounding box center [632, 195] width 0 height 15
click at [240, 325] on strong "[DATE] 08-54-34" at bounding box center [238, 325] width 46 height 7
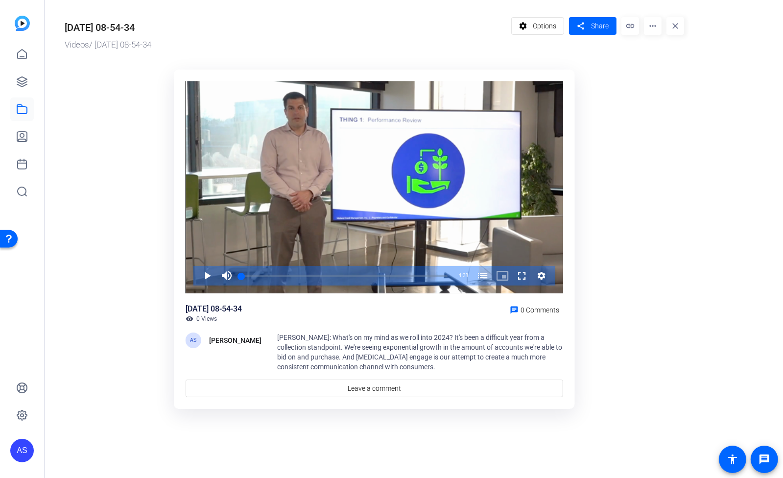
click at [657, 22] on mat-icon "more_horiz" at bounding box center [653, 26] width 18 height 18
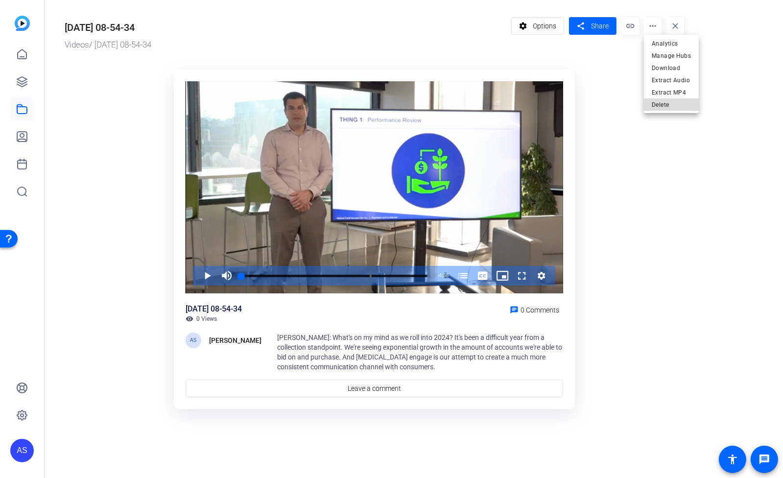
click at [666, 107] on span "Delete" at bounding box center [671, 105] width 39 height 12
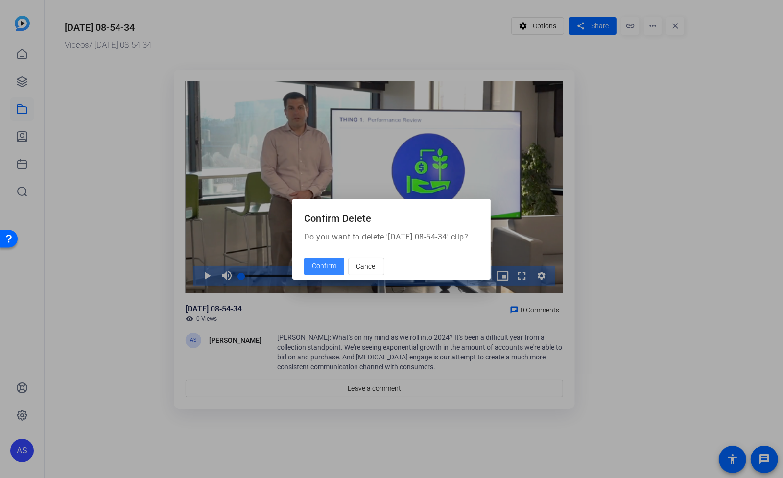
click at [330, 270] on span "Confirm" at bounding box center [324, 266] width 24 height 10
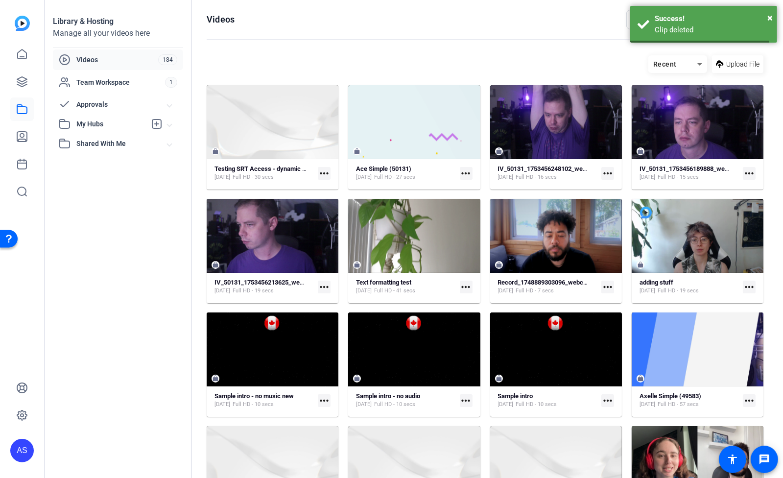
scroll to position [2343, 0]
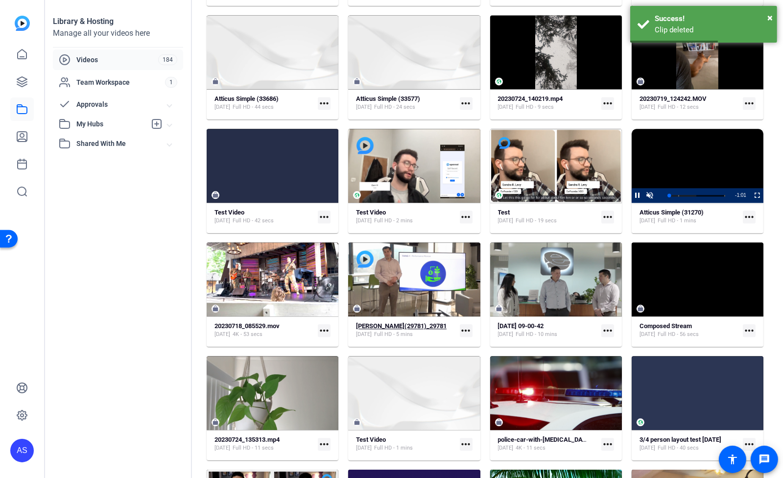
click at [398, 325] on strong "[PERSON_NAME](29781)_29781" at bounding box center [401, 325] width 91 height 7
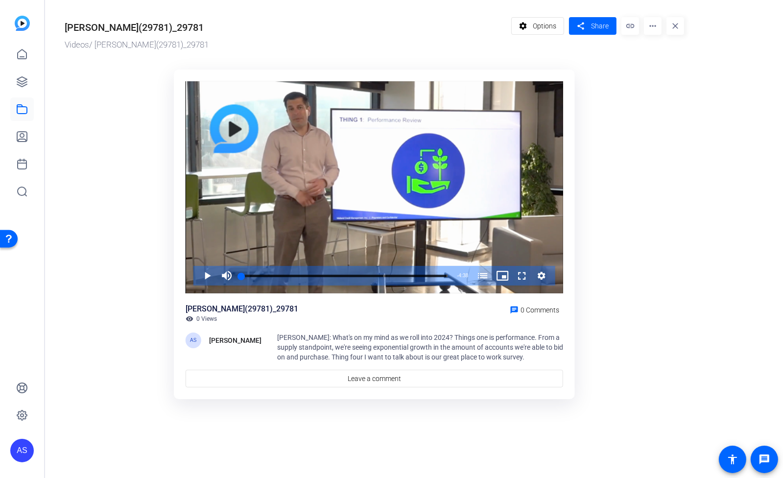
click at [651, 27] on mat-icon "more_horiz" at bounding box center [653, 26] width 18 height 18
click at [672, 101] on span "Delete" at bounding box center [671, 105] width 39 height 12
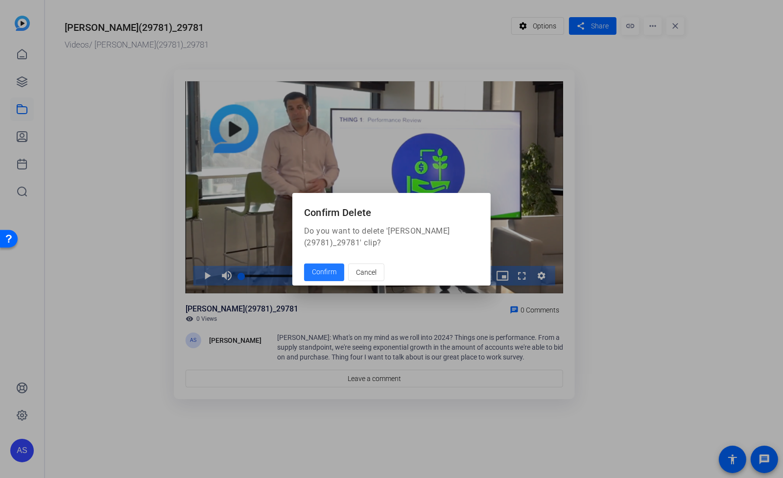
click at [321, 279] on span at bounding box center [324, 273] width 40 height 24
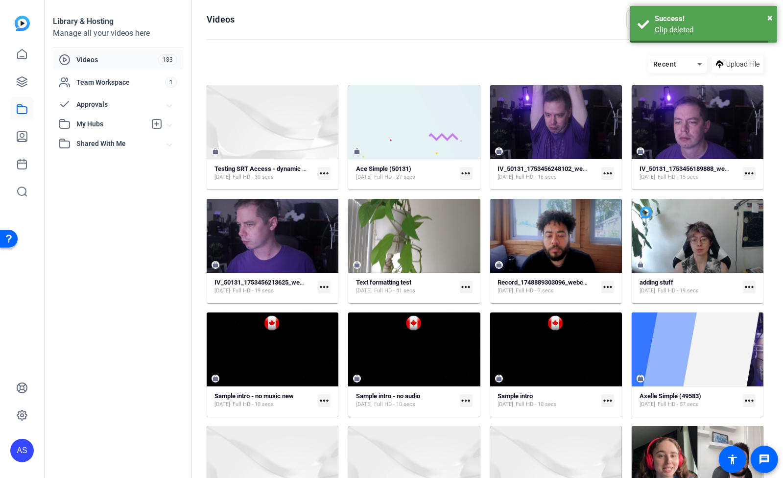
scroll to position [2343, 0]
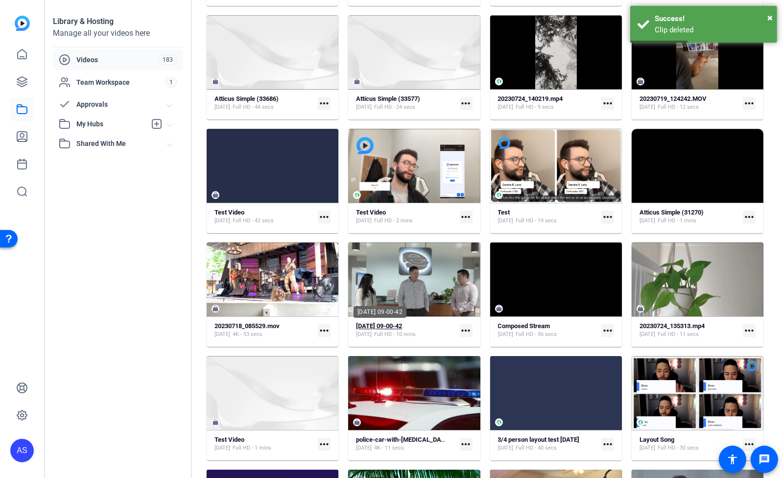
click at [387, 326] on strong "[DATE] 09-00-42" at bounding box center [379, 325] width 46 height 7
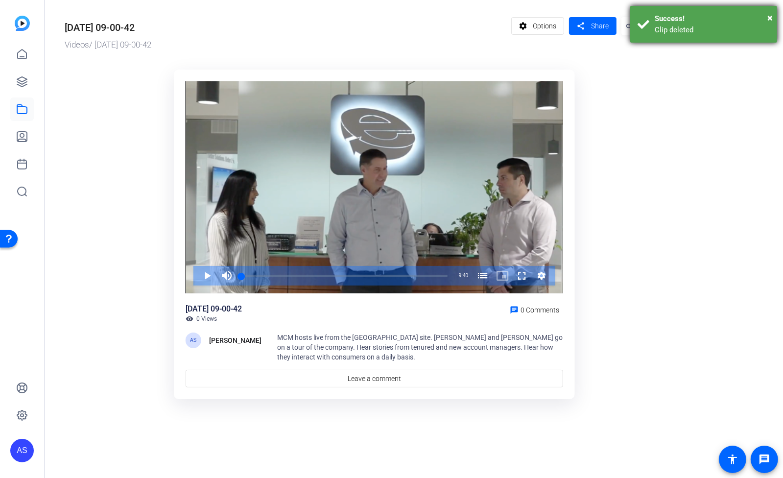
click at [714, 29] on div "Clip deleted" at bounding box center [712, 29] width 115 height 11
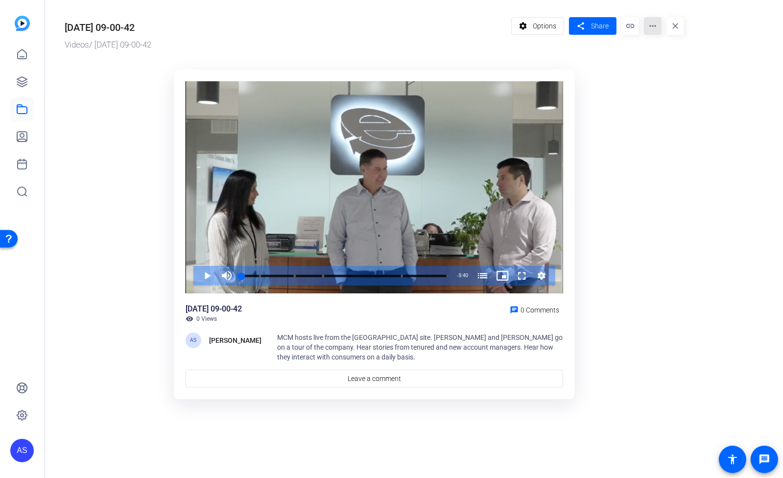
click at [651, 26] on mat-icon "more_horiz" at bounding box center [653, 26] width 18 height 18
click at [672, 105] on span "Delete" at bounding box center [671, 105] width 39 height 12
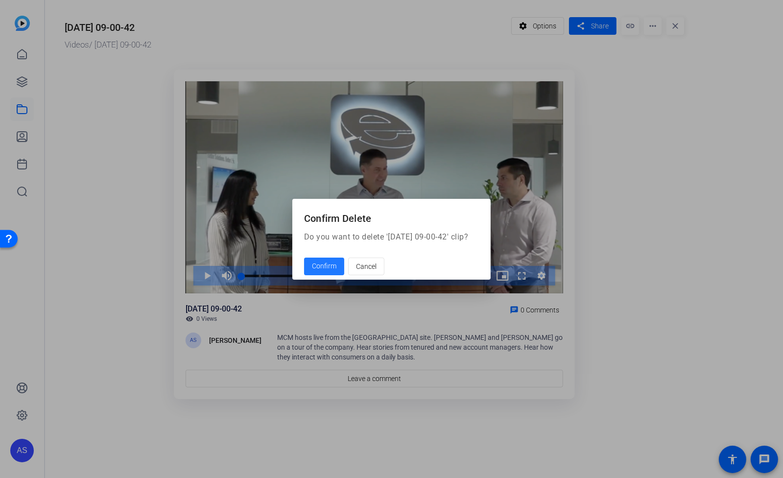
click at [311, 273] on span at bounding box center [324, 267] width 40 height 24
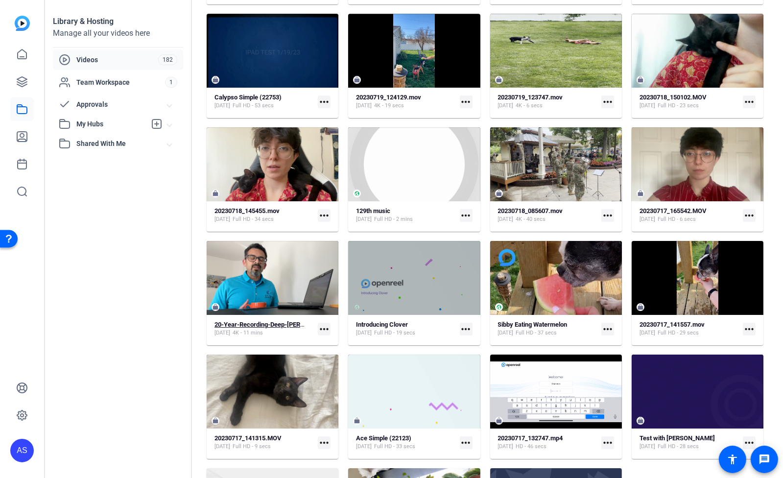
scroll to position [3368, 0]
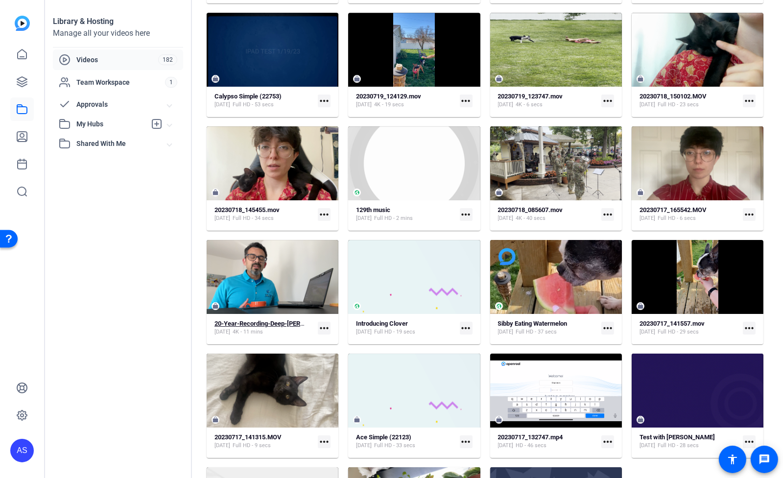
click at [257, 321] on strong "20-Year-Recording-Deep-Dhawle-Deep-2023-06-09-14-45-13-755-0" at bounding box center [324, 323] width 219 height 7
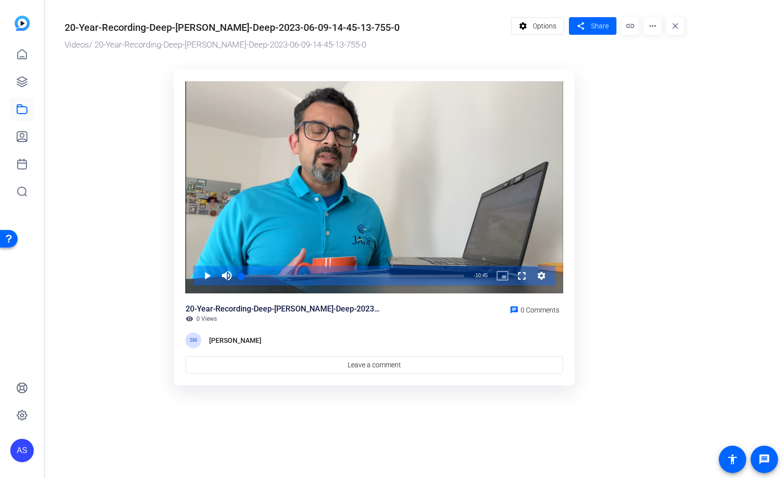
click at [653, 28] on mat-icon "more_horiz" at bounding box center [653, 26] width 18 height 18
click at [657, 109] on span "Delete" at bounding box center [671, 105] width 39 height 12
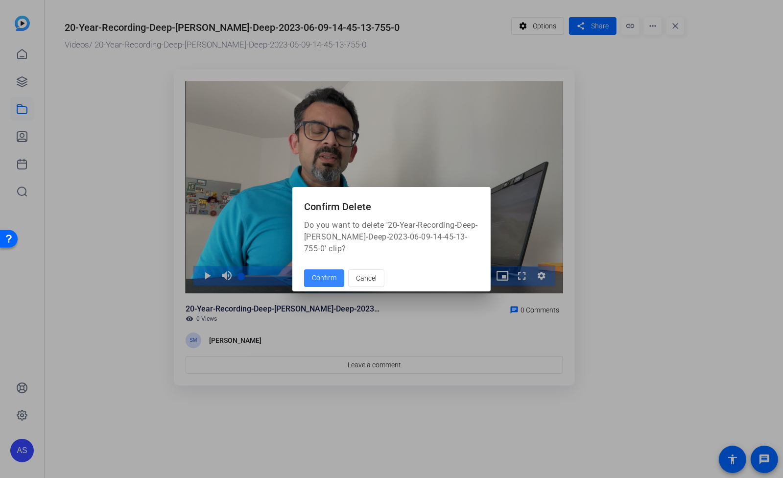
click at [323, 279] on span "Confirm" at bounding box center [324, 278] width 24 height 10
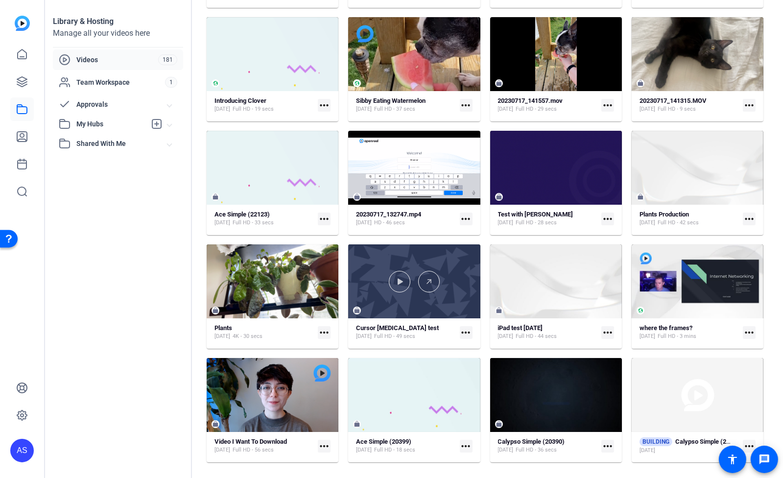
scroll to position [3592, 0]
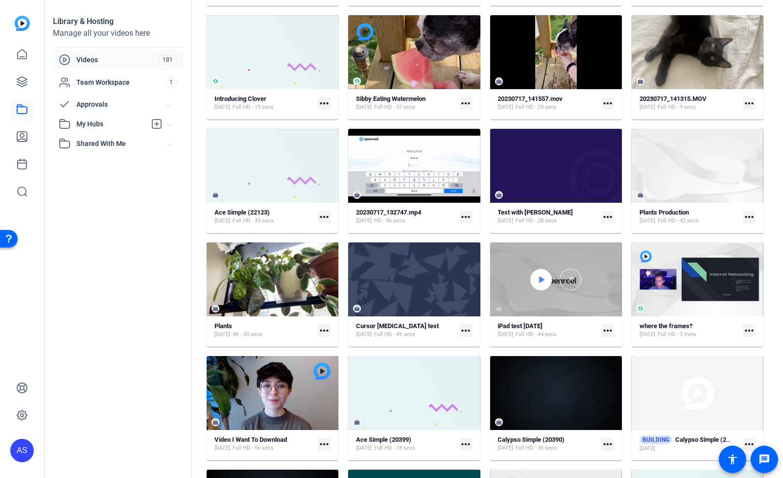
click at [540, 284] on icon at bounding box center [541, 280] width 8 height 12
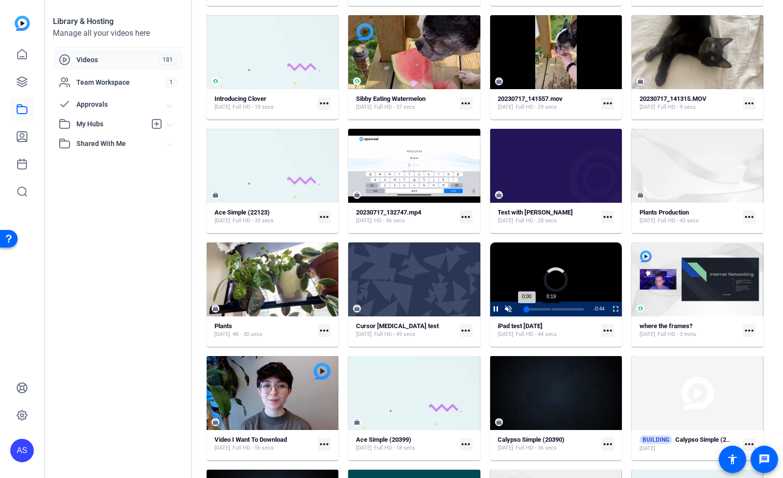
click at [548, 310] on div "Loaded : 0.00% 0:19 0:00" at bounding box center [555, 309] width 67 height 15
click at [490, 308] on span "Video Player" at bounding box center [490, 309] width 0 height 15
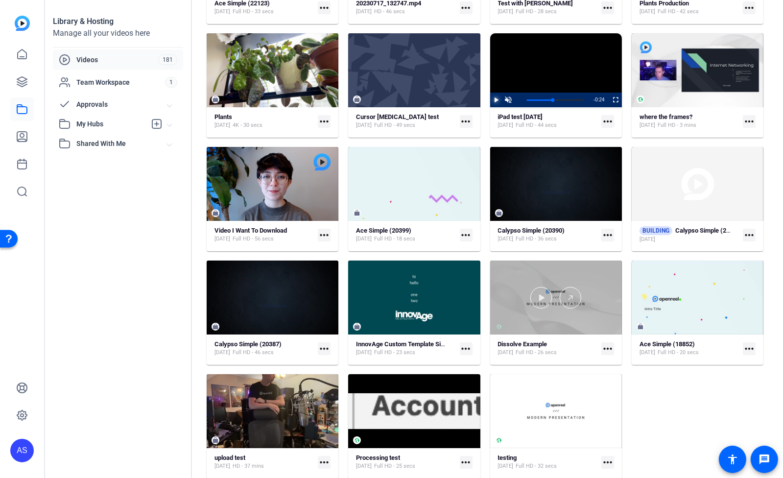
scroll to position [3803, 0]
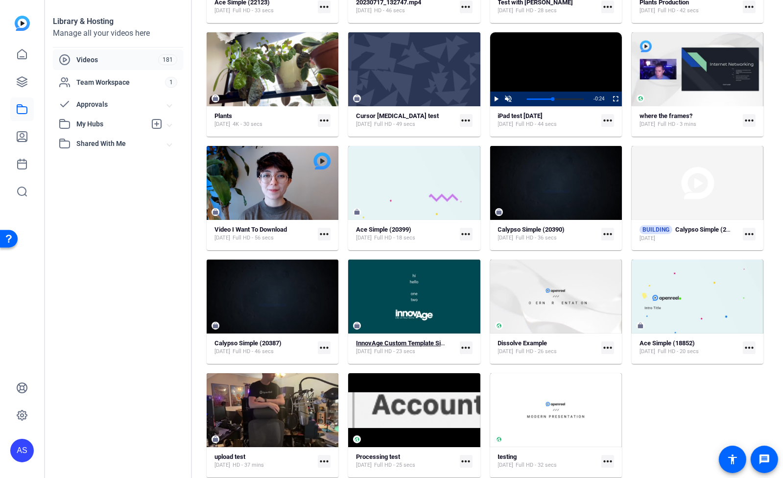
click at [413, 342] on strong "InnovAge Custom Template Simple (19475)" at bounding box center [417, 342] width 122 height 7
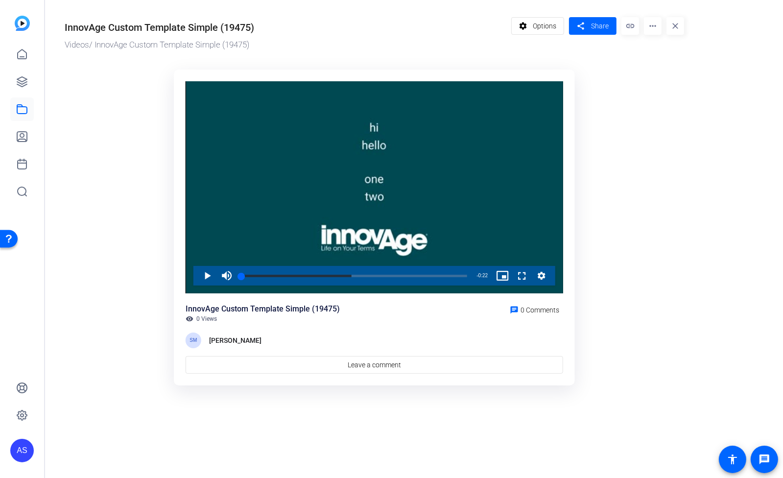
click at [655, 27] on mat-icon "more_horiz" at bounding box center [653, 26] width 18 height 18
click at [663, 107] on span "Delete" at bounding box center [671, 105] width 39 height 12
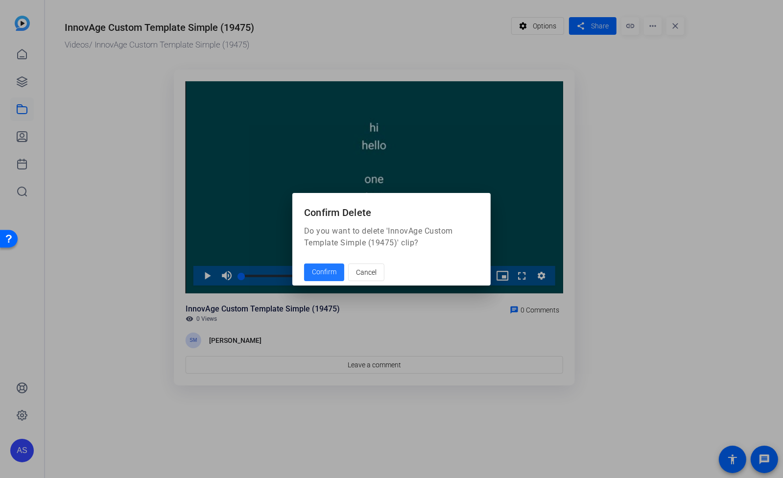
click at [324, 271] on span "Confirm" at bounding box center [324, 272] width 24 height 10
